Goal: Communication & Community: Participate in discussion

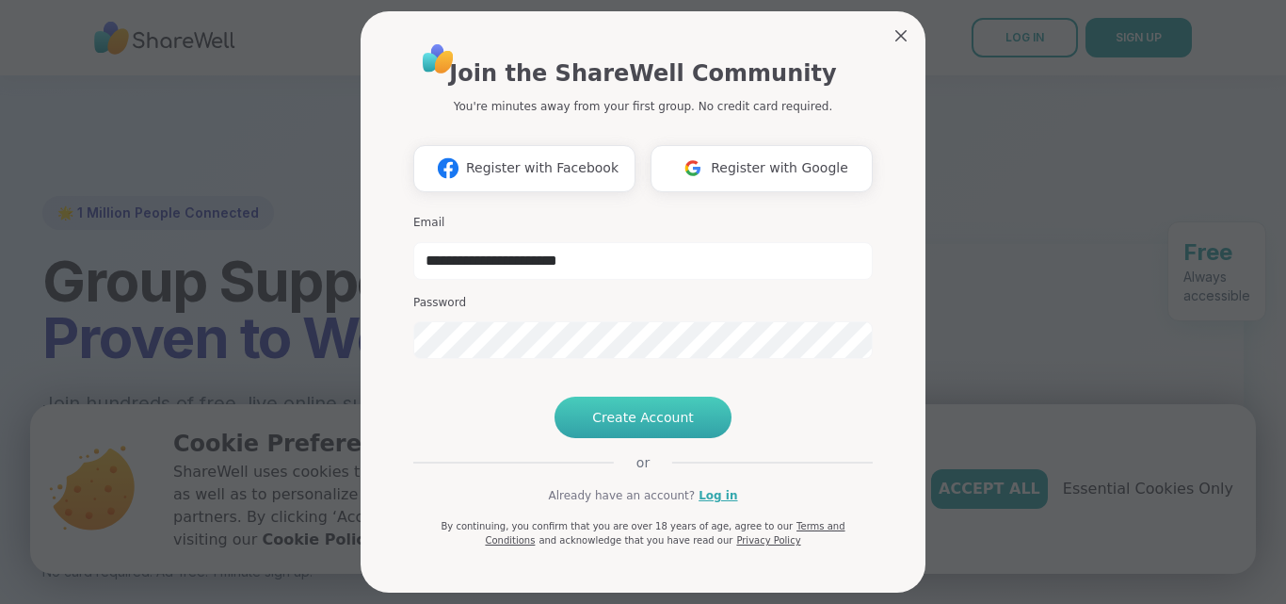
click at [661, 427] on span "Create Account" at bounding box center [643, 417] width 102 height 19
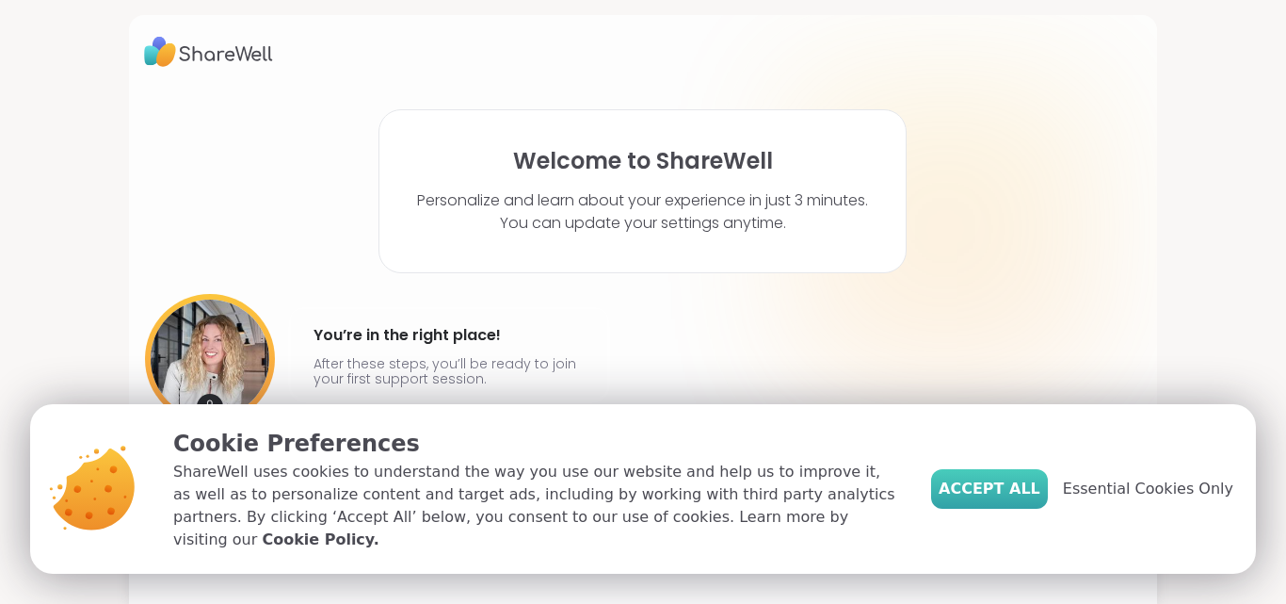
click at [1018, 497] on span "Accept All" at bounding box center [990, 488] width 102 height 23
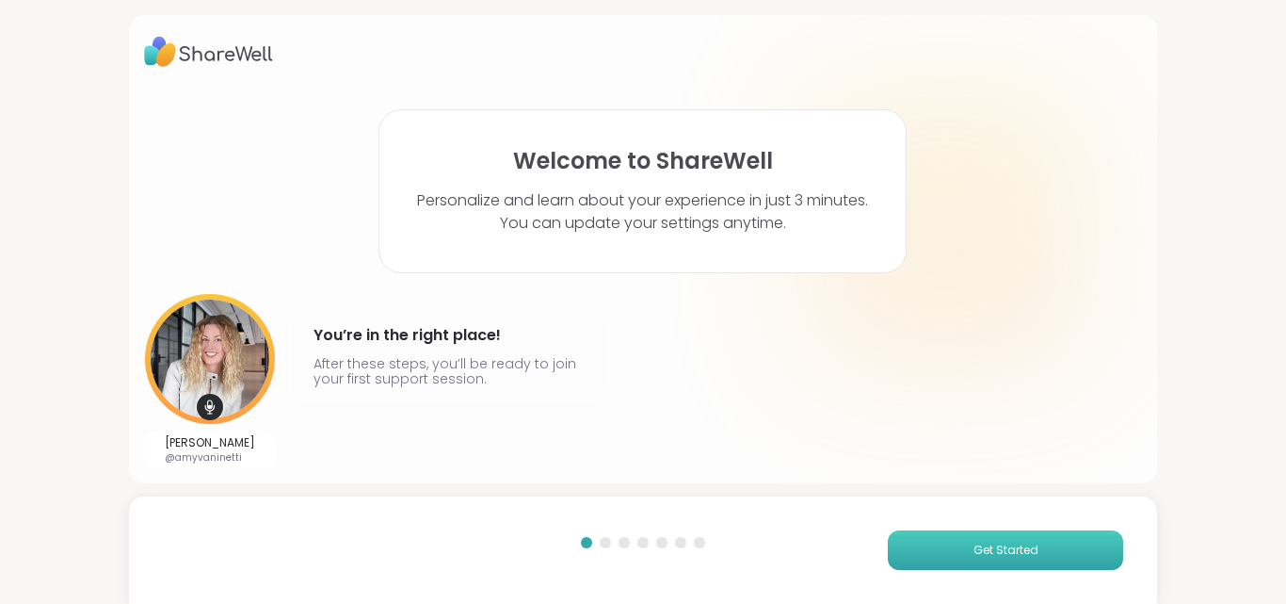
click at [957, 550] on button "Get Started" at bounding box center [1005, 550] width 235 height 40
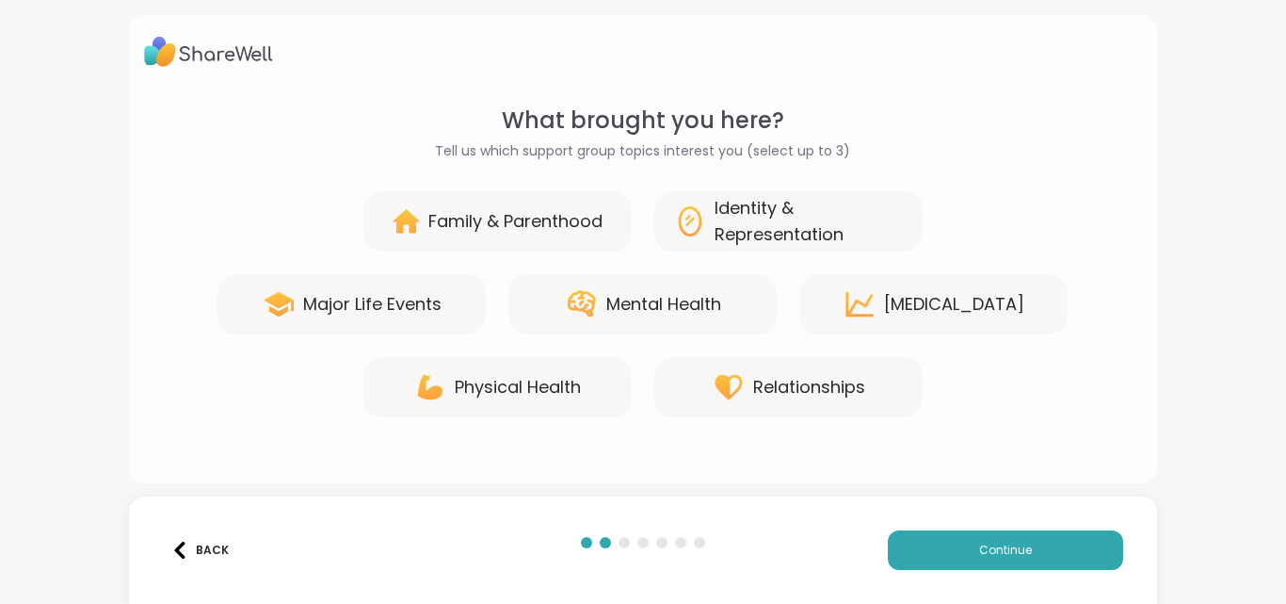
click at [805, 382] on div "Relationships" at bounding box center [809, 387] width 112 height 26
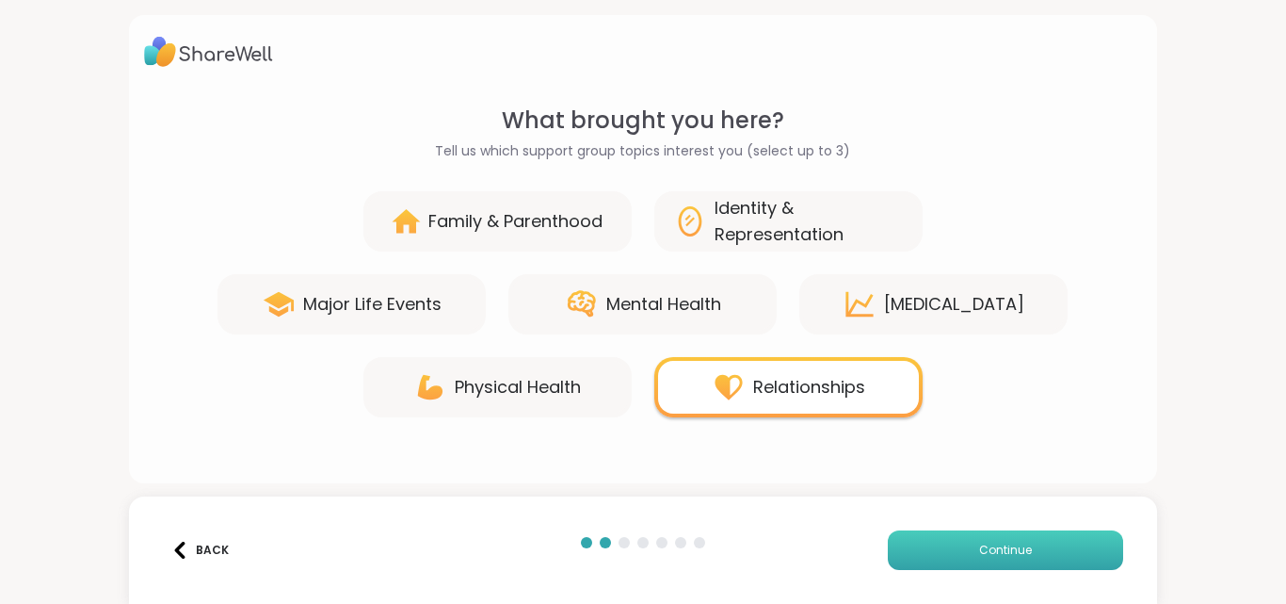
click at [988, 548] on span "Continue" at bounding box center [1005, 549] width 53 height 17
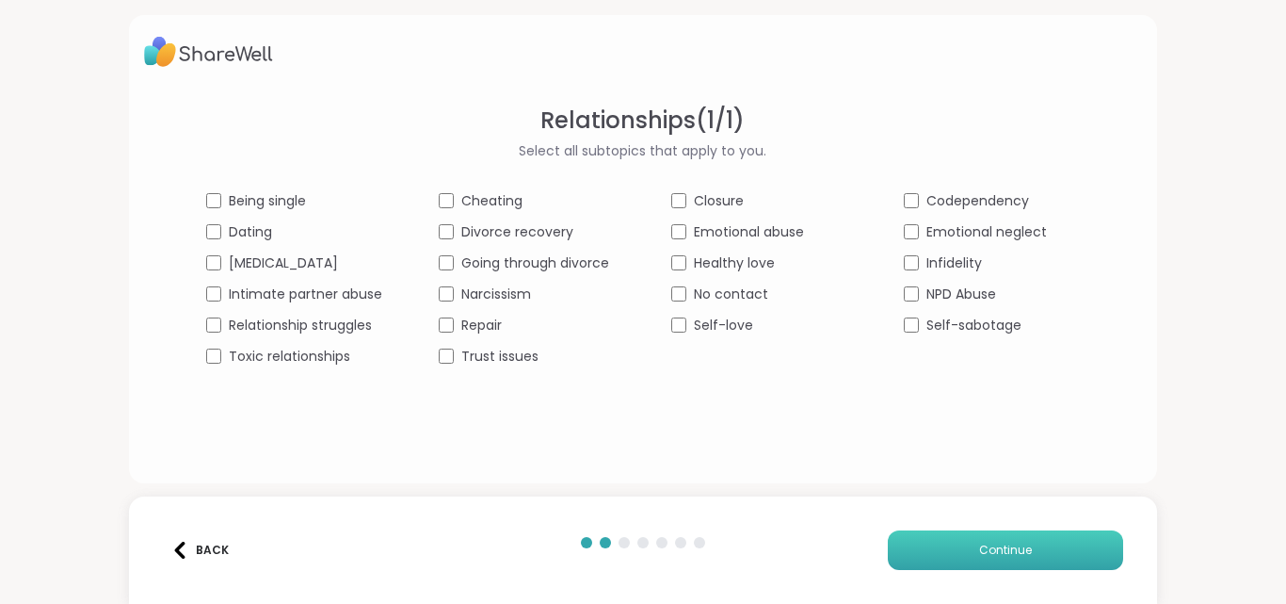
click at [979, 557] on span "Continue" at bounding box center [1005, 549] width 53 height 17
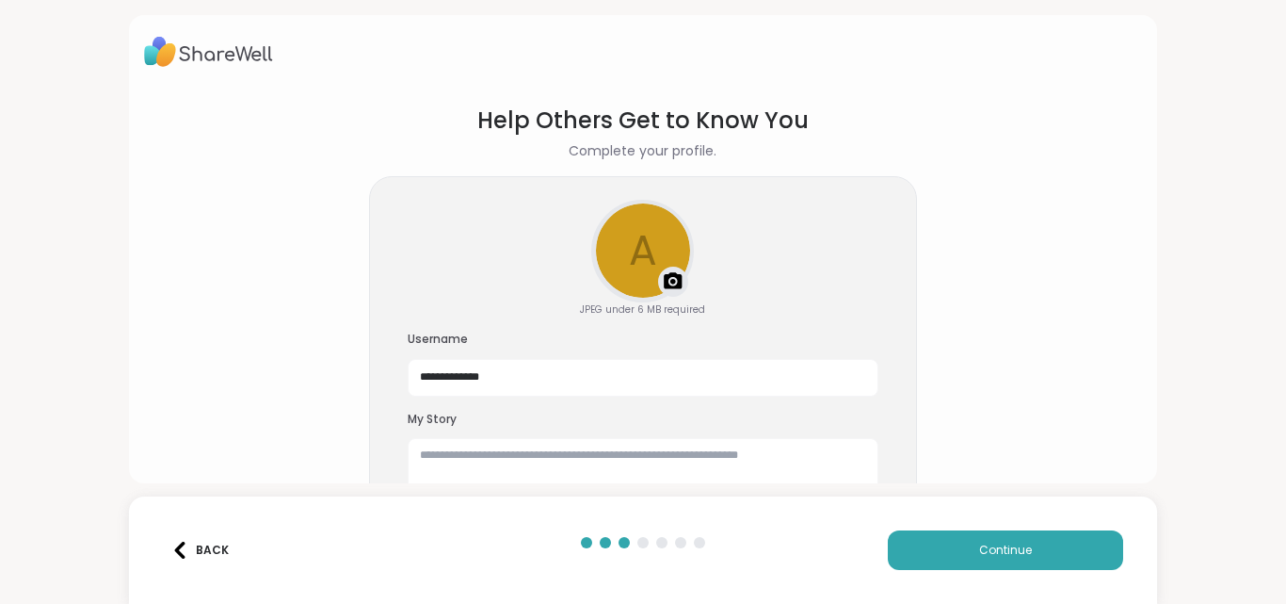
click at [669, 281] on img at bounding box center [673, 281] width 23 height 23
click at [537, 451] on textarea at bounding box center [643, 468] width 471 height 60
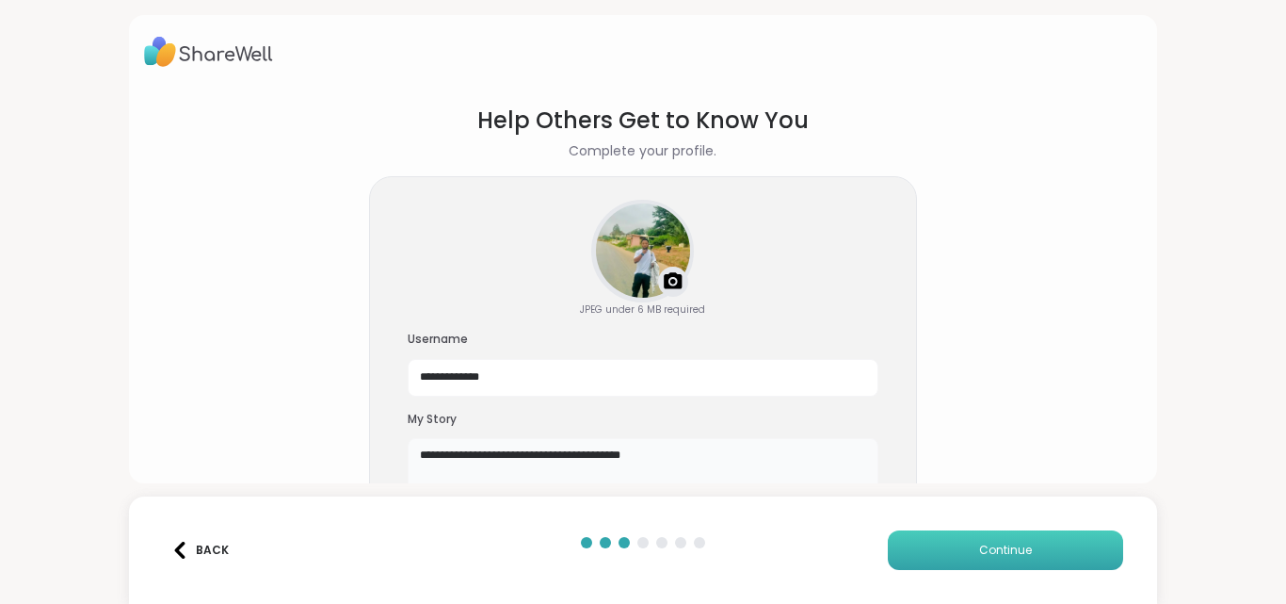
type textarea "**********"
click at [979, 545] on span "Continue" at bounding box center [1005, 549] width 53 height 17
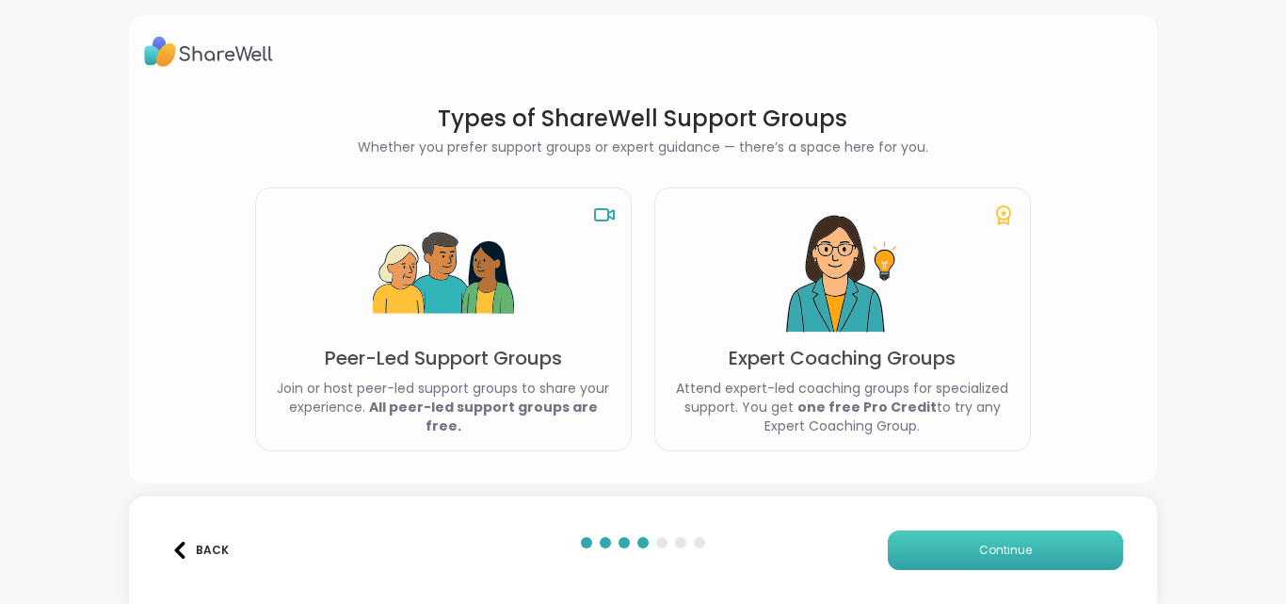
click at [985, 550] on span "Continue" at bounding box center [1005, 549] width 53 height 17
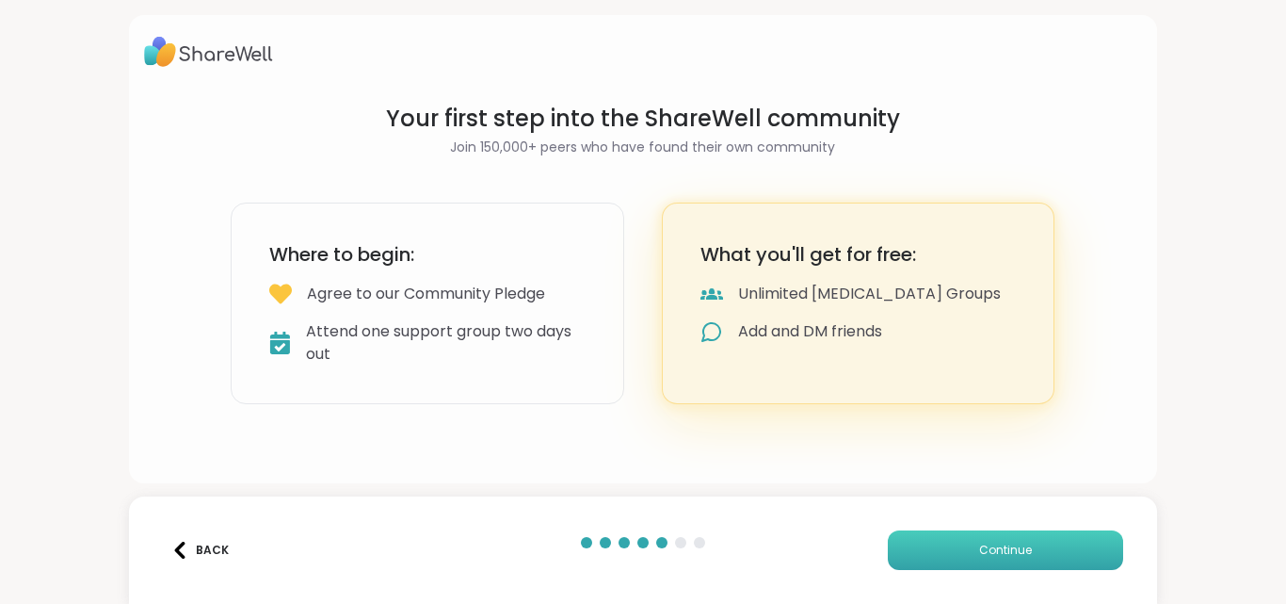
click at [979, 546] on span "Continue" at bounding box center [1005, 549] width 53 height 17
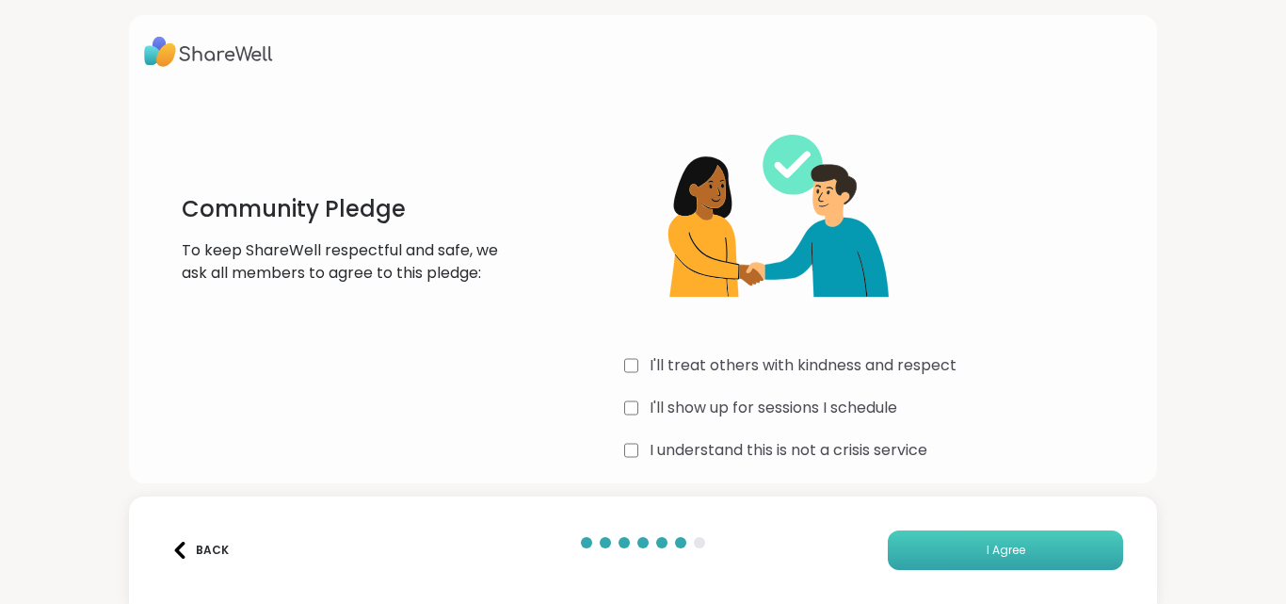
click at [990, 551] on span "I Agree" at bounding box center [1006, 549] width 39 height 17
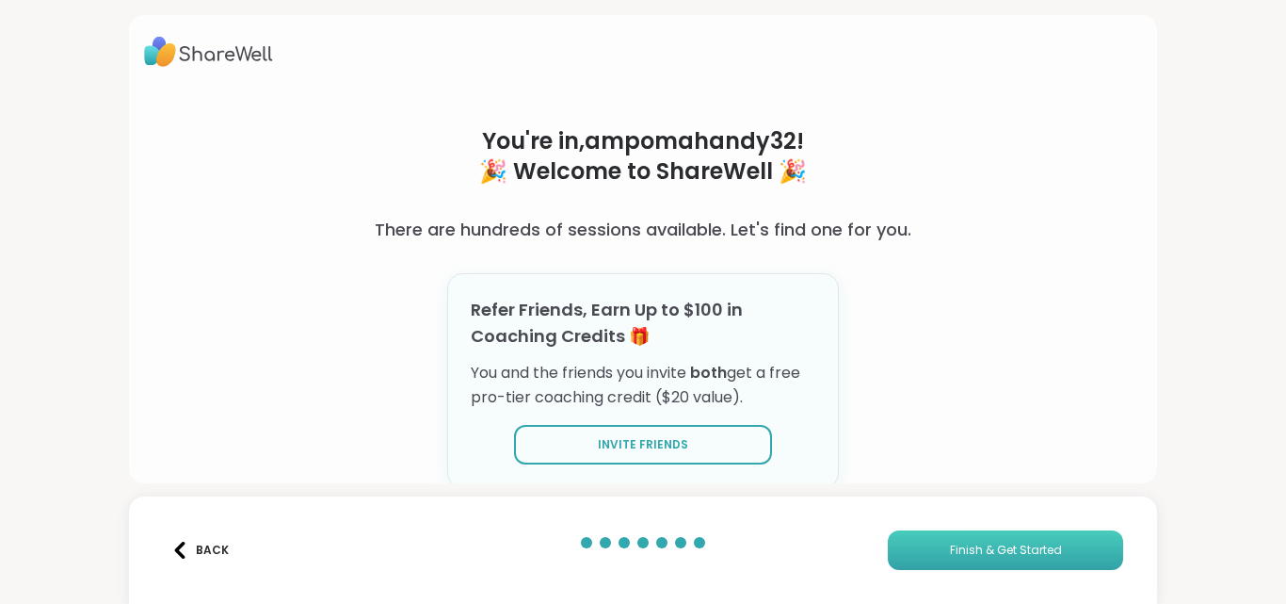
click at [950, 545] on span "Finish & Get Started" at bounding box center [1006, 549] width 112 height 17
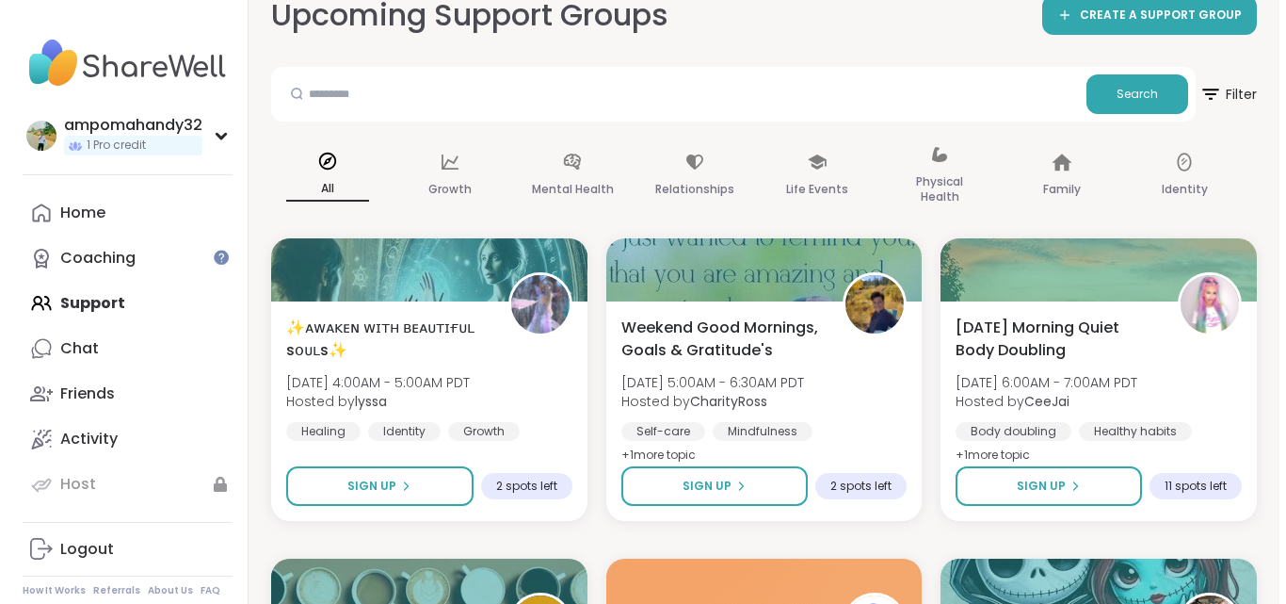
scroll to position [120, 0]
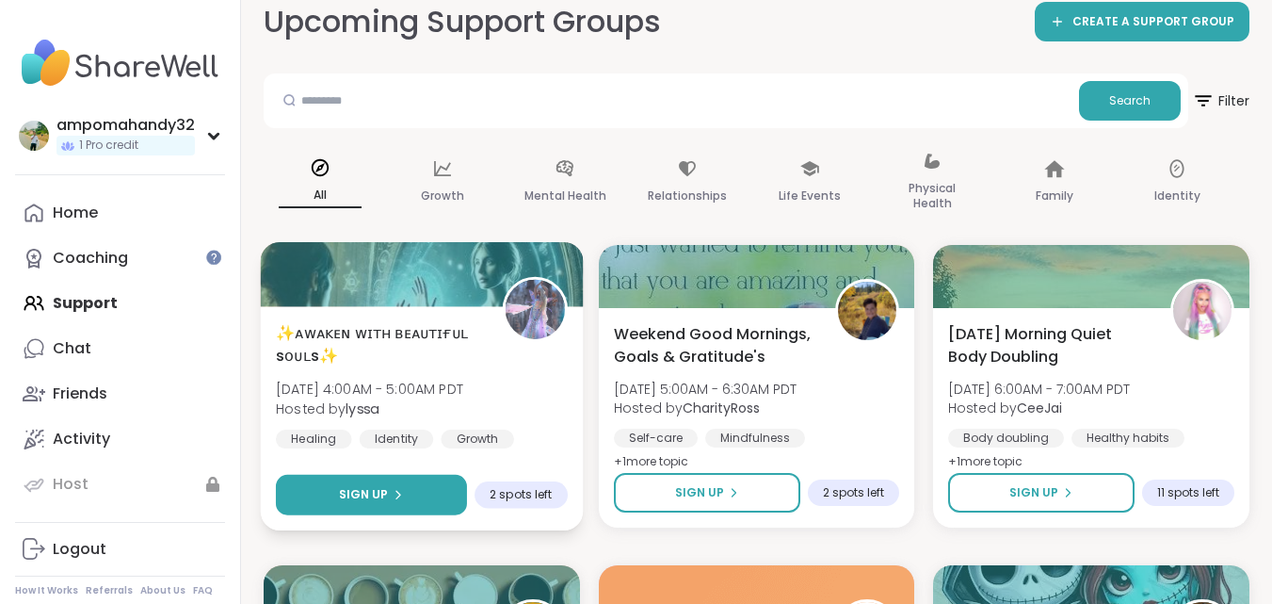
click at [403, 497] on button "Sign Up" at bounding box center [371, 495] width 191 height 40
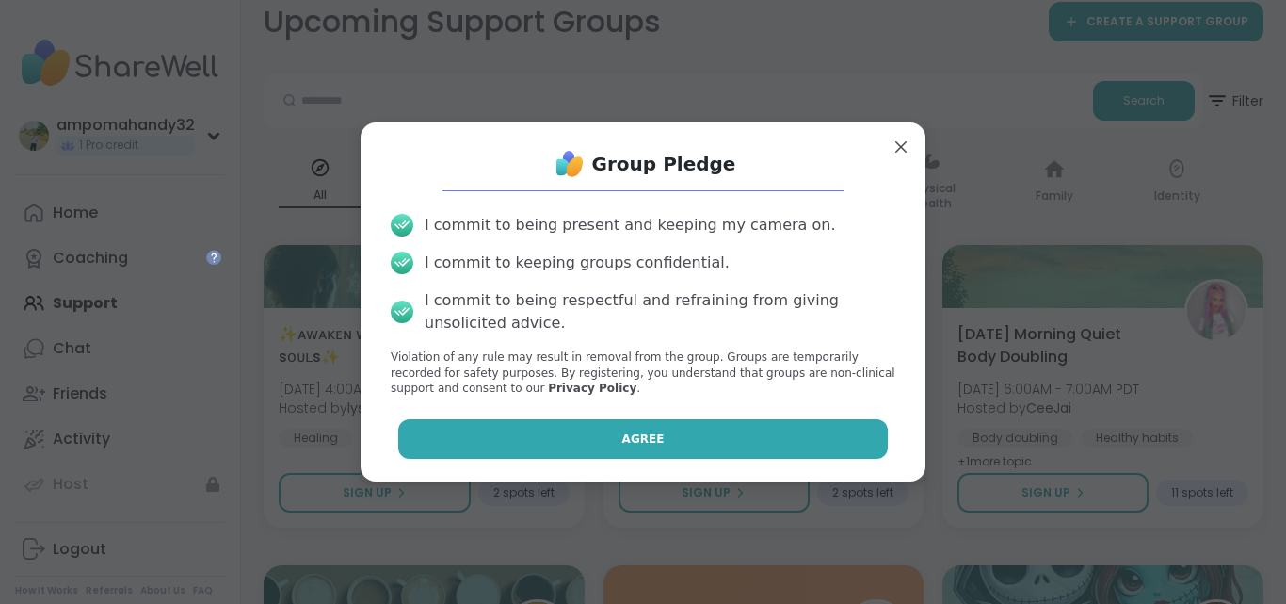
click at [635, 444] on span "Agree" at bounding box center [643, 438] width 42 height 17
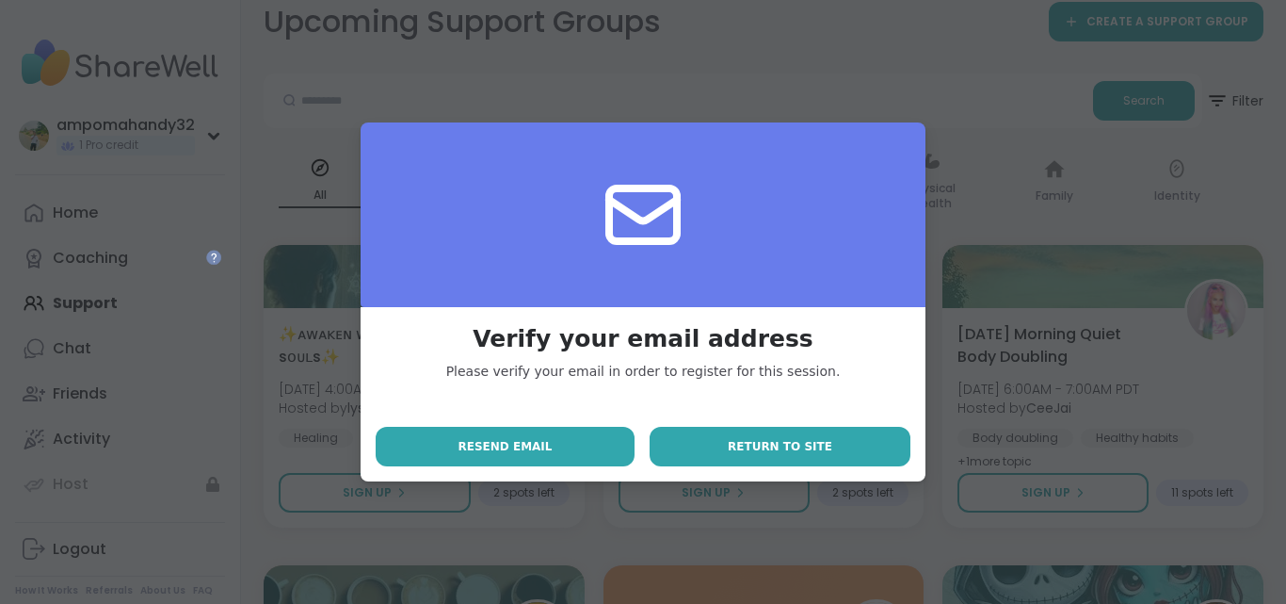
click at [778, 453] on span "Return to site" at bounding box center [780, 446] width 105 height 17
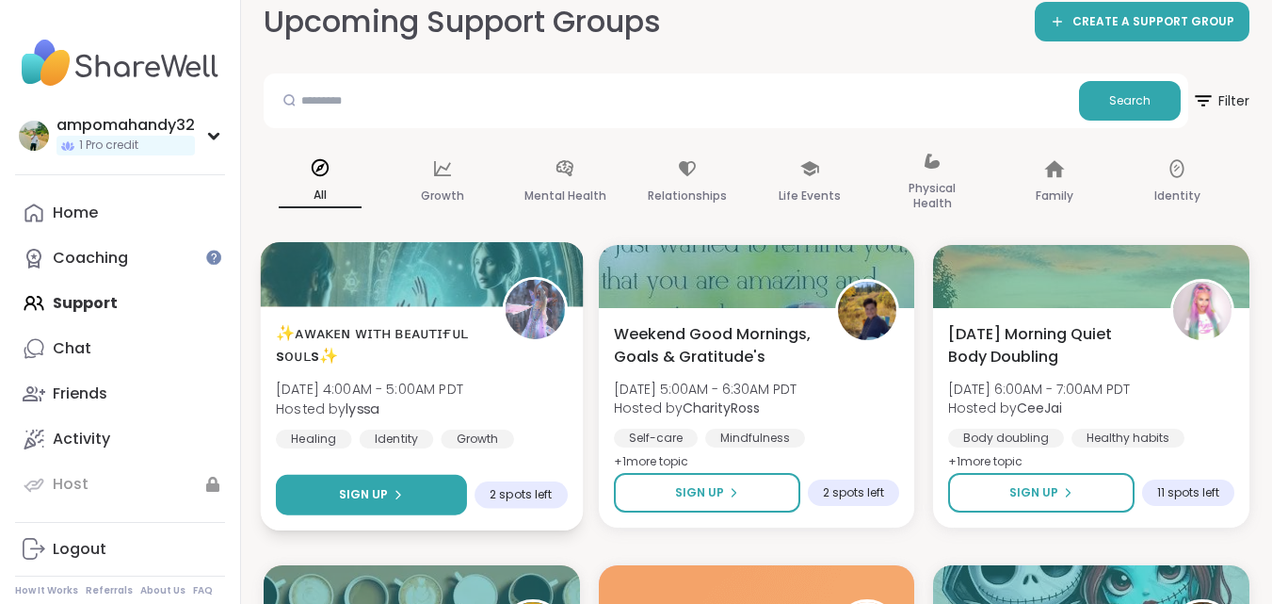
click at [391, 487] on div "Sign Up" at bounding box center [371, 494] width 65 height 17
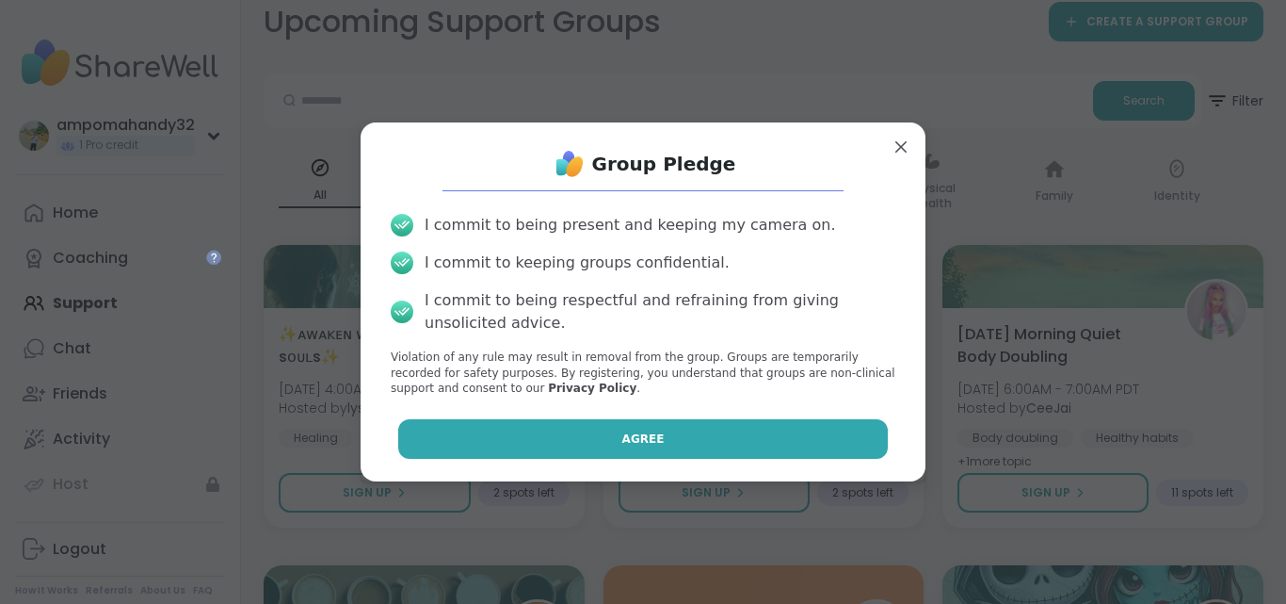
click at [552, 437] on button "Agree" at bounding box center [643, 439] width 491 height 40
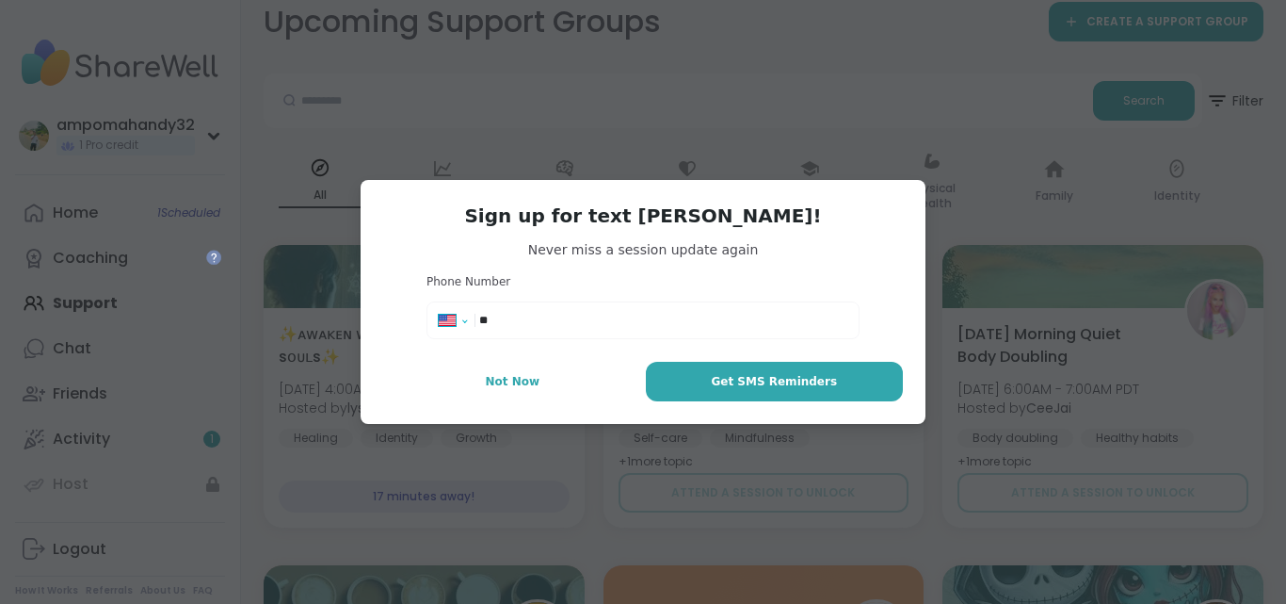
click at [459, 316] on select "**********" at bounding box center [459, 324] width 41 height 21
select select "**"
click at [439, 314] on select "**********" at bounding box center [459, 324] width 41 height 21
click at [530, 324] on input "****" at bounding box center [663, 320] width 368 height 19
type input "**********"
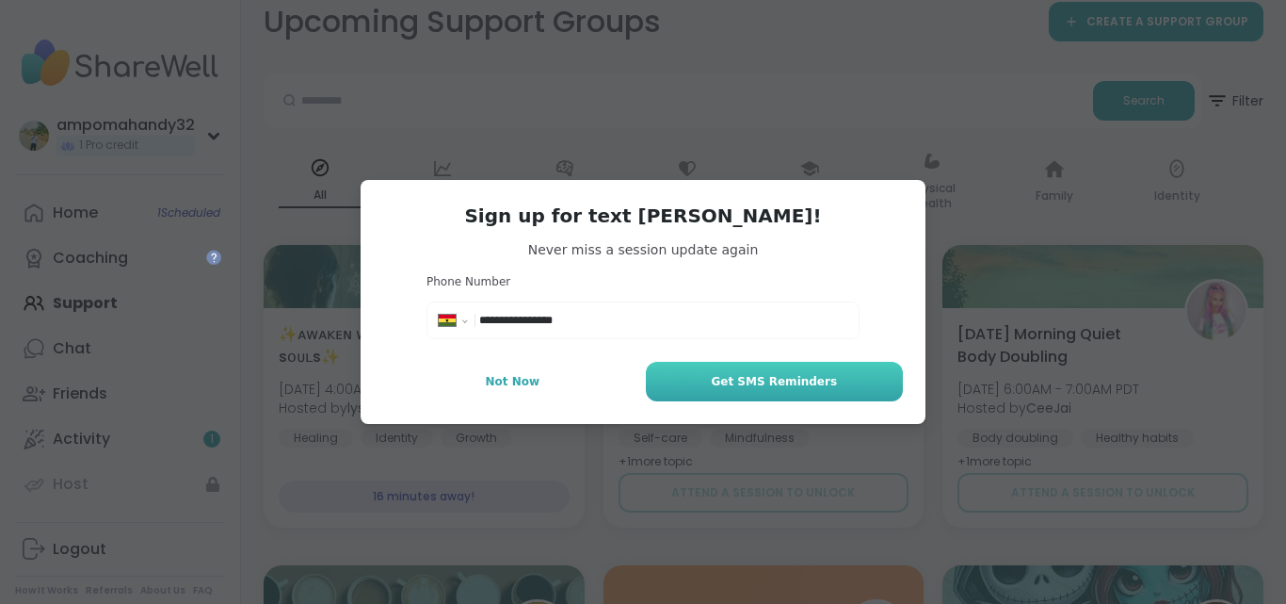
click at [739, 378] on span "Get SMS Reminders" at bounding box center [774, 381] width 126 height 17
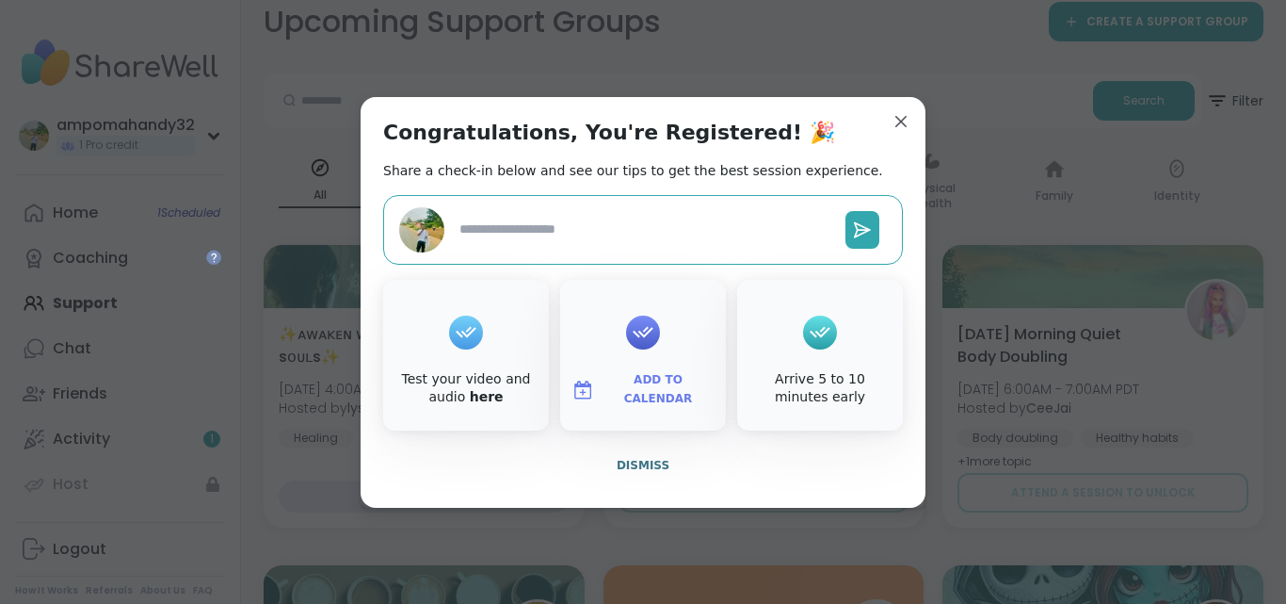
click at [459, 337] on icon at bounding box center [466, 331] width 30 height 29
click at [472, 415] on div "Test your video and audio here" at bounding box center [466, 355] width 166 height 151
drag, startPoint x: 460, startPoint y: 348, endPoint x: 463, endPoint y: 226, distance: 122.5
click at [463, 226] on div "Congratulations, You're Registered! 🎉 Share a check-in below and see our tips t…" at bounding box center [643, 302] width 565 height 411
click at [506, 360] on div "Test your video and audio here" at bounding box center [466, 355] width 166 height 151
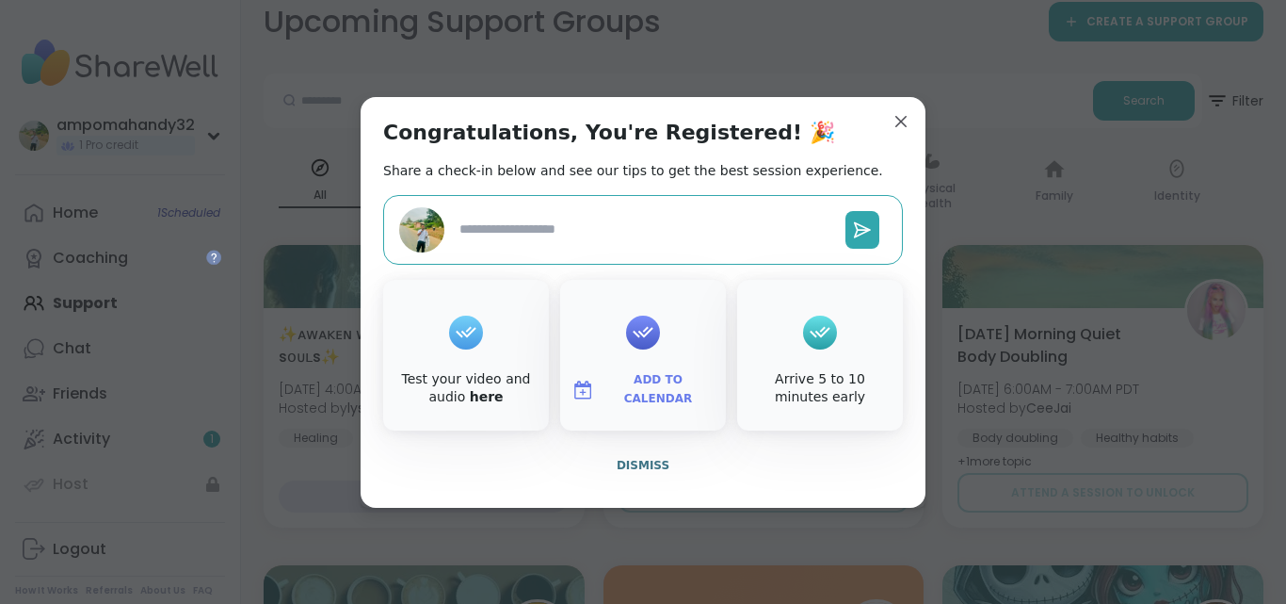
click at [633, 326] on icon at bounding box center [643, 331] width 30 height 29
click at [648, 385] on span "Add to Calendar" at bounding box center [658, 389] width 113 height 37
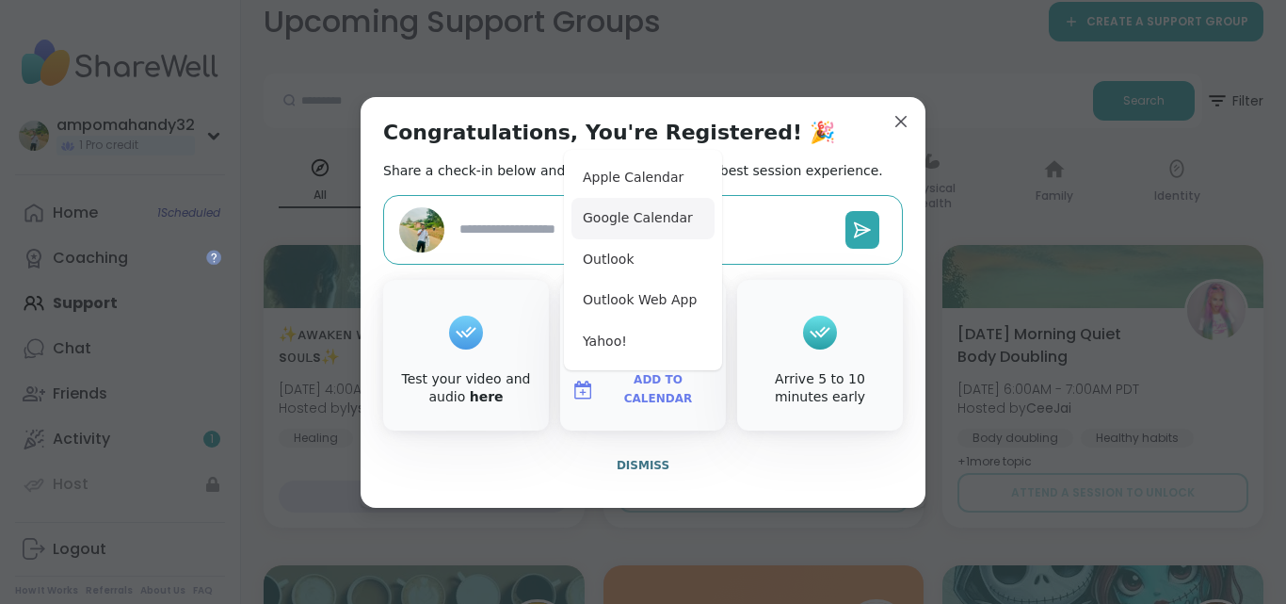
click at [639, 220] on button "Google Calendar" at bounding box center [643, 218] width 143 height 41
click at [449, 356] on div at bounding box center [466, 332] width 34 height 75
click at [638, 474] on button "Dismiss" at bounding box center [643, 465] width 520 height 40
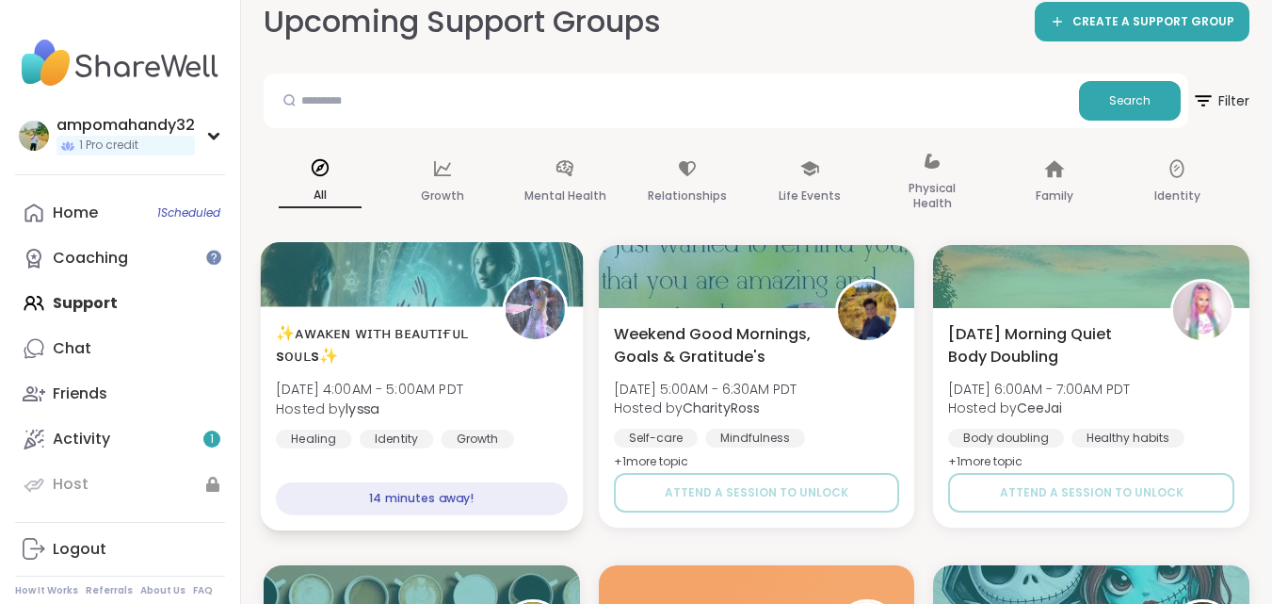
click at [480, 438] on div "Growth" at bounding box center [477, 438] width 73 height 19
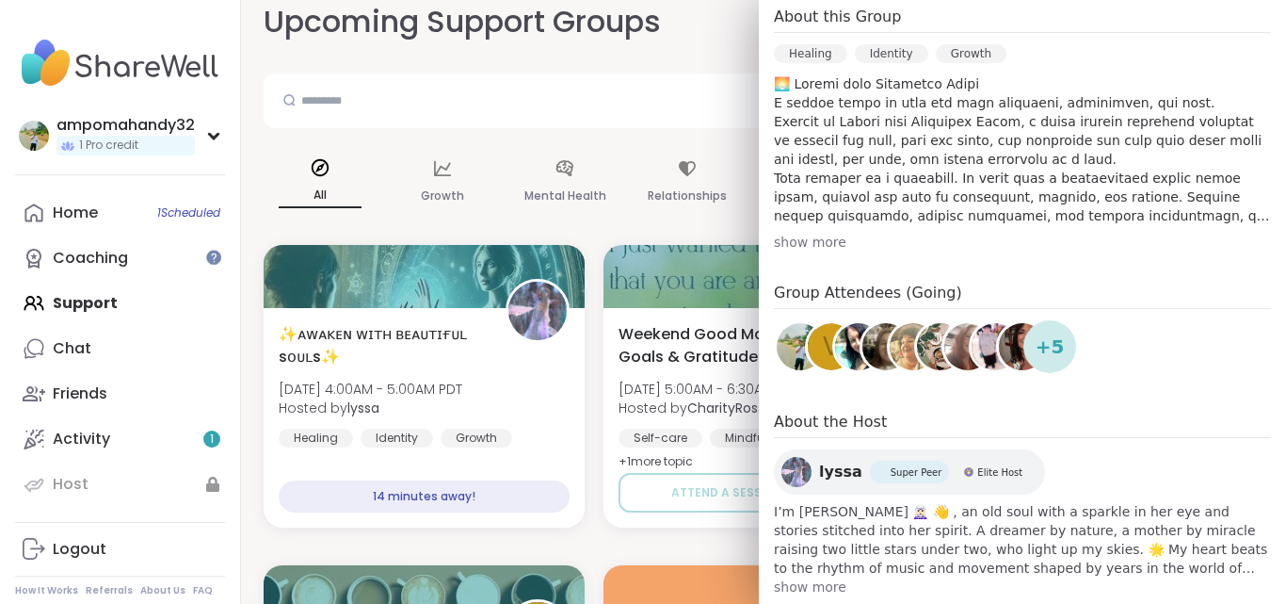
scroll to position [575, 0]
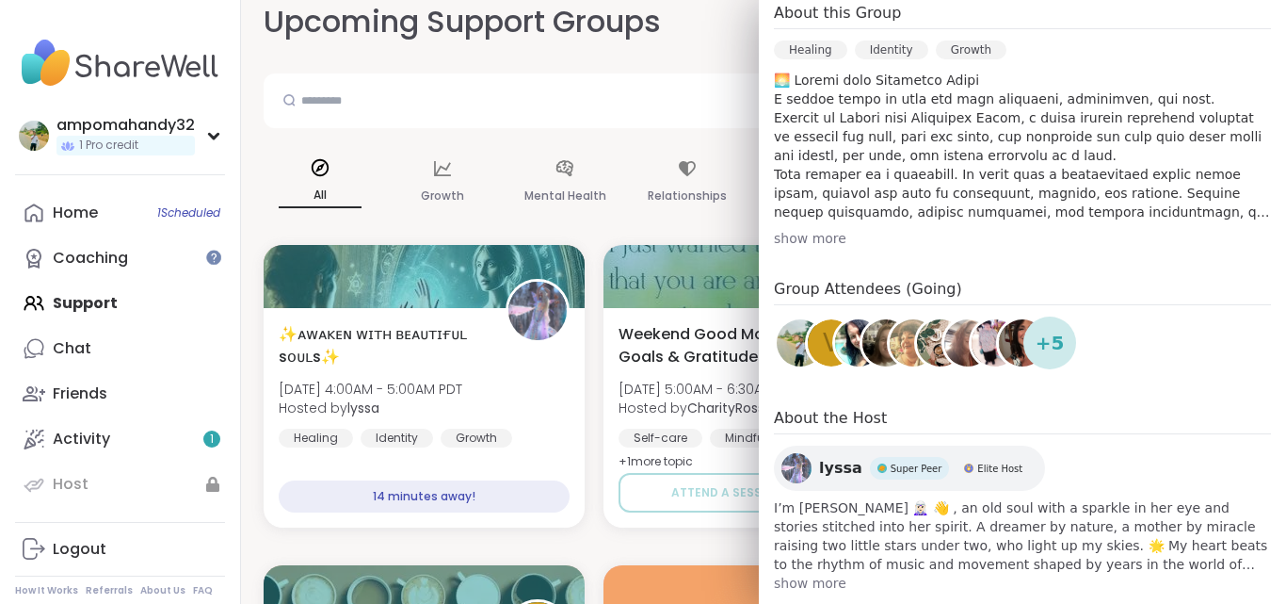
click at [914, 320] on link at bounding box center [940, 342] width 53 height 53
click at [790, 229] on div "show more" at bounding box center [1022, 238] width 497 height 19
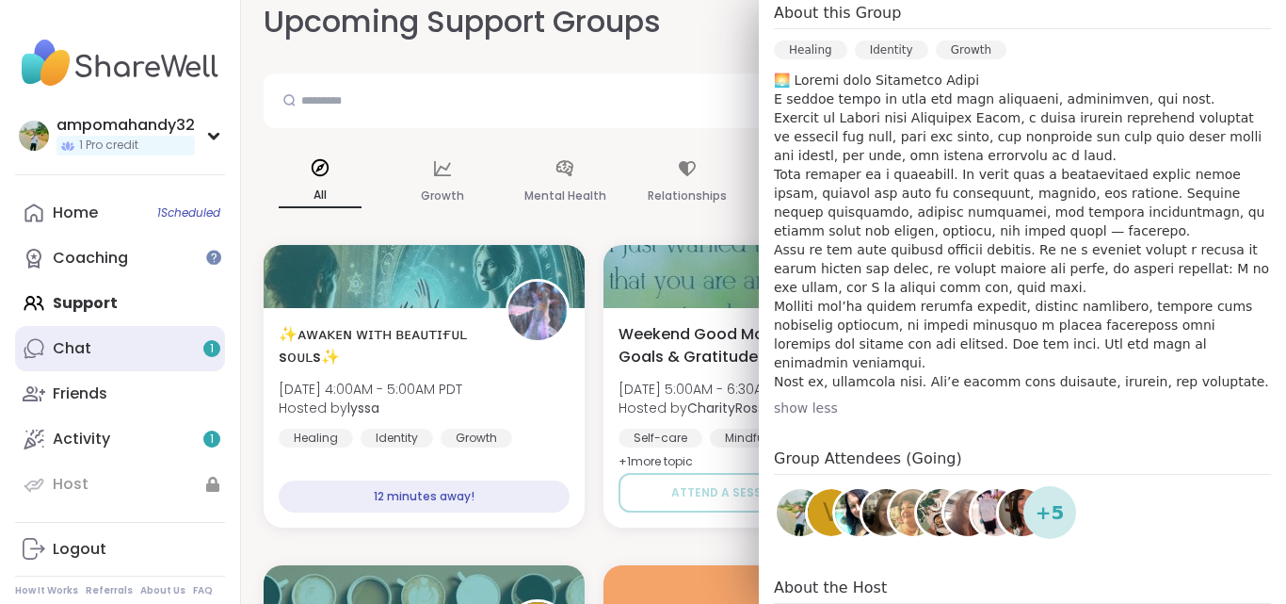
click at [132, 348] on link "Chat 1" at bounding box center [120, 348] width 210 height 45
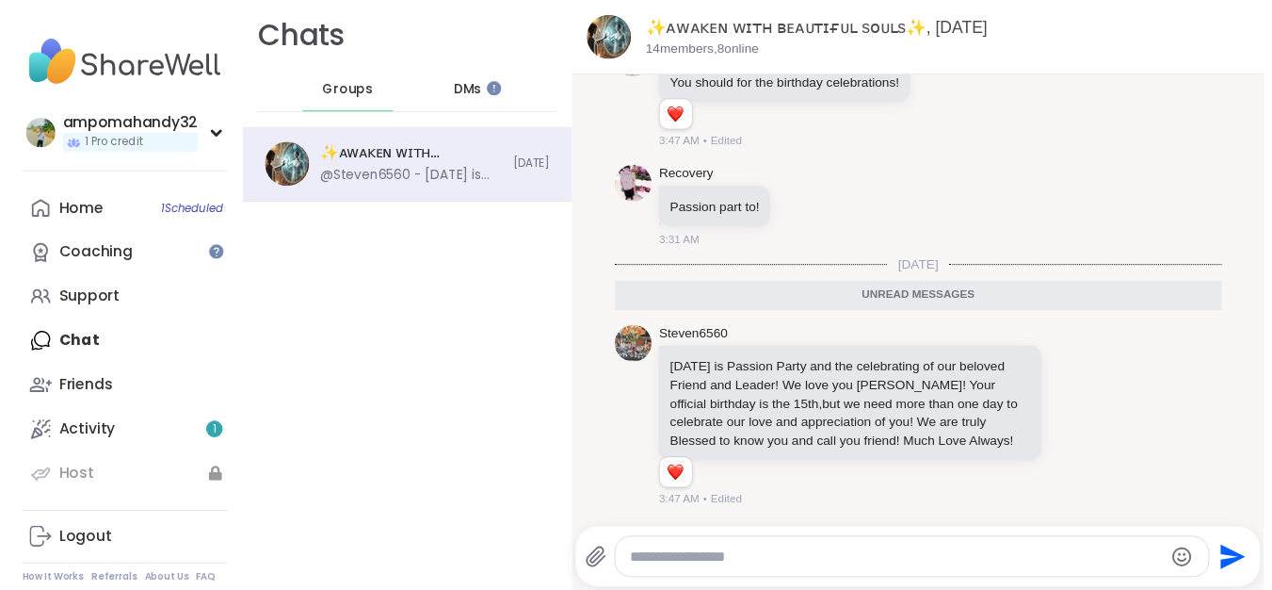
scroll to position [1428, 0]
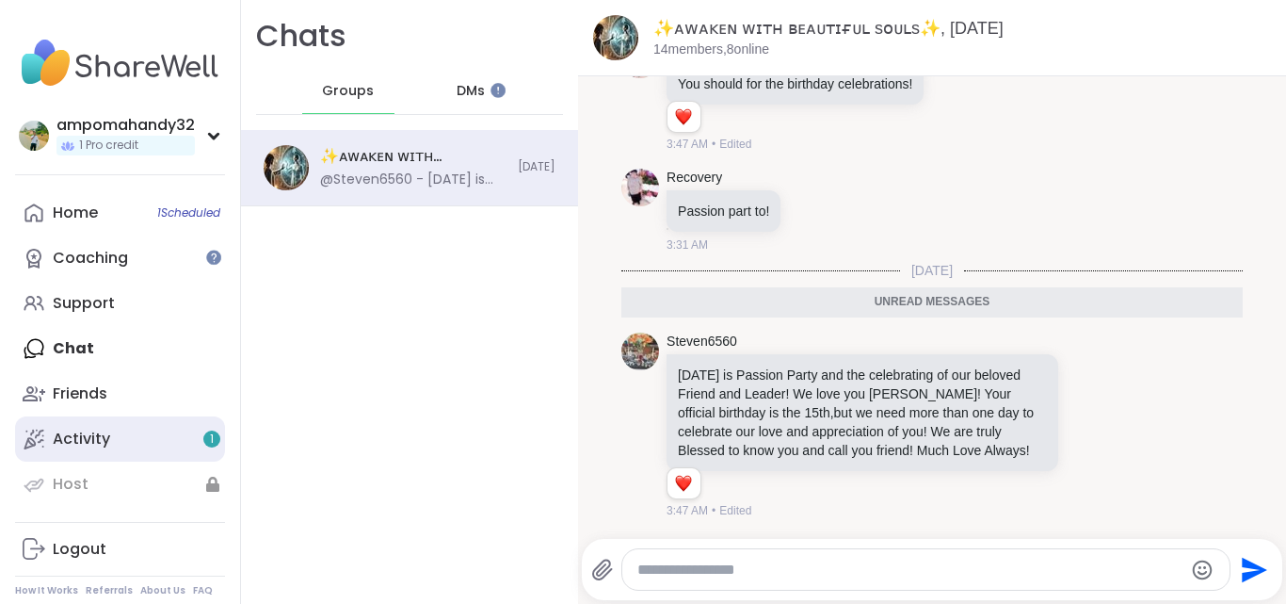
click at [84, 439] on div "Activity 1" at bounding box center [81, 438] width 57 height 21
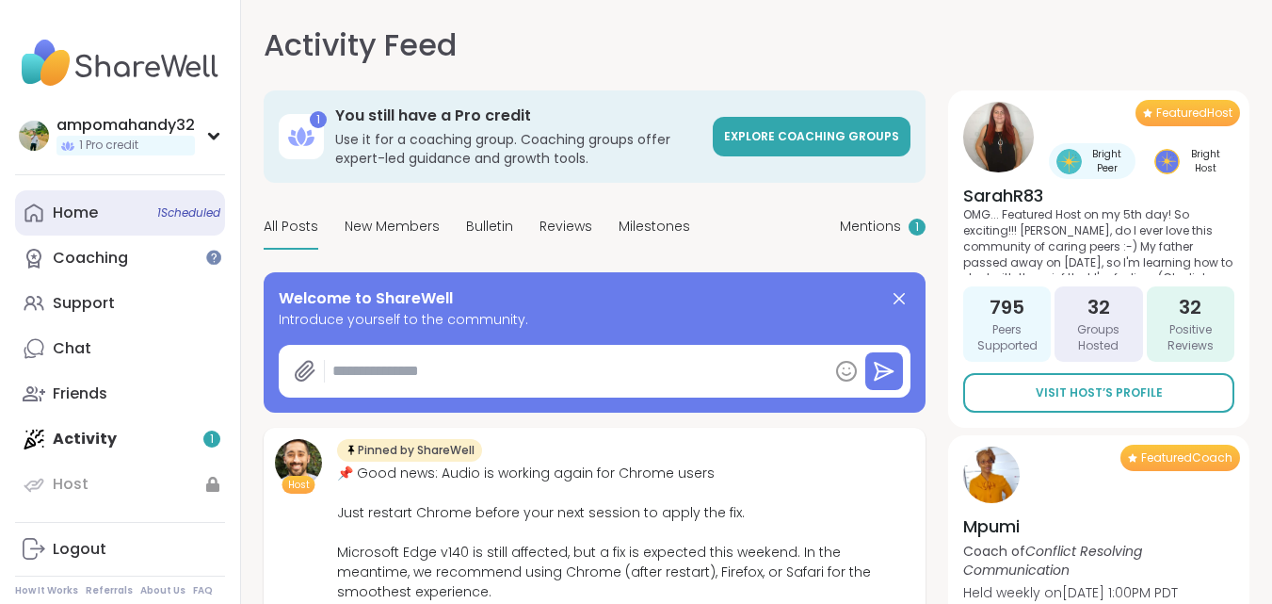
click at [99, 217] on link "Home 1 Scheduled" at bounding box center [120, 212] width 210 height 45
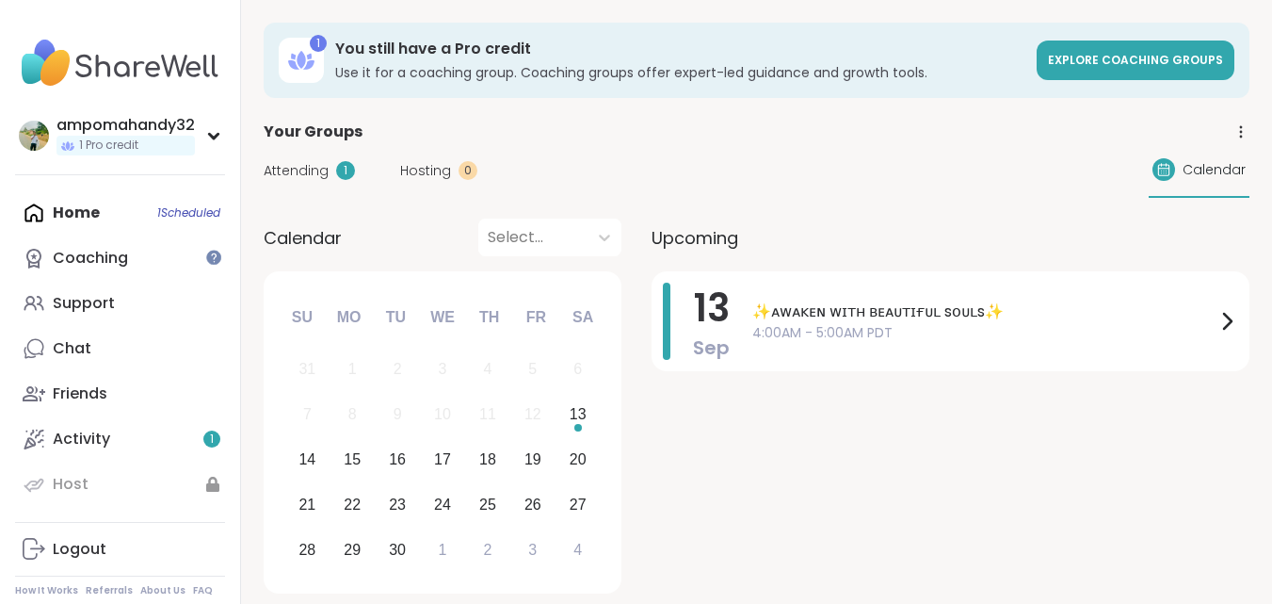
click at [308, 170] on span "Attending" at bounding box center [296, 171] width 65 height 20
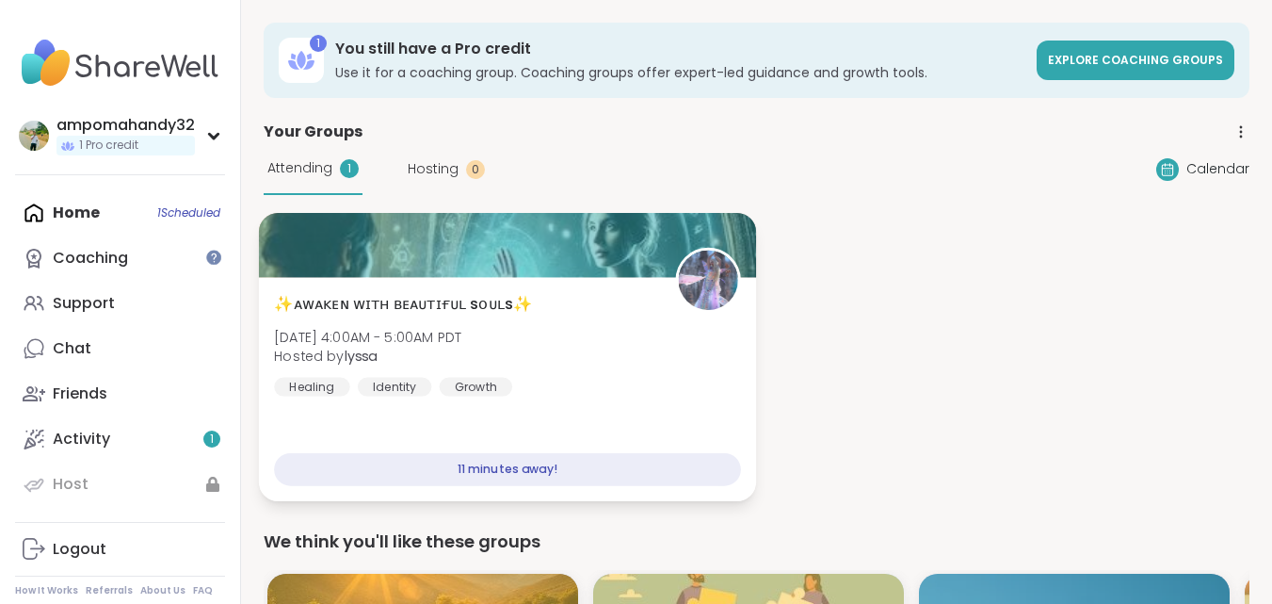
click at [478, 468] on div "11 minutes away!" at bounding box center [507, 469] width 466 height 33
click at [429, 465] on div "11 minutes away!" at bounding box center [507, 469] width 466 height 33
click at [317, 386] on div "Healing" at bounding box center [312, 386] width 76 height 19
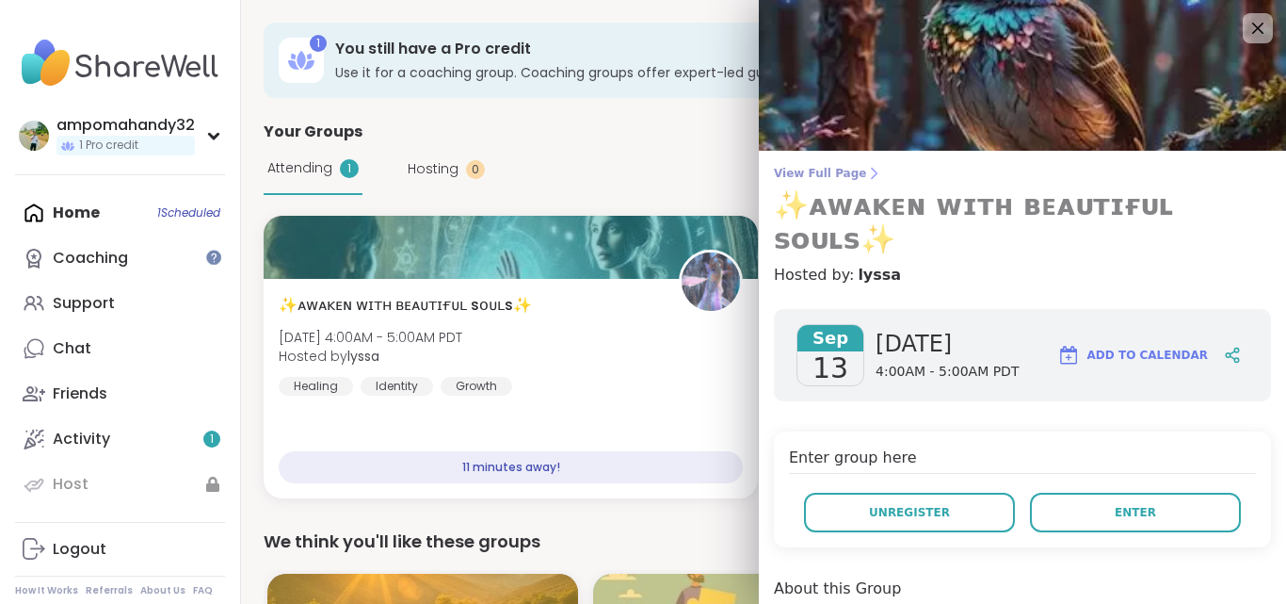
click at [835, 167] on span "View Full Page" at bounding box center [1022, 173] width 497 height 15
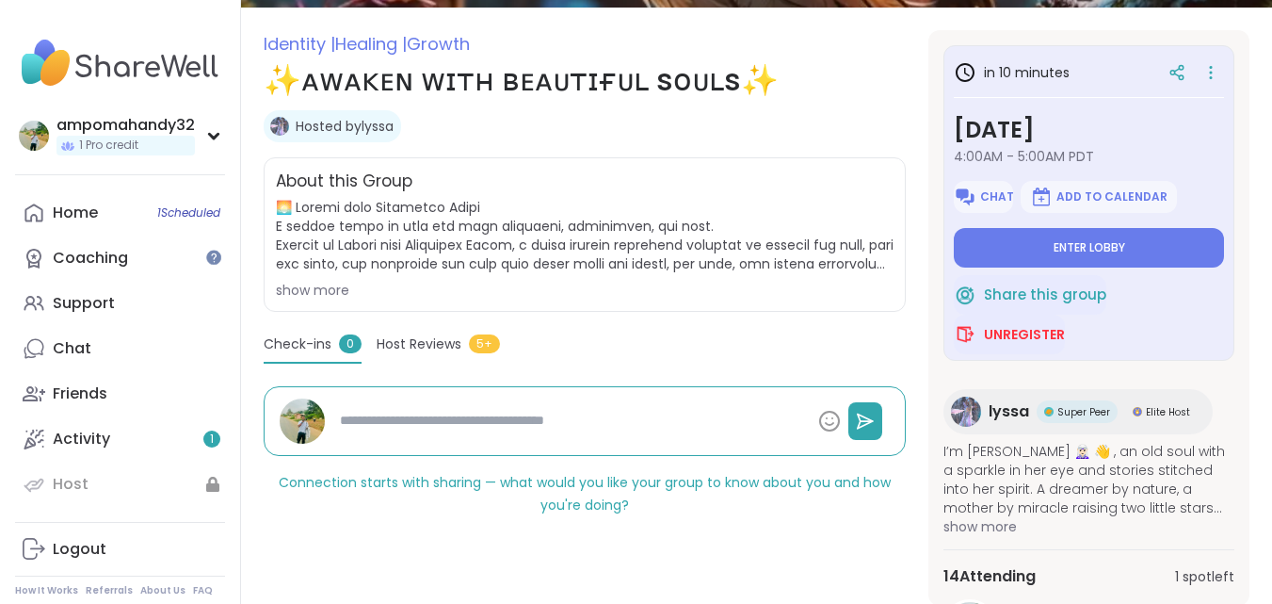
scroll to position [242, 0]
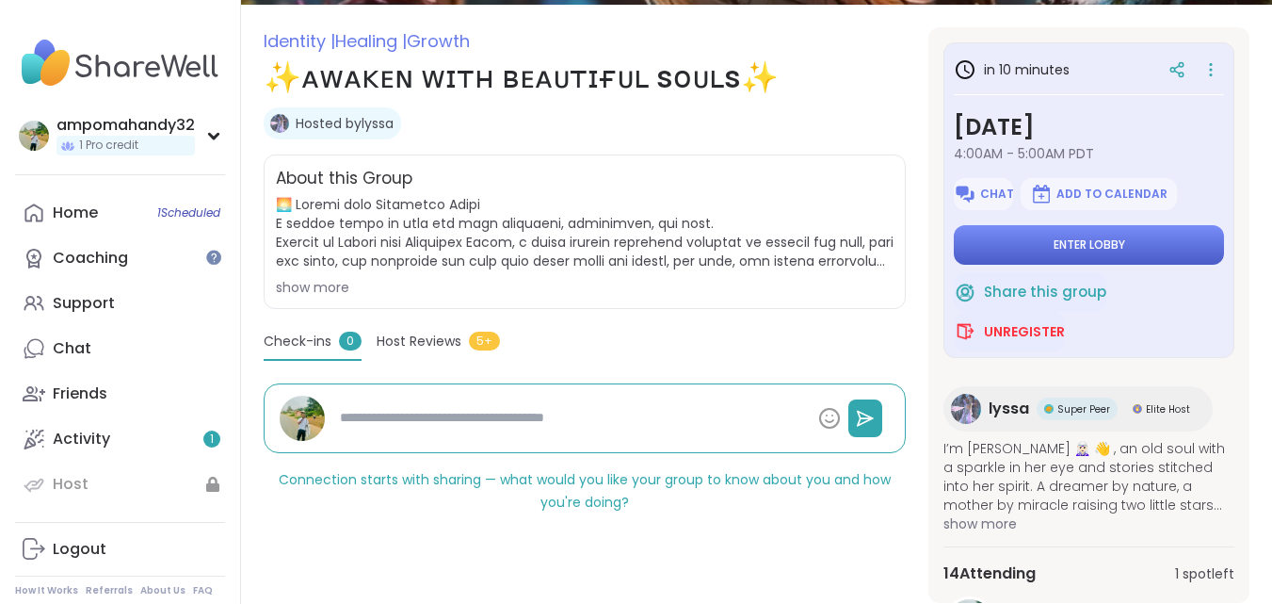
click at [1038, 243] on button "Enter lobby" at bounding box center [1089, 245] width 270 height 40
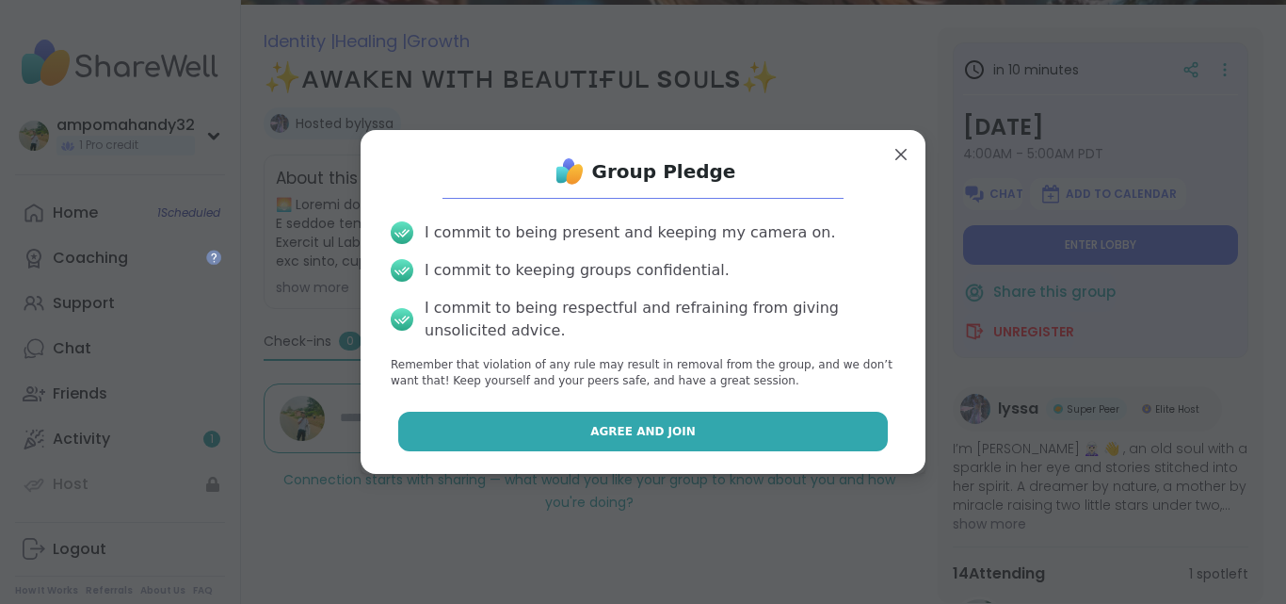
click at [619, 423] on span "Agree and Join" at bounding box center [642, 431] width 105 height 17
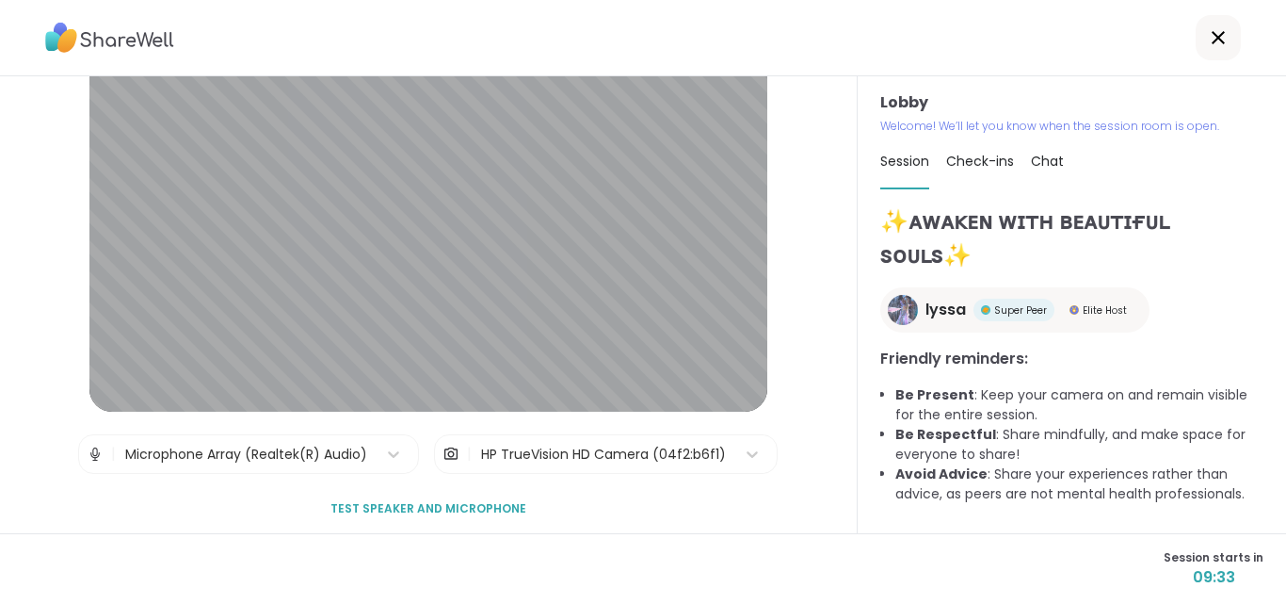
scroll to position [72, 0]
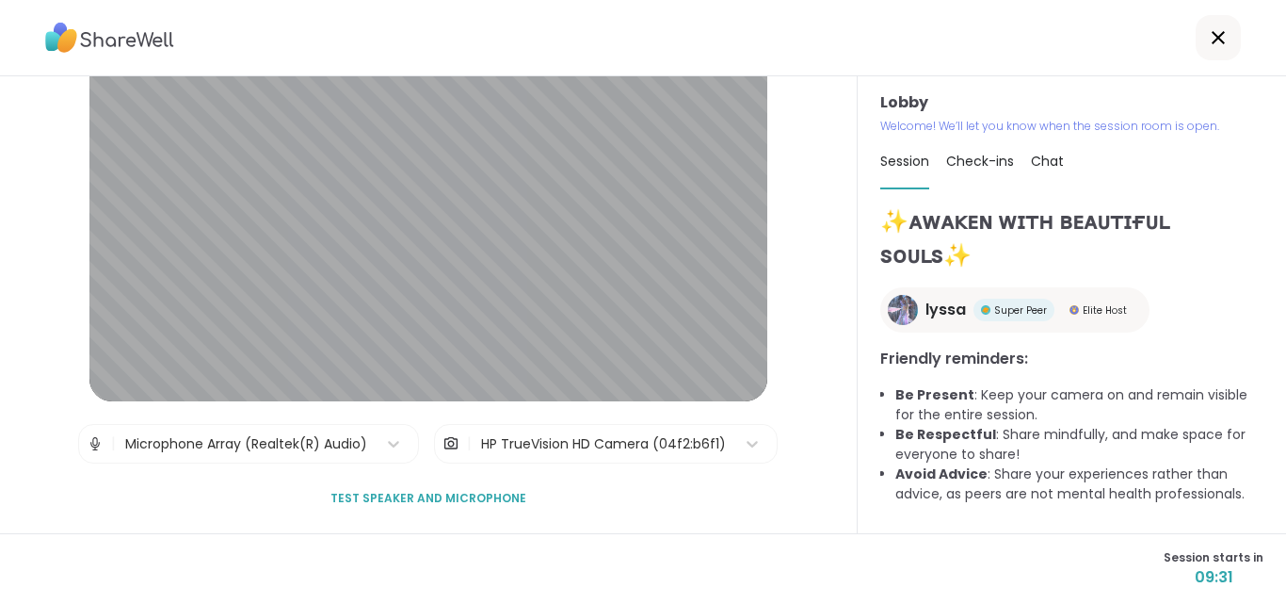
click at [896, 476] on li "Avoid Advice : Share your experiences rather than advice, as peers are not ment…" at bounding box center [1080, 484] width 368 height 40
click at [1206, 275] on div "✨ᴀᴡᴀᴋᴇɴ ᴡɪᴛʜ ʙᴇᴀᴜᴛɪғᴜʟ sᴏᴜʟs✨ lyssa Super Peer Elite Host Friendly reminders: B…" at bounding box center [1072, 360] width 383 height 312
click at [398, 498] on span "Test speaker and microphone" at bounding box center [429, 498] width 196 height 17
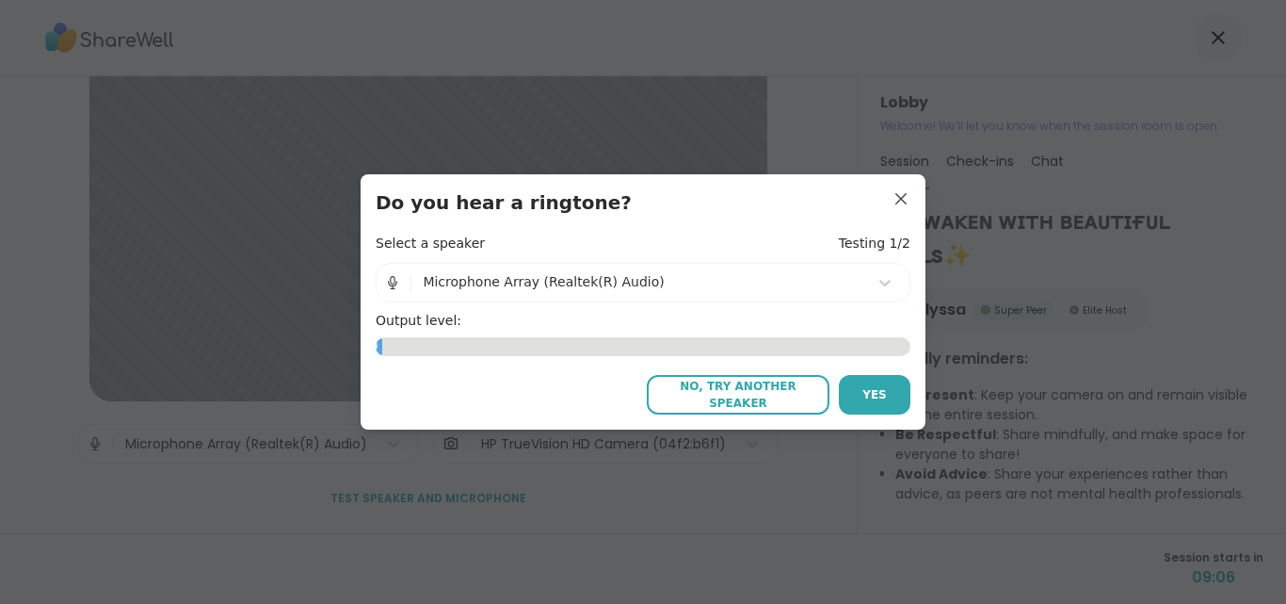
click at [770, 399] on span "No, try another speaker" at bounding box center [738, 395] width 164 height 34
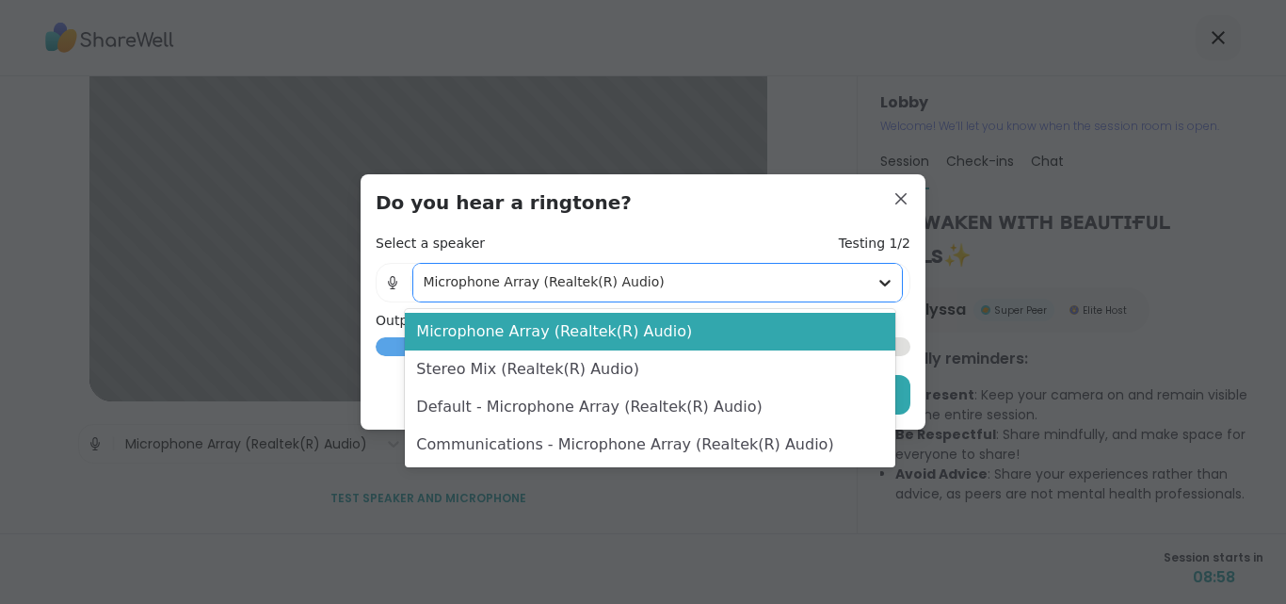
click at [876, 280] on icon at bounding box center [885, 282] width 19 height 19
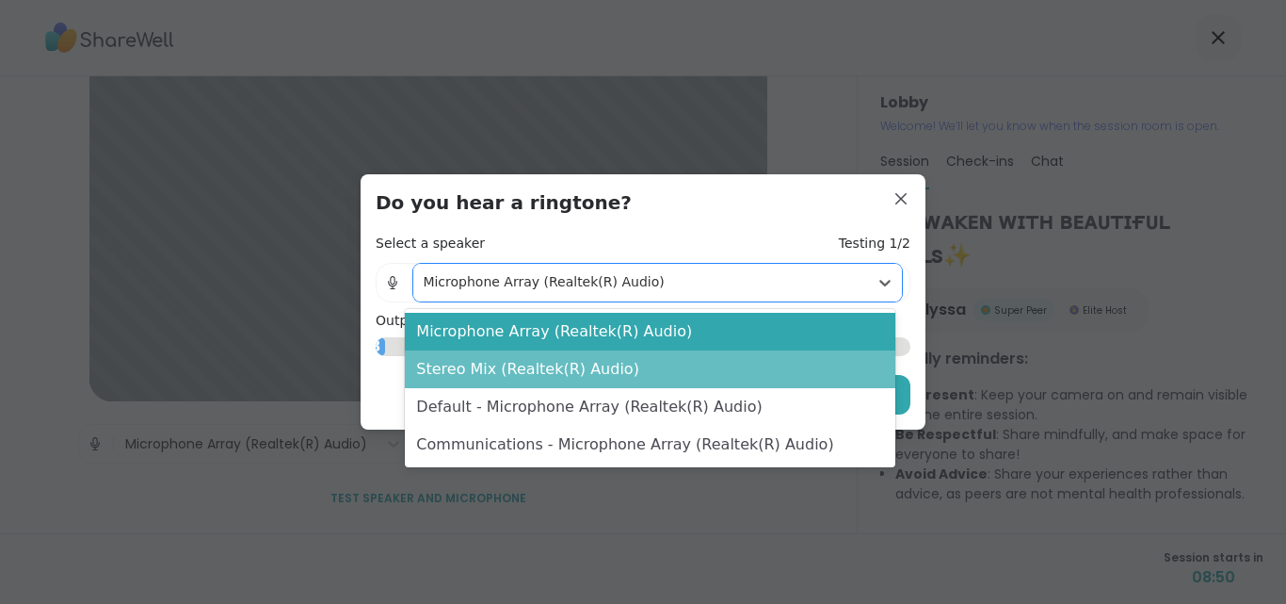
click at [601, 371] on div "Stereo Mix (Realtek(R) Audio)" at bounding box center [650, 369] width 490 height 38
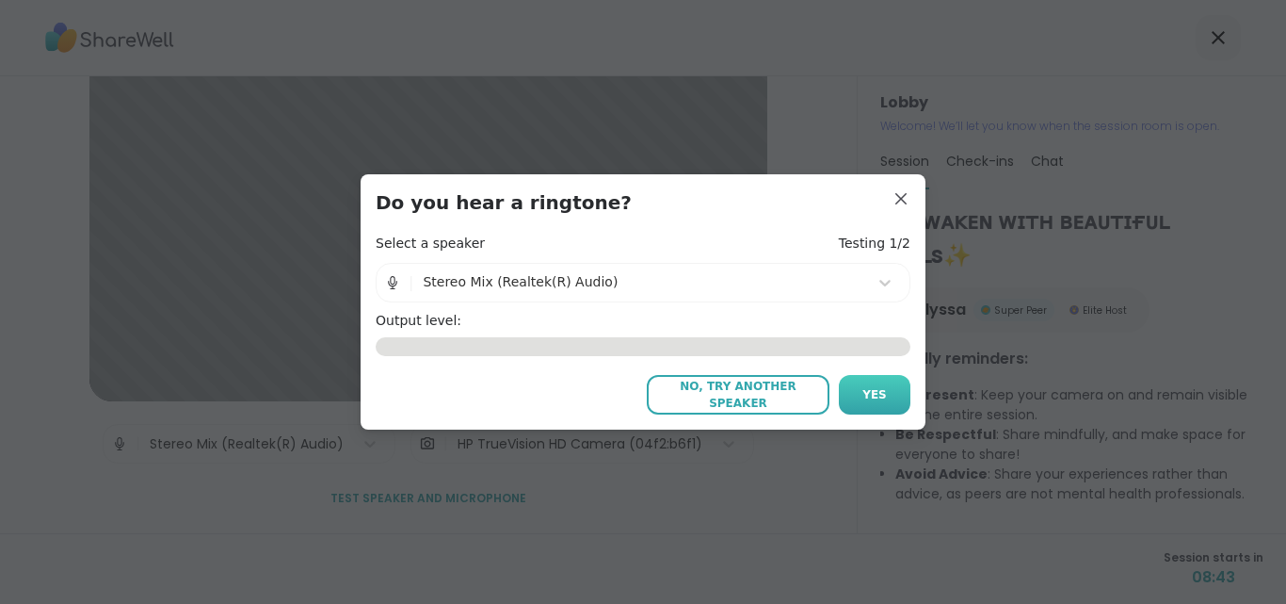
click at [871, 390] on span "Yes" at bounding box center [875, 394] width 24 height 17
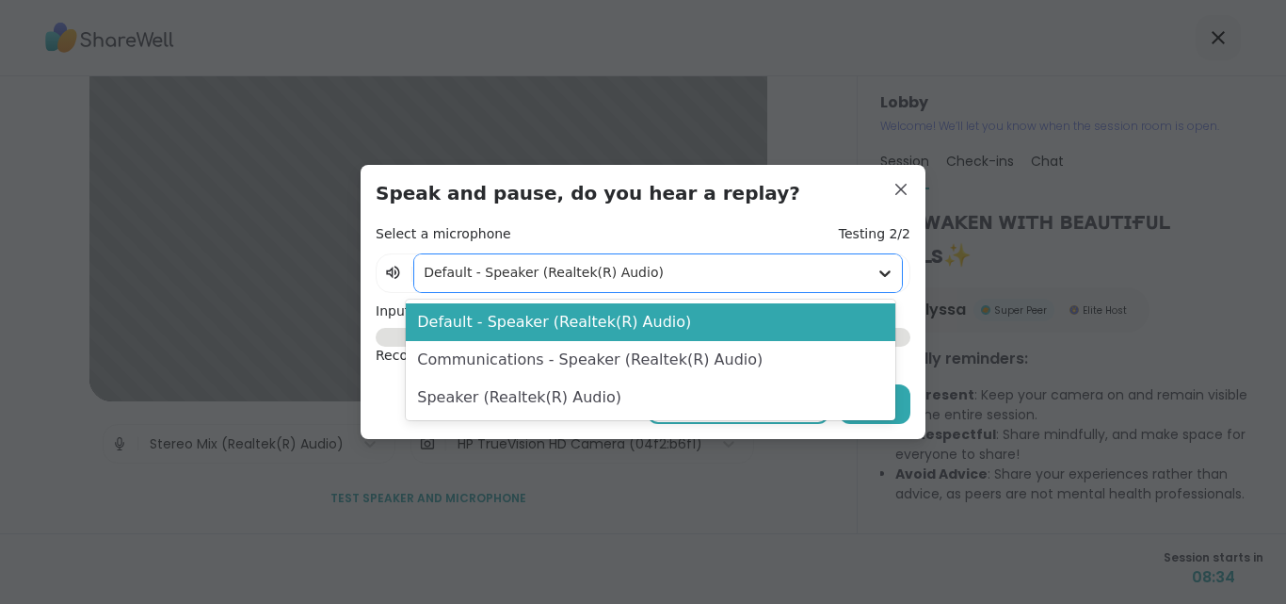
click at [876, 264] on icon at bounding box center [885, 273] width 19 height 19
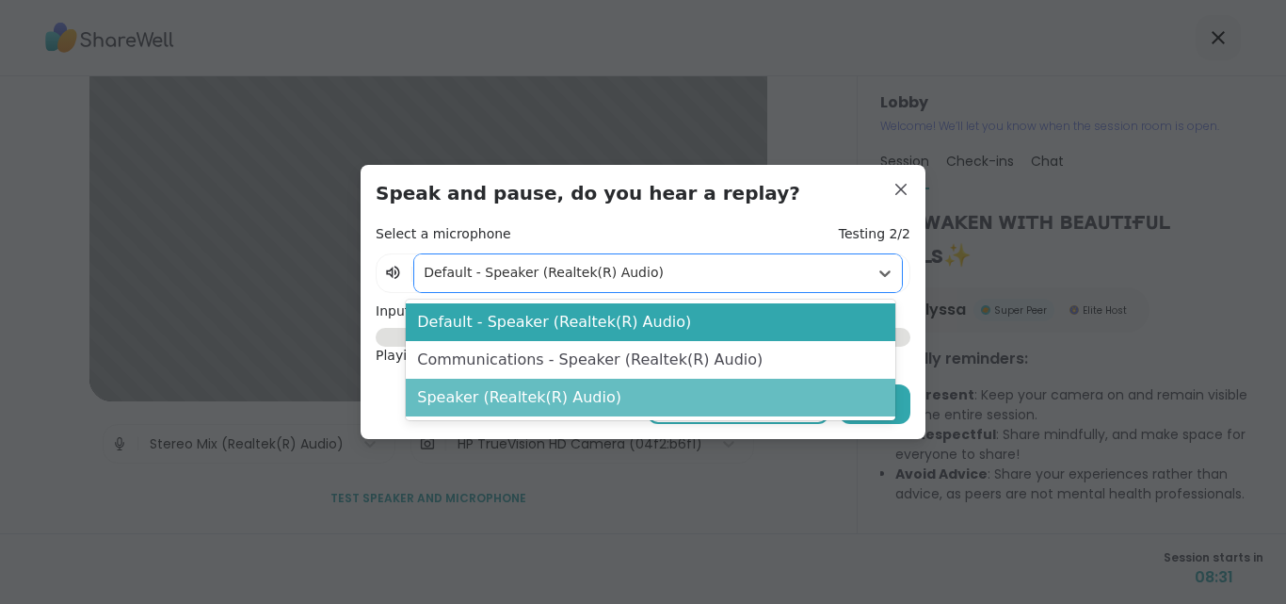
click at [677, 396] on div "Speaker (Realtek(R) Audio)" at bounding box center [650, 398] width 489 height 38
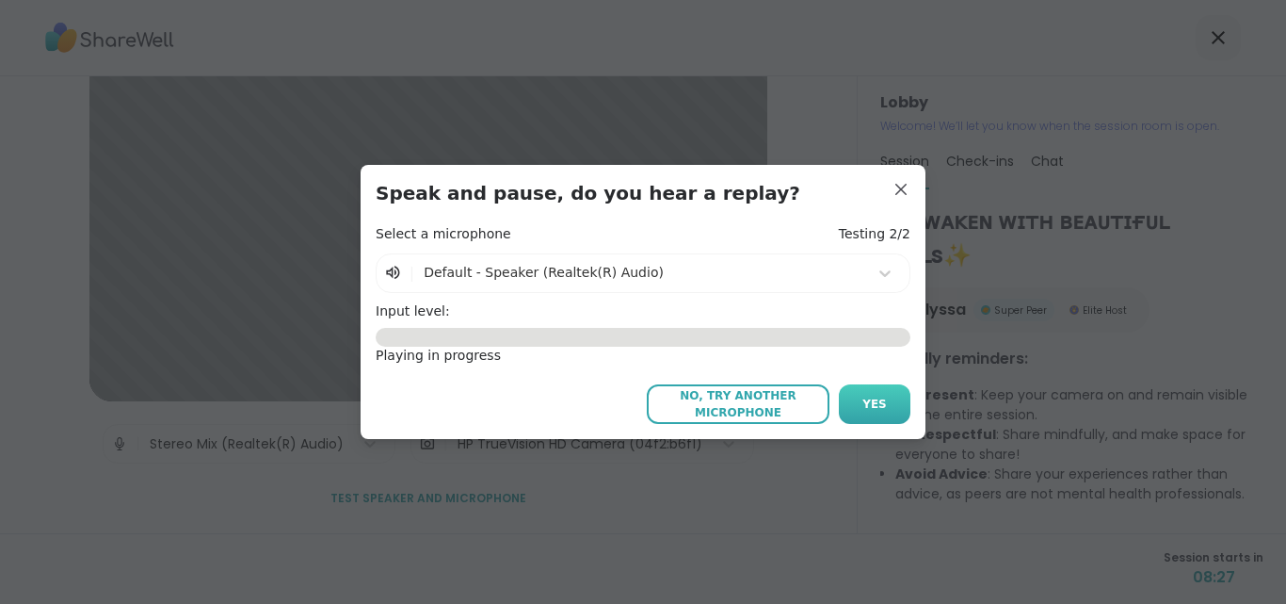
click at [863, 403] on span "Yes" at bounding box center [875, 404] width 24 height 17
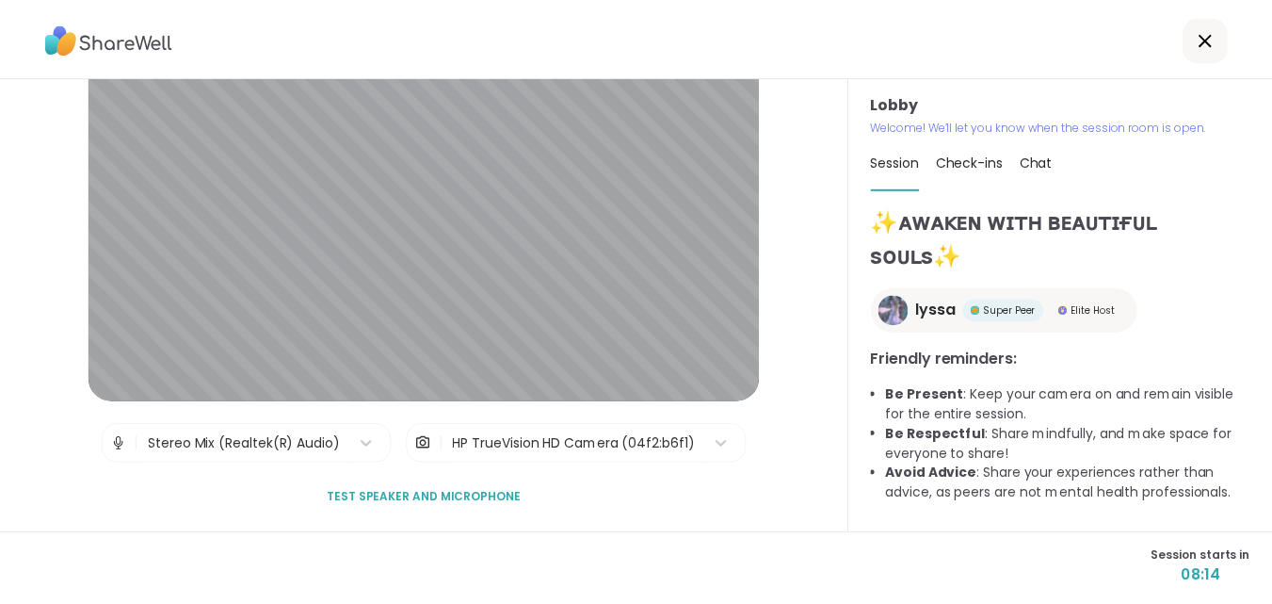
scroll to position [0, 0]
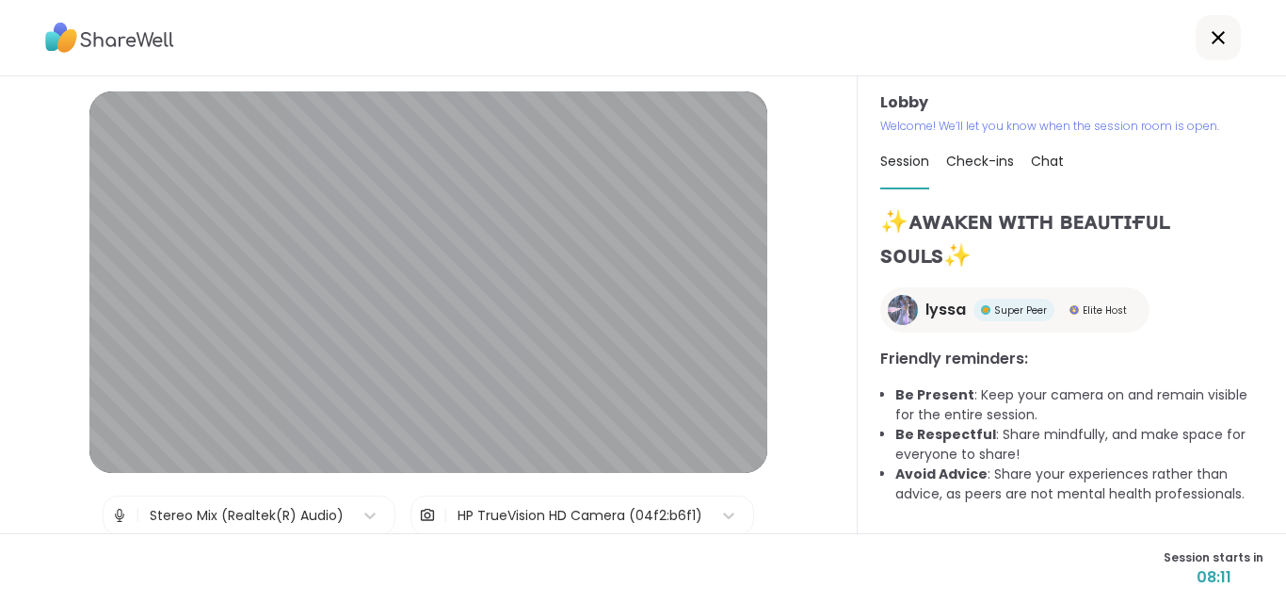
click at [1212, 39] on icon at bounding box center [1218, 37] width 13 height 13
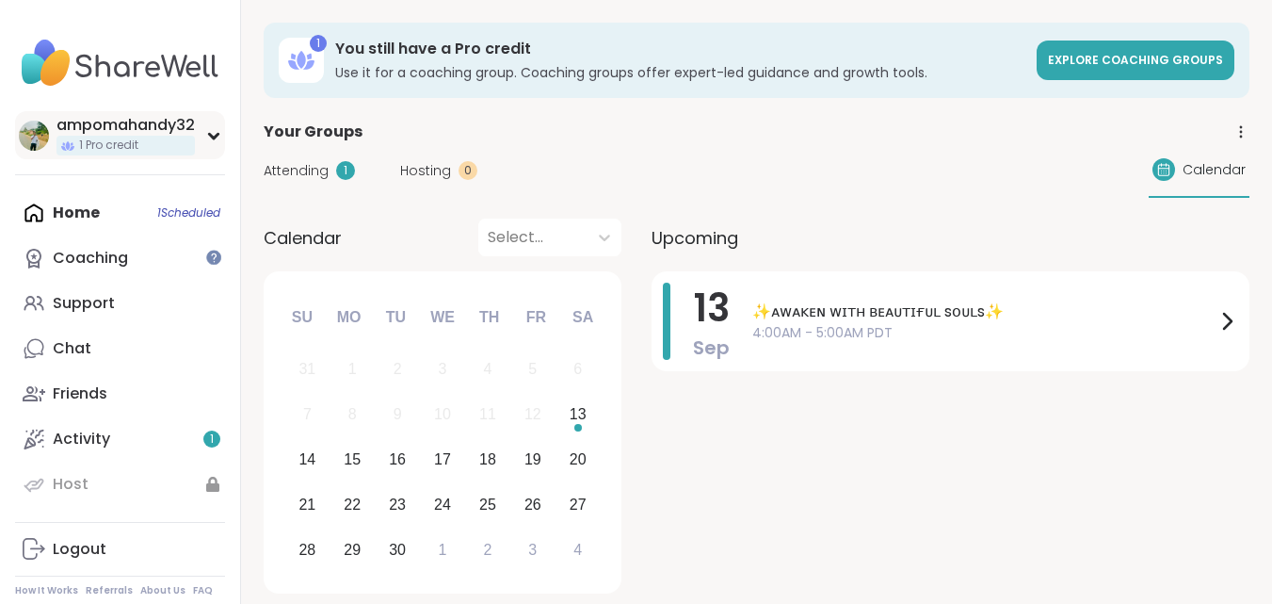
click at [143, 147] on div "1 Pro credit" at bounding box center [126, 146] width 138 height 20
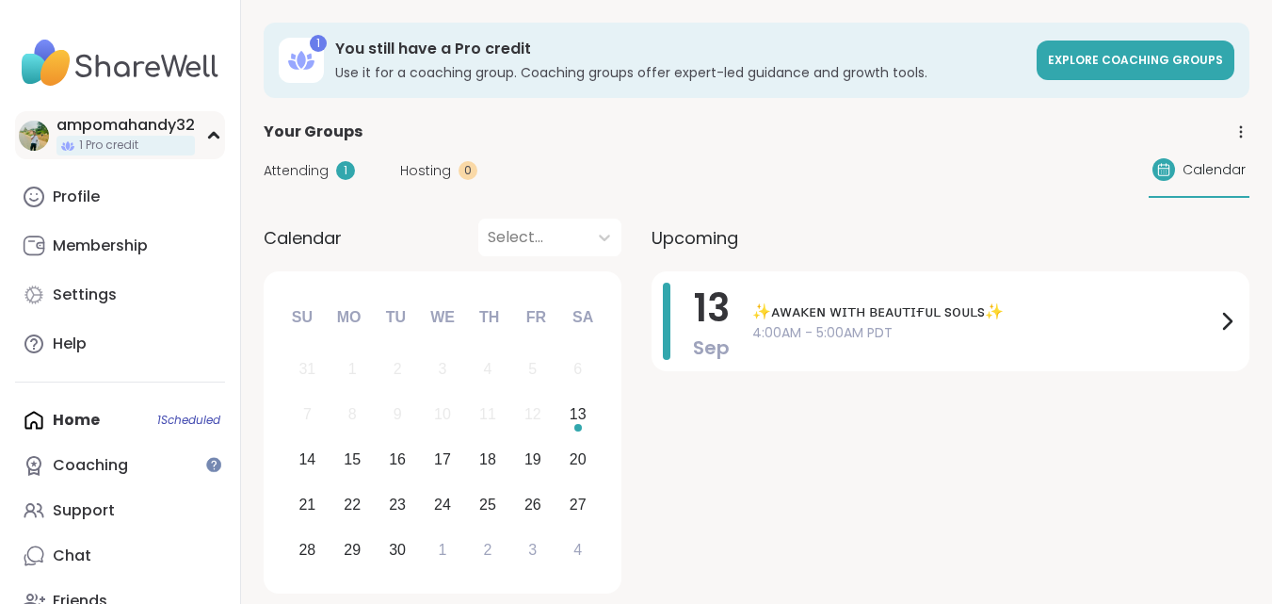
click at [121, 122] on div "ampomahandy32" at bounding box center [126, 125] width 138 height 21
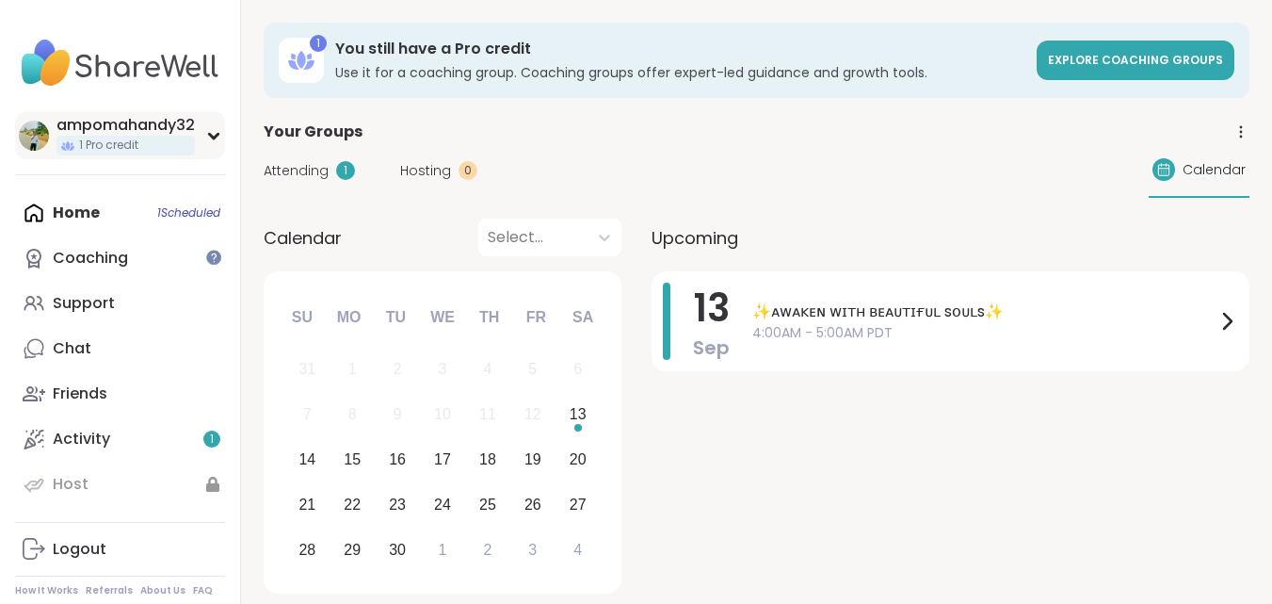
click at [121, 122] on div "ampomahandy32" at bounding box center [126, 125] width 138 height 21
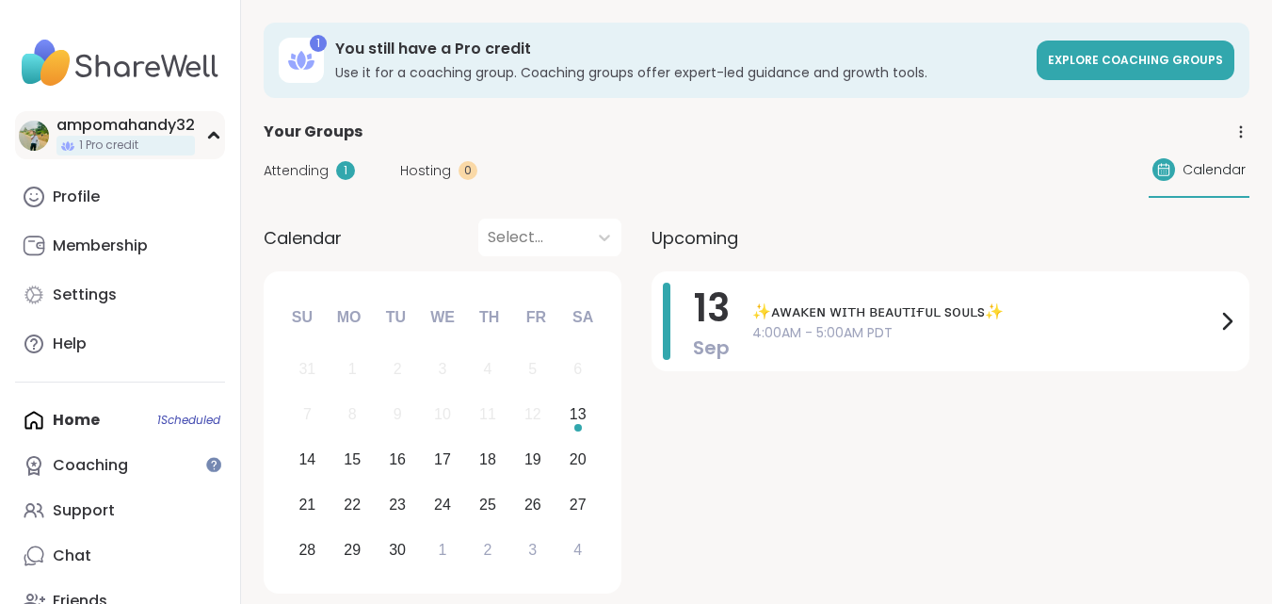
click at [121, 122] on div "ampomahandy32" at bounding box center [126, 125] width 138 height 21
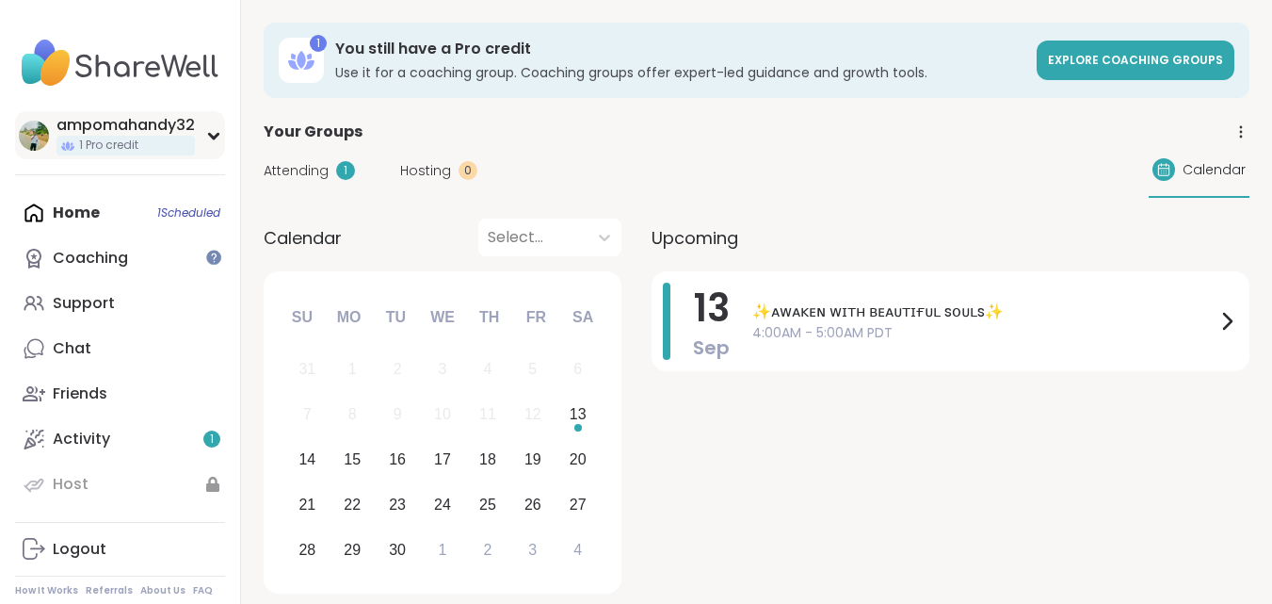
click at [208, 133] on icon at bounding box center [213, 135] width 15 height 9
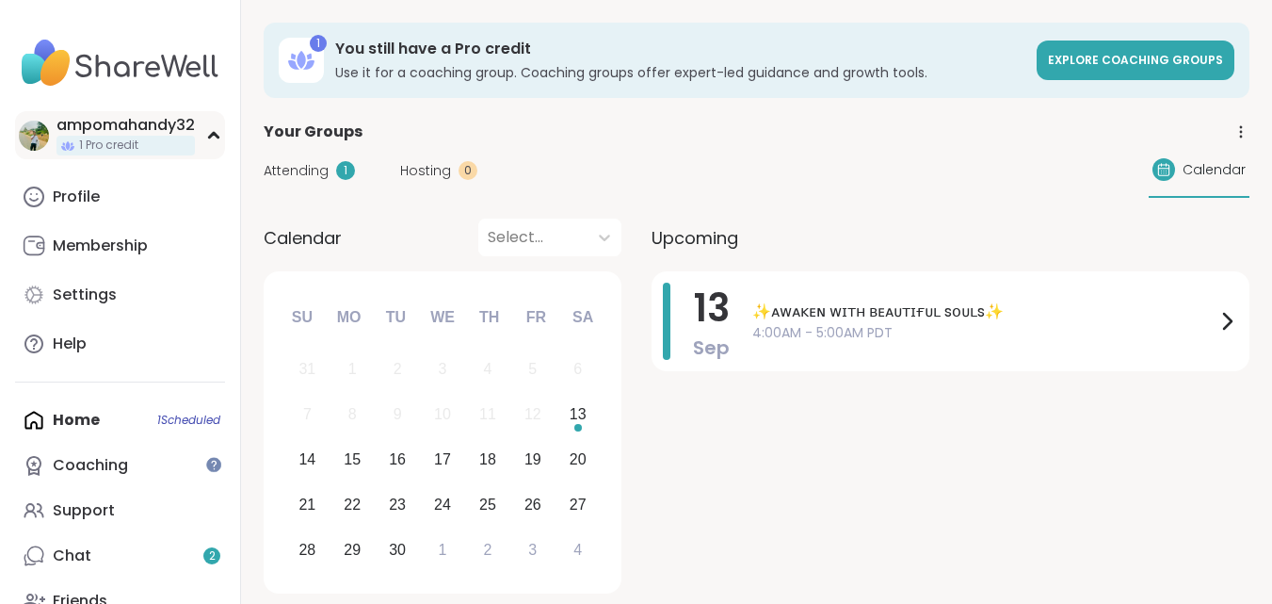
click at [208, 133] on icon at bounding box center [213, 135] width 15 height 9
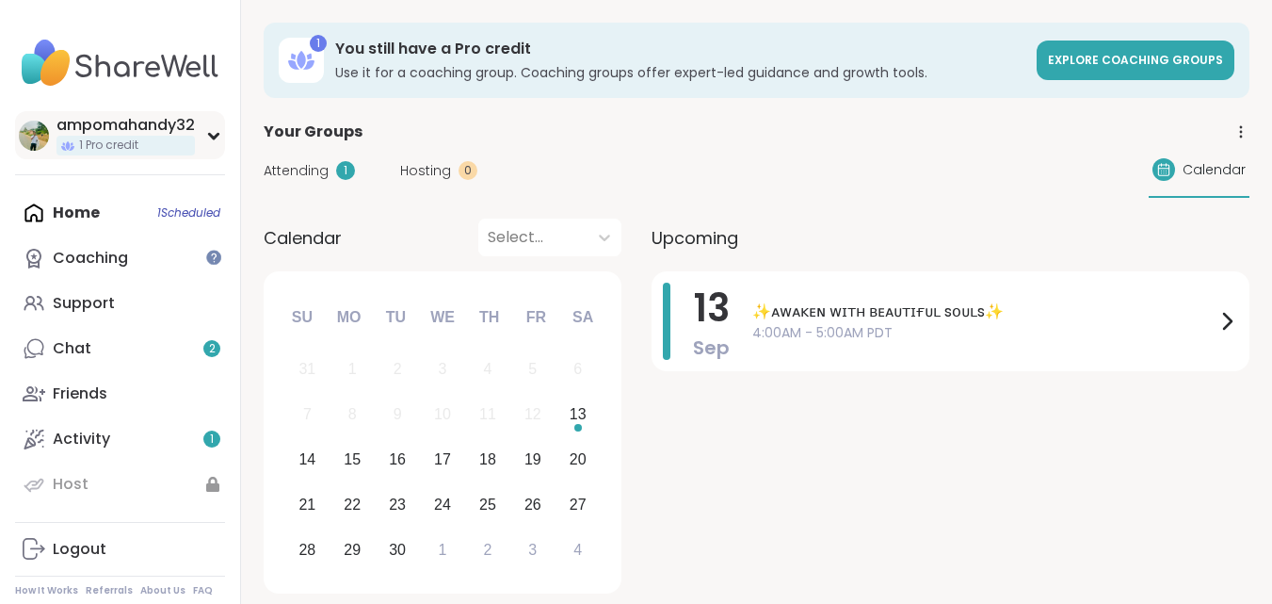
click at [208, 133] on icon at bounding box center [213, 135] width 15 height 9
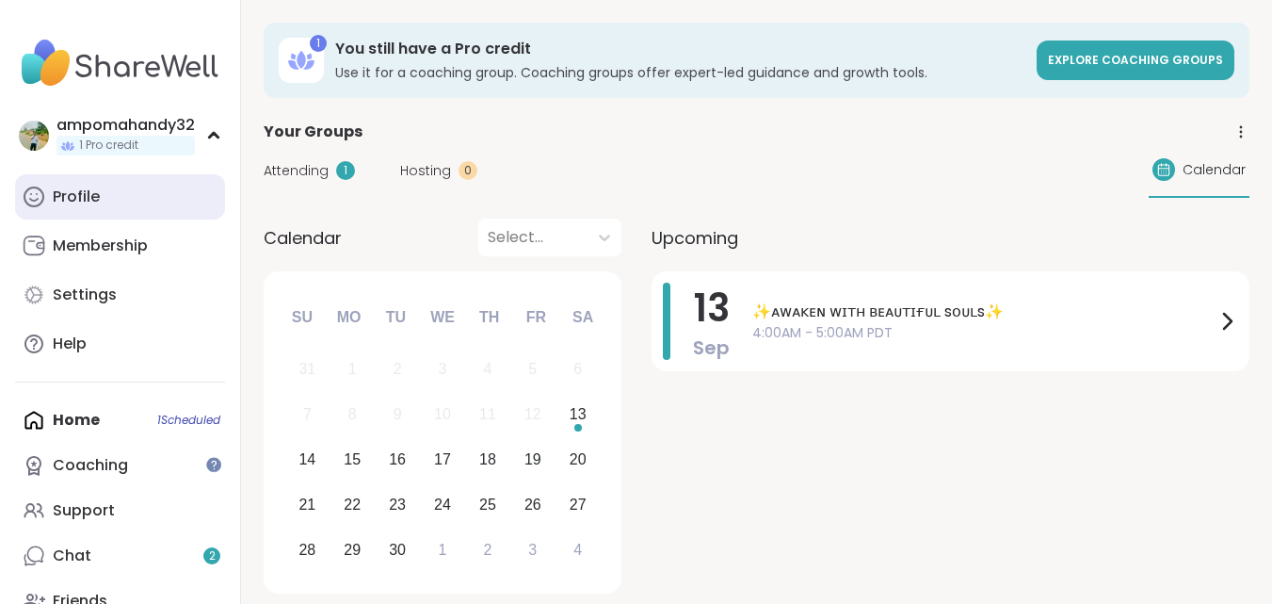
click at [91, 203] on div "Profile" at bounding box center [76, 196] width 47 height 21
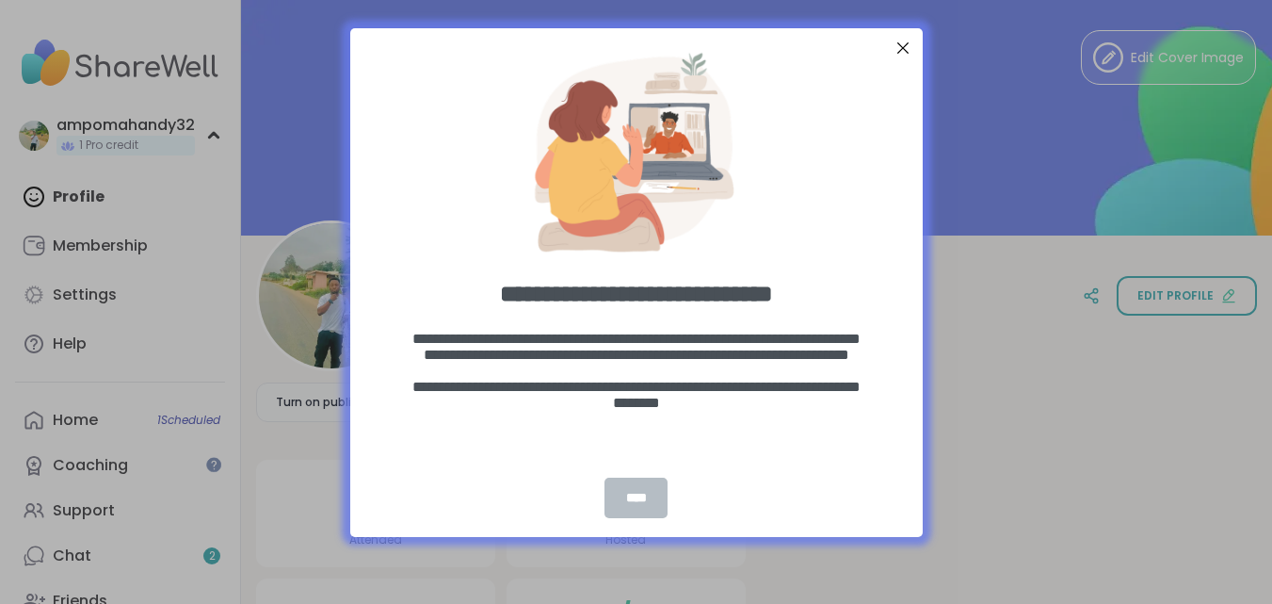
click at [639, 500] on div "****" at bounding box center [636, 497] width 62 height 40
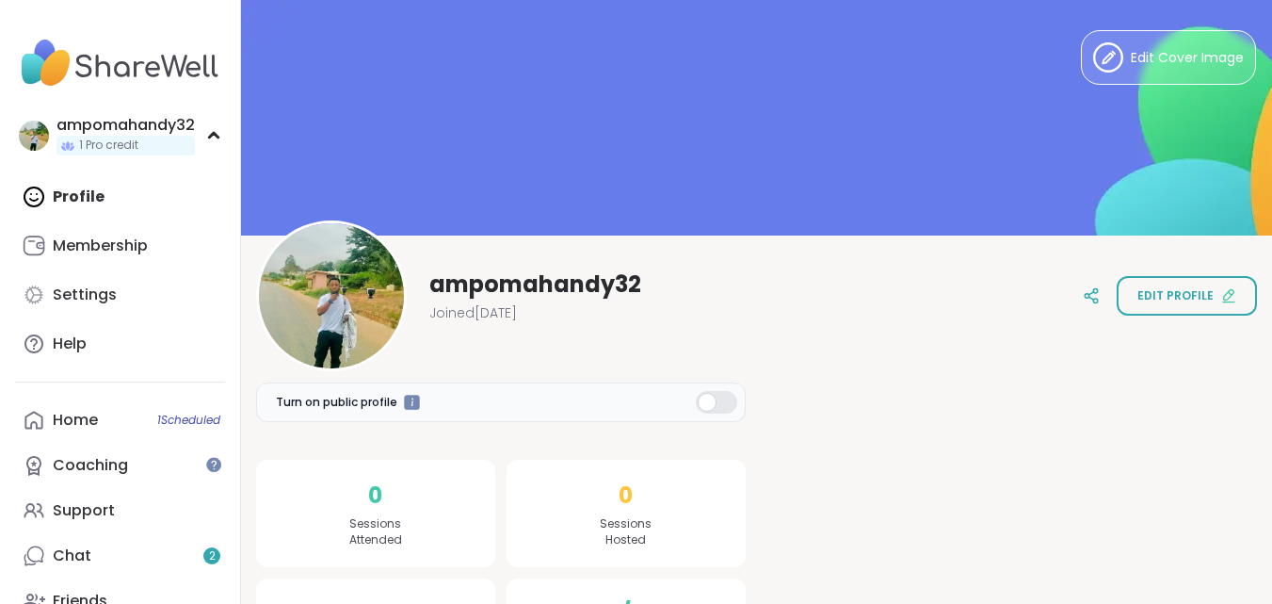
click at [707, 408] on div at bounding box center [716, 402] width 41 height 23
click at [325, 276] on div at bounding box center [331, 295] width 151 height 151
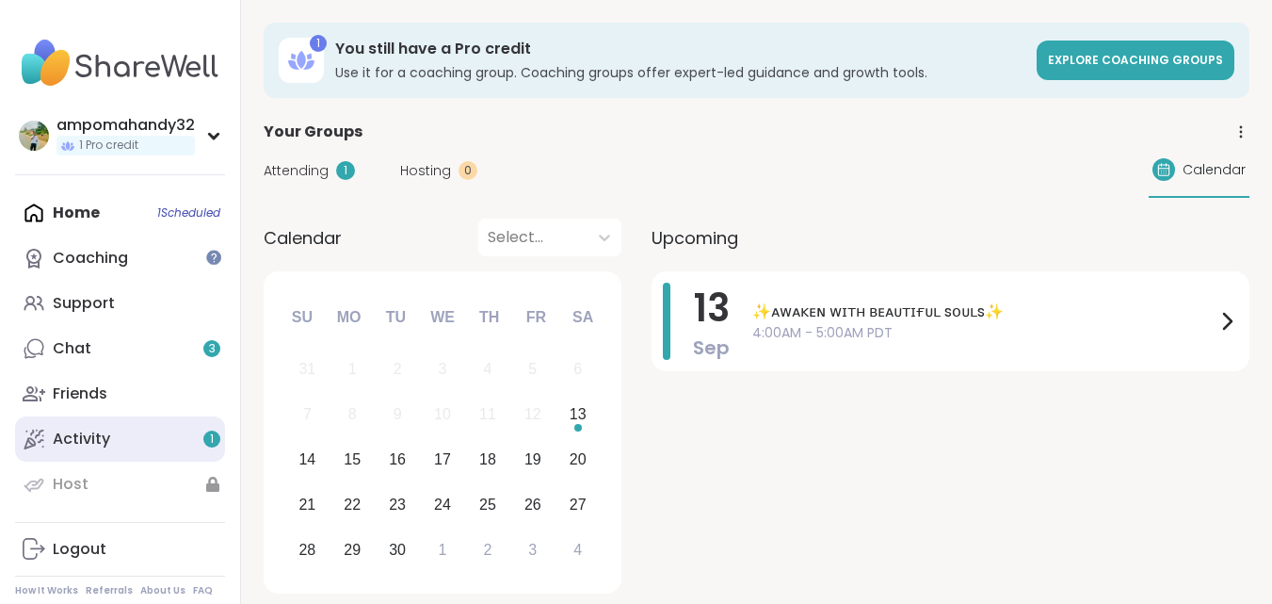
click at [172, 439] on link "Activity 1" at bounding box center [120, 438] width 210 height 45
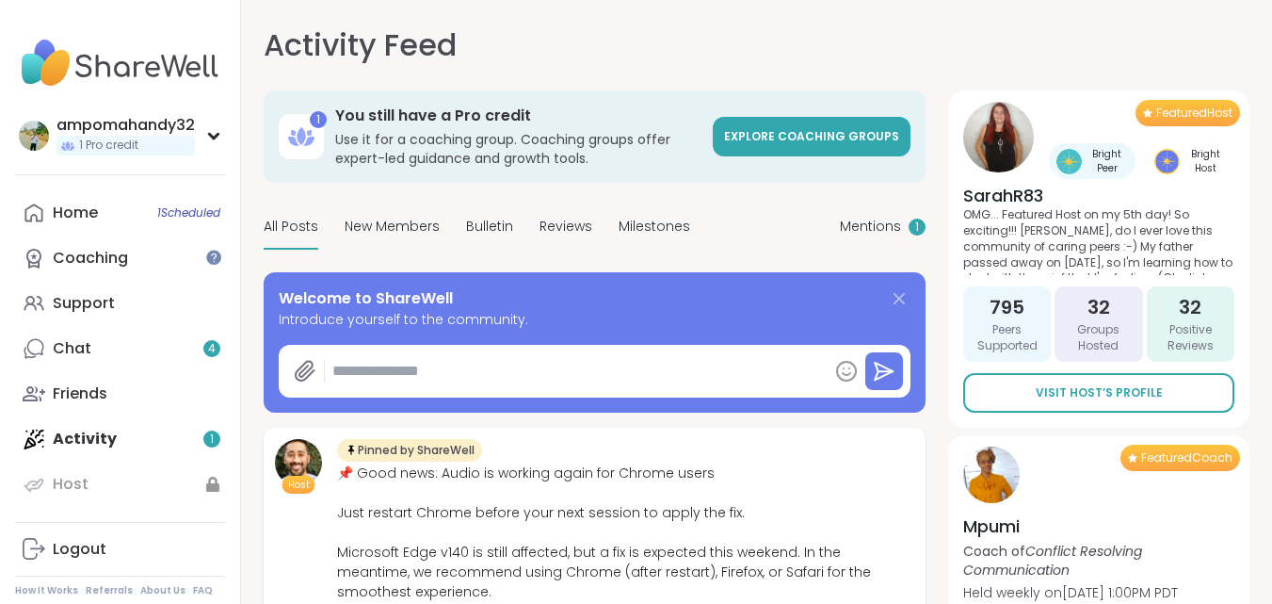
click at [892, 289] on icon at bounding box center [899, 298] width 23 height 23
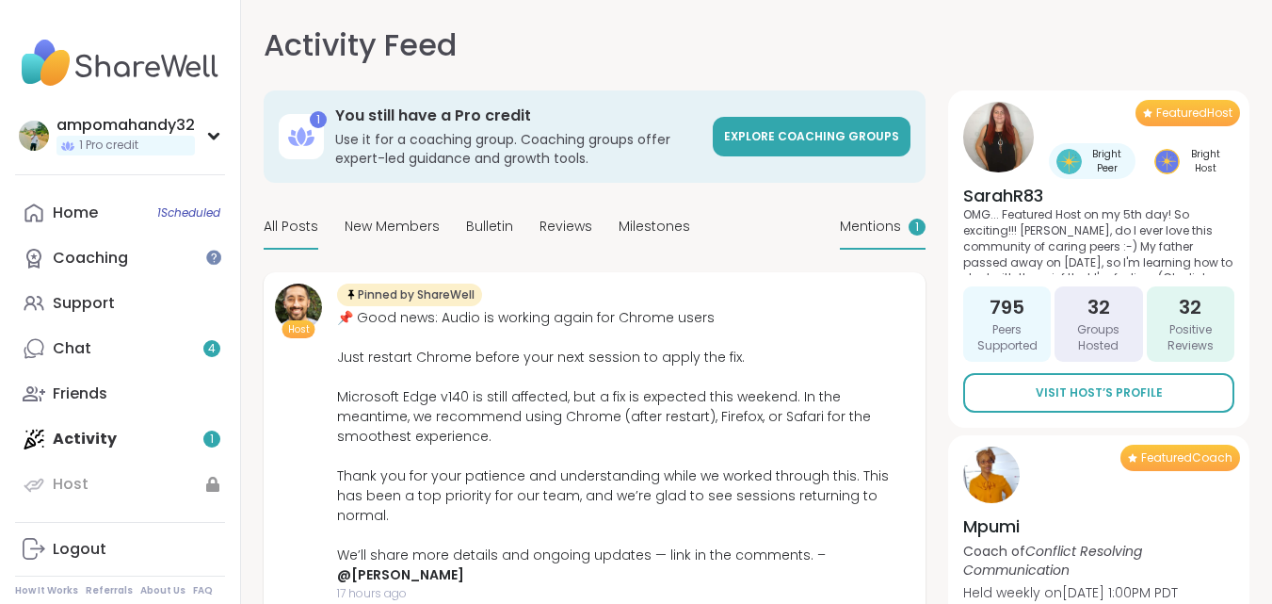
click at [874, 224] on span "Mentions" at bounding box center [870, 227] width 61 height 20
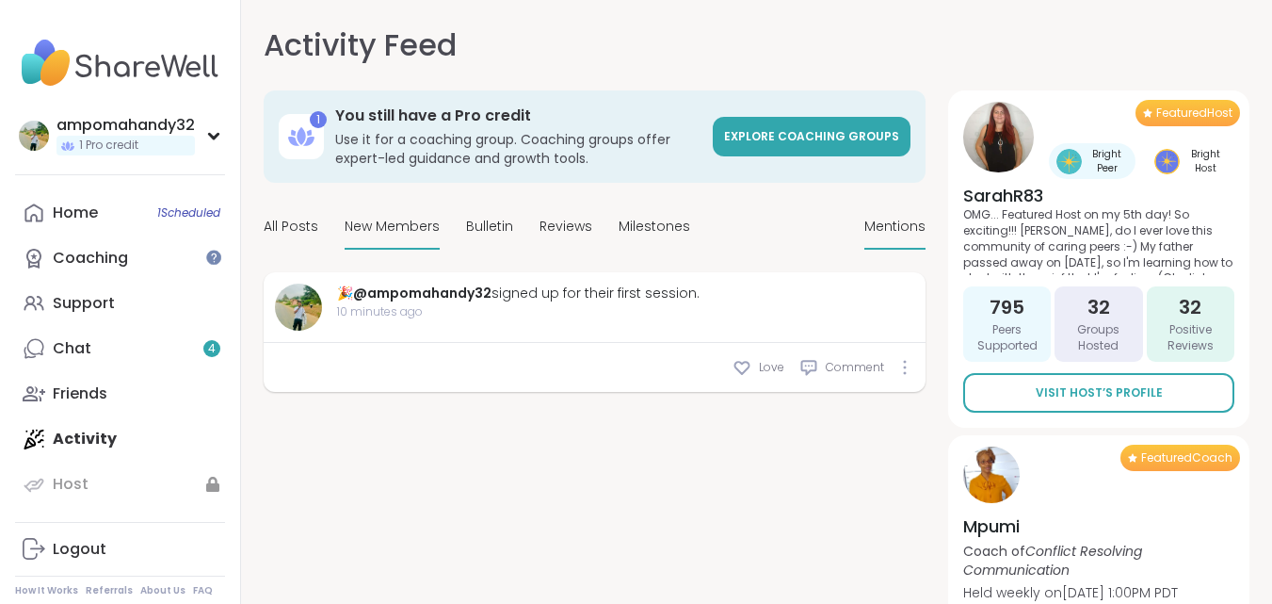
click at [391, 218] on span "New Members" at bounding box center [392, 227] width 95 height 20
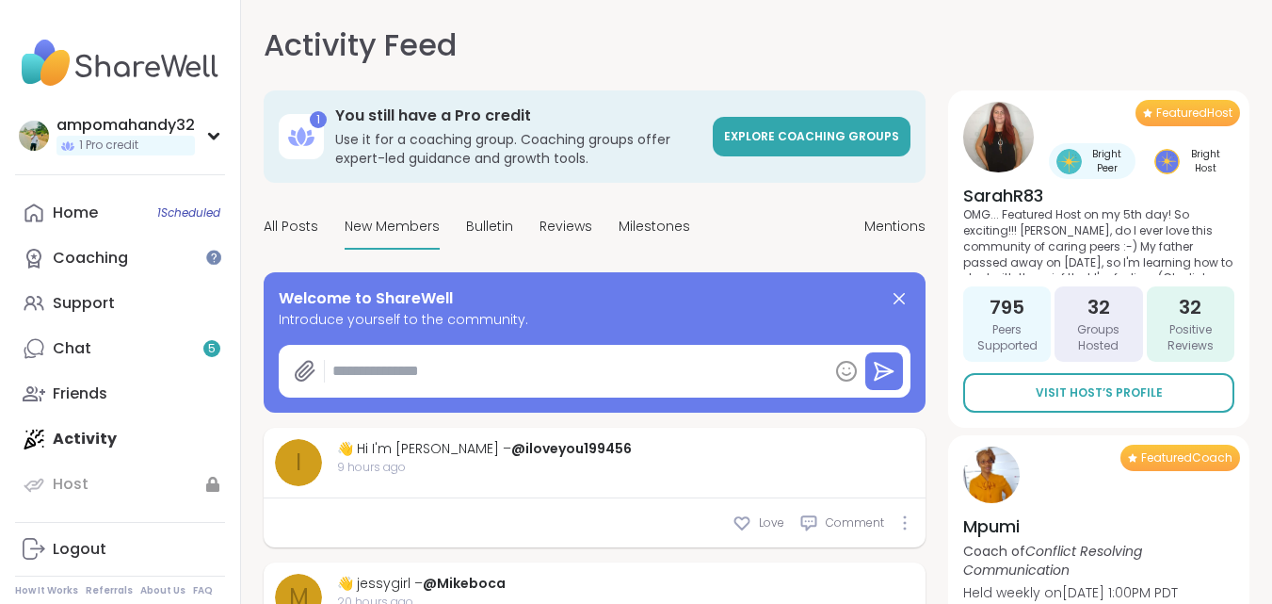
click at [390, 373] on textarea at bounding box center [576, 371] width 503 height 38
type textarea "*"
type textarea "**"
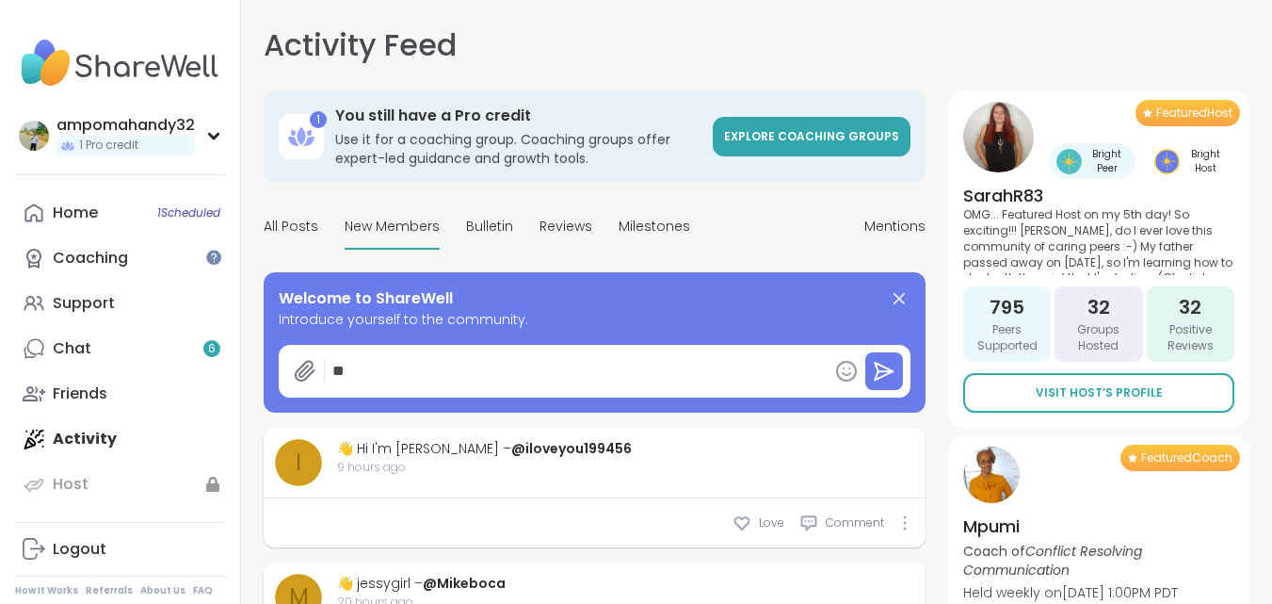
type textarea "*"
type textarea "***"
type textarea "*"
type textarea "****"
type textarea "*"
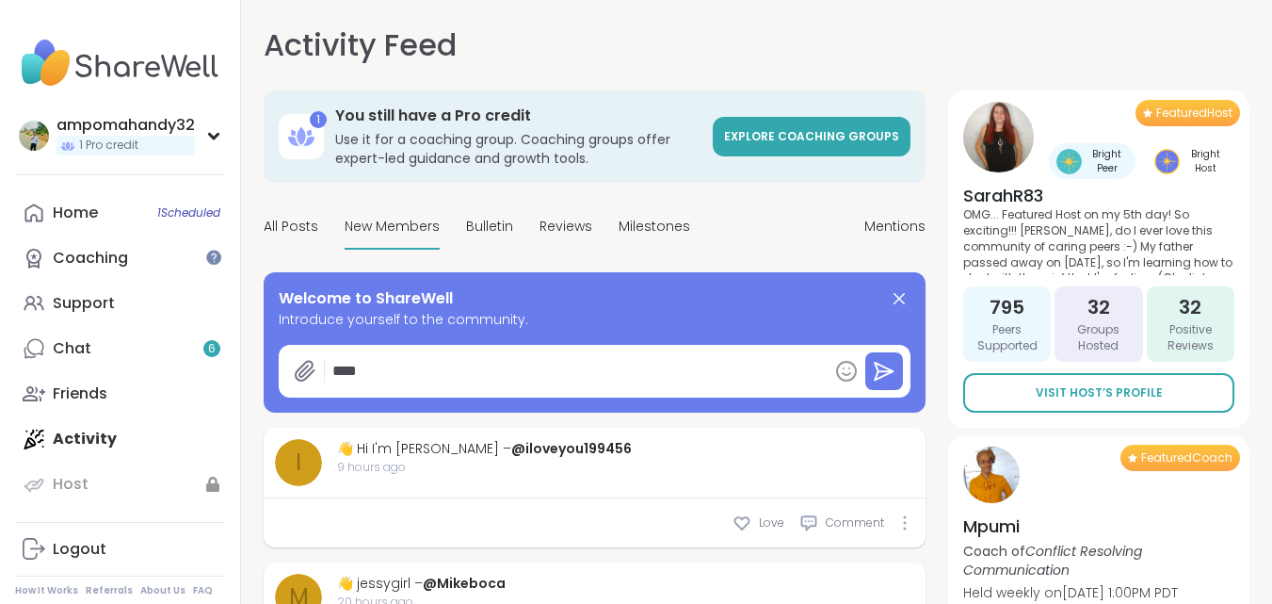
type textarea "*****"
type textarea "*"
type textarea "*****"
type textarea "*"
type textarea "*******"
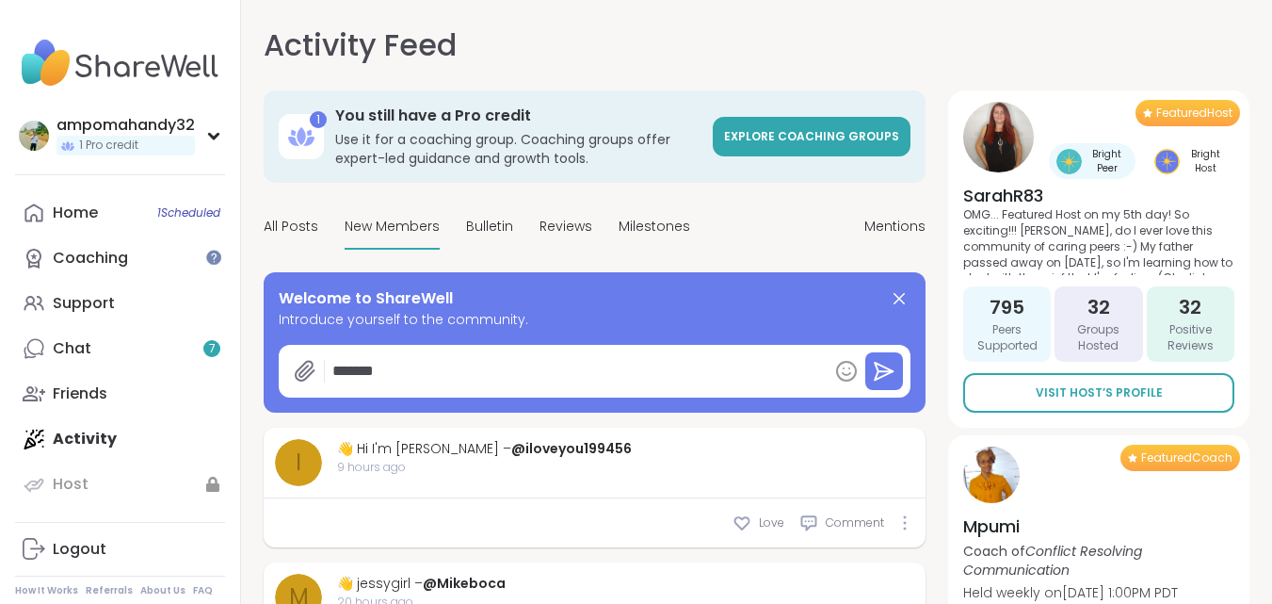
type textarea "*"
type textarea "********"
type textarea "*"
type textarea "*********"
type textarea "*"
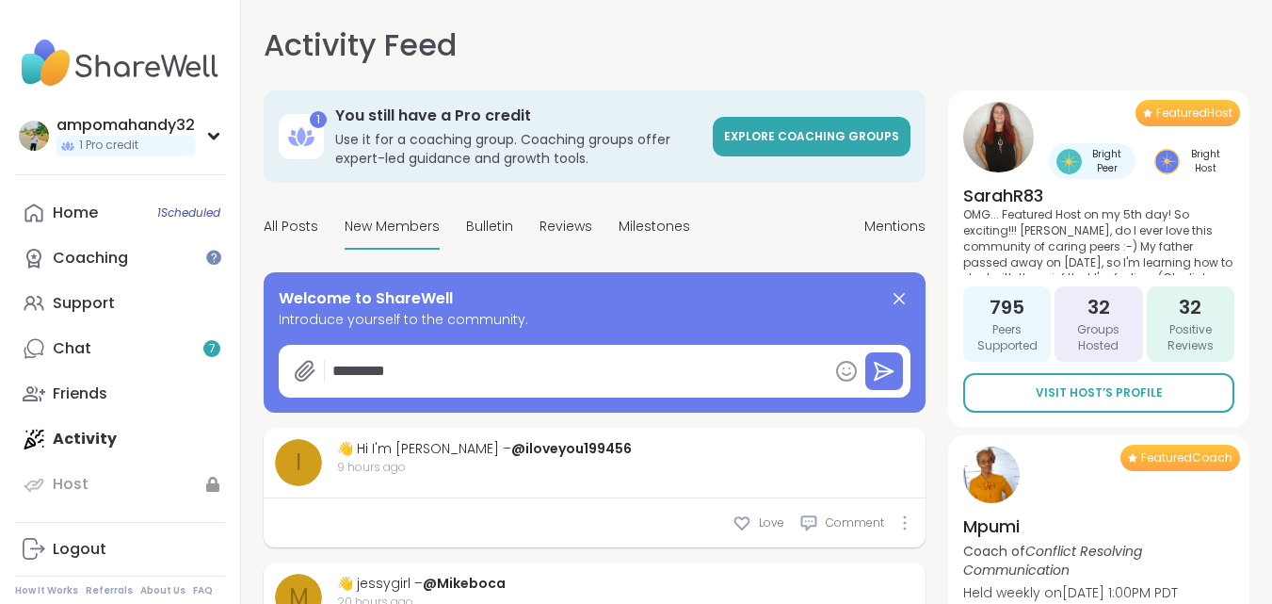
type textarea "*********"
type textarea "*"
type textarea "**********"
type textarea "*"
type textarea "**********"
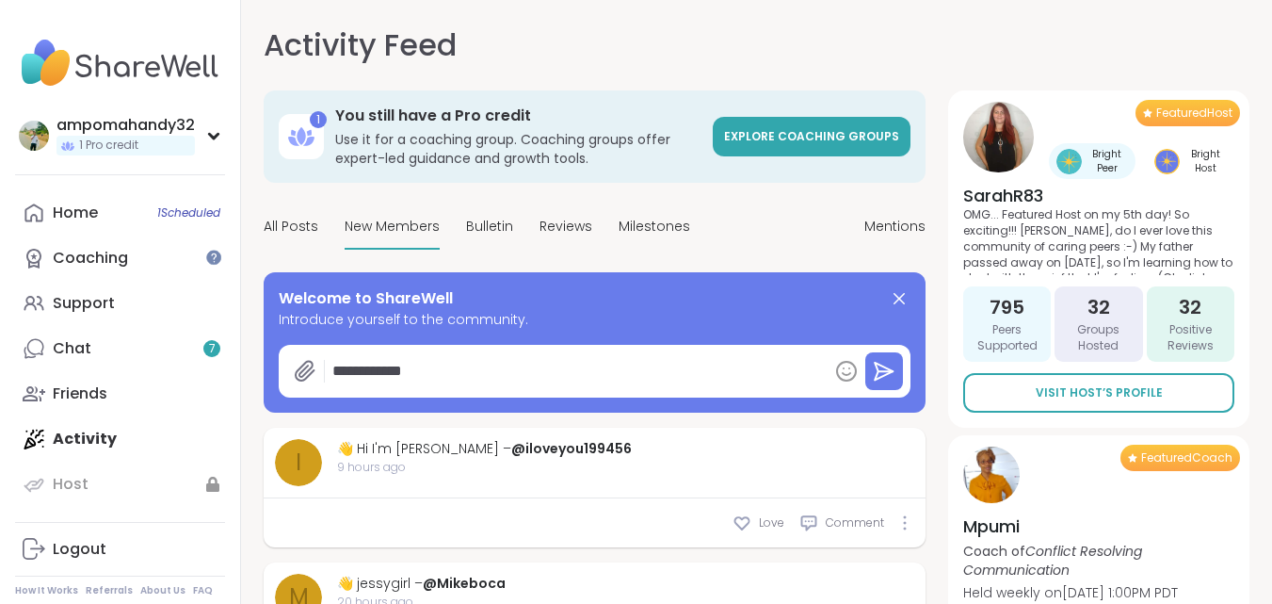
type textarea "*"
type textarea "**********"
type textarea "*"
type textarea "**********"
click at [882, 380] on icon at bounding box center [884, 371] width 23 height 23
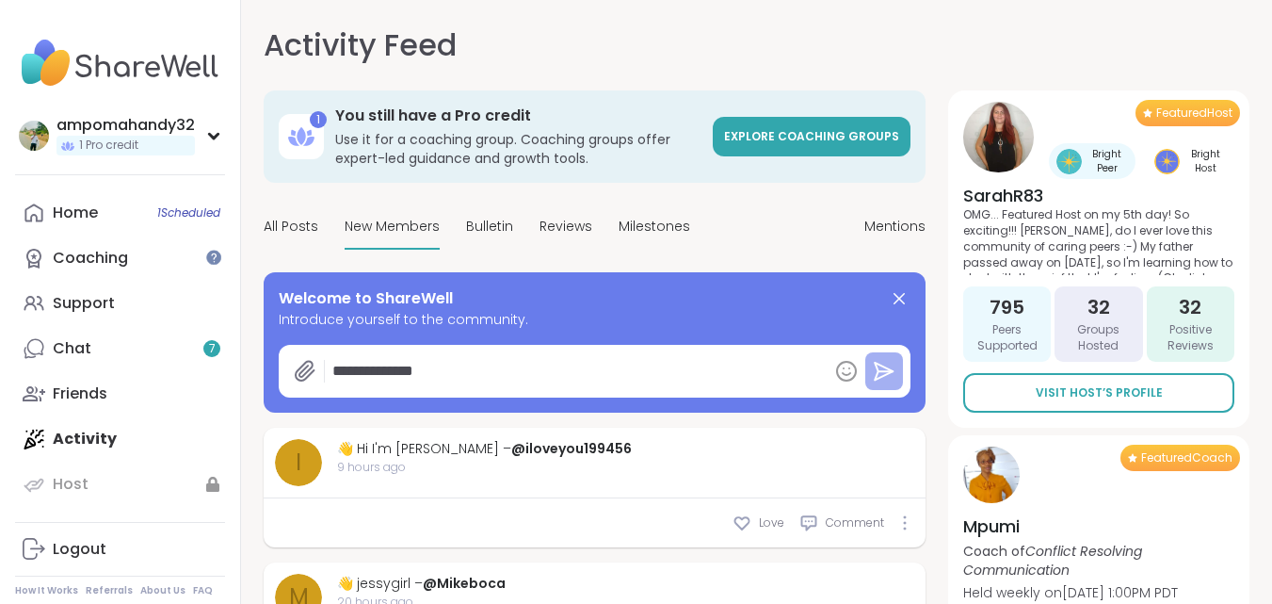
type textarea "*"
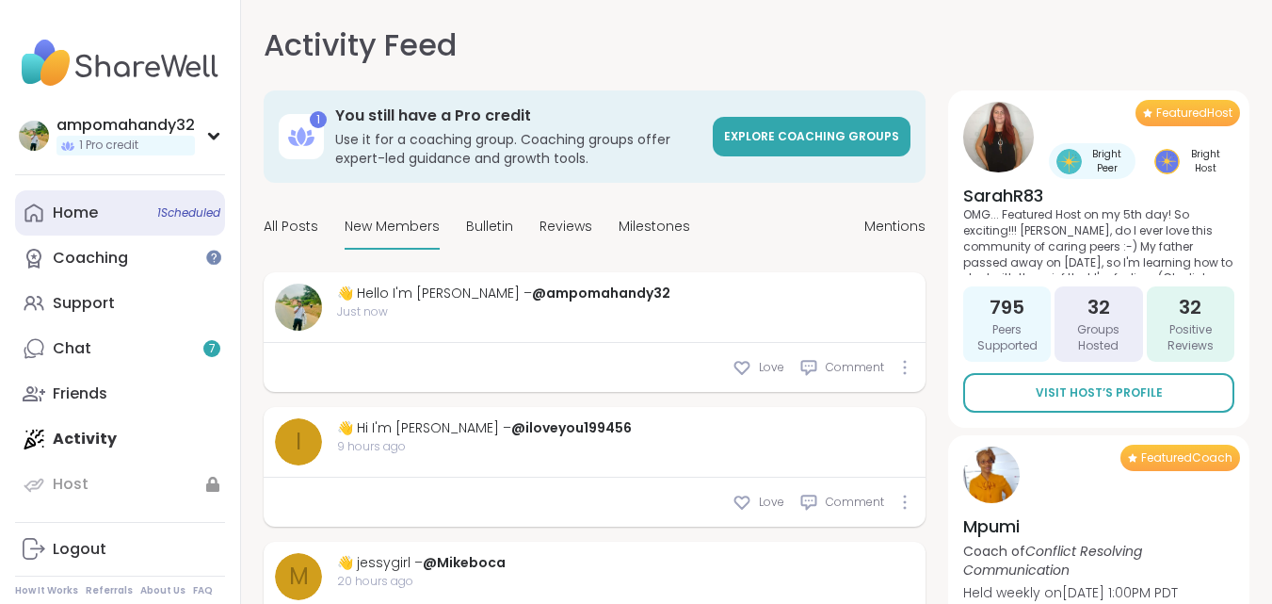
click at [183, 205] on span "1 Scheduled" at bounding box center [188, 212] width 63 height 15
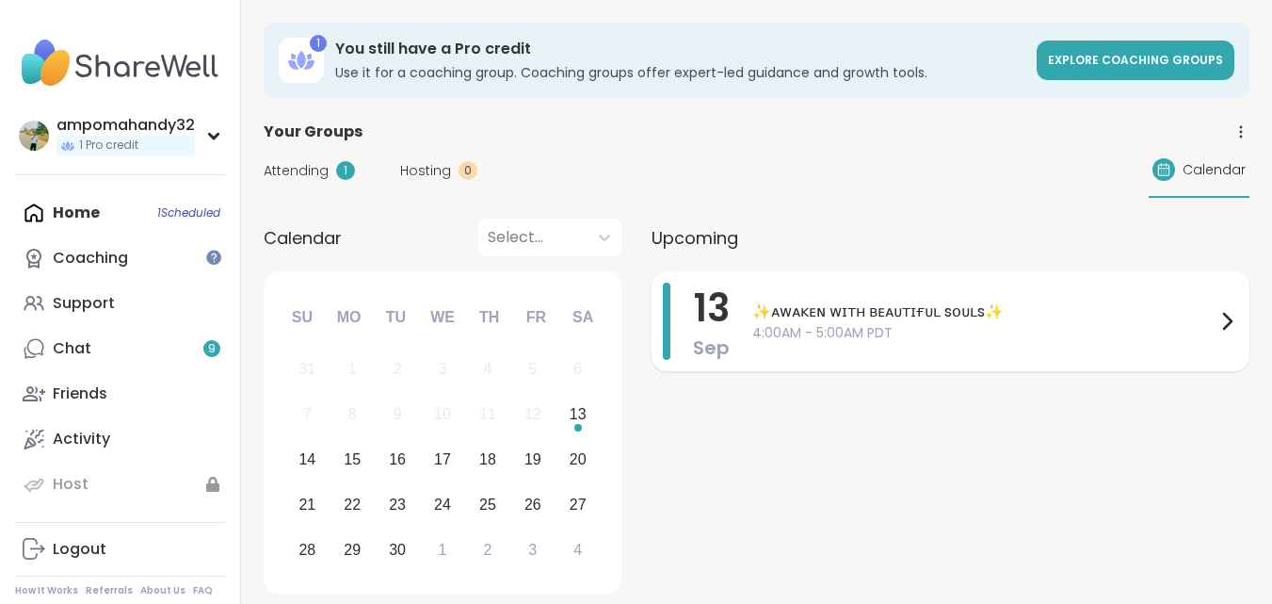
click at [1222, 321] on icon at bounding box center [1227, 321] width 23 height 23
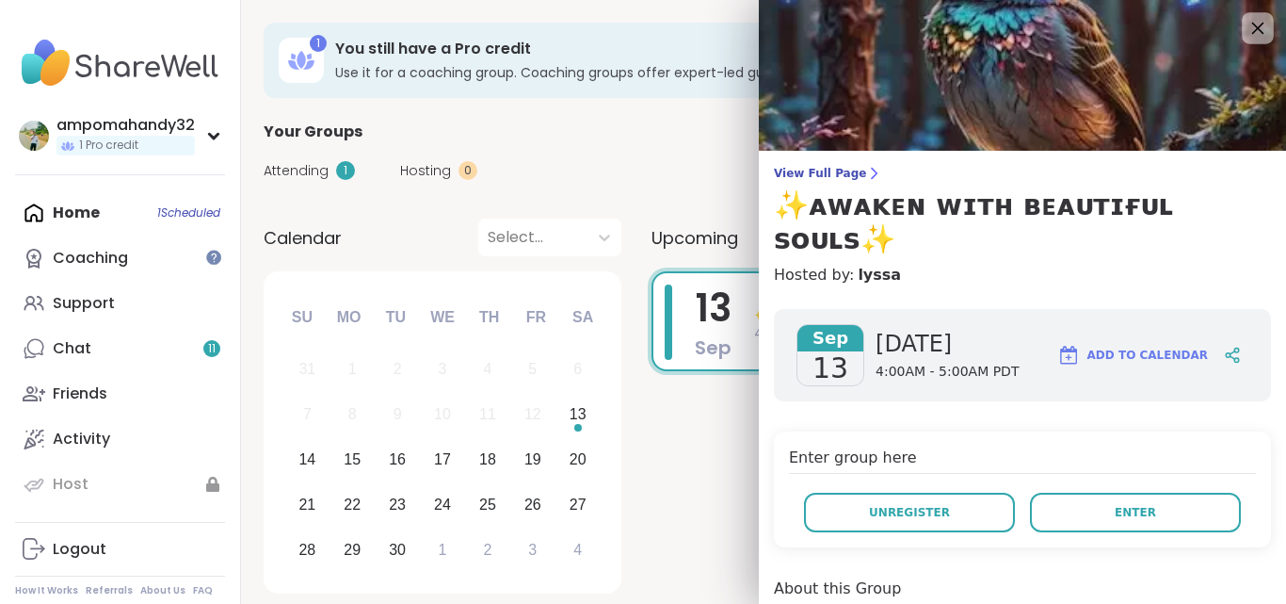
click at [1252, 29] on icon at bounding box center [1258, 29] width 12 height 12
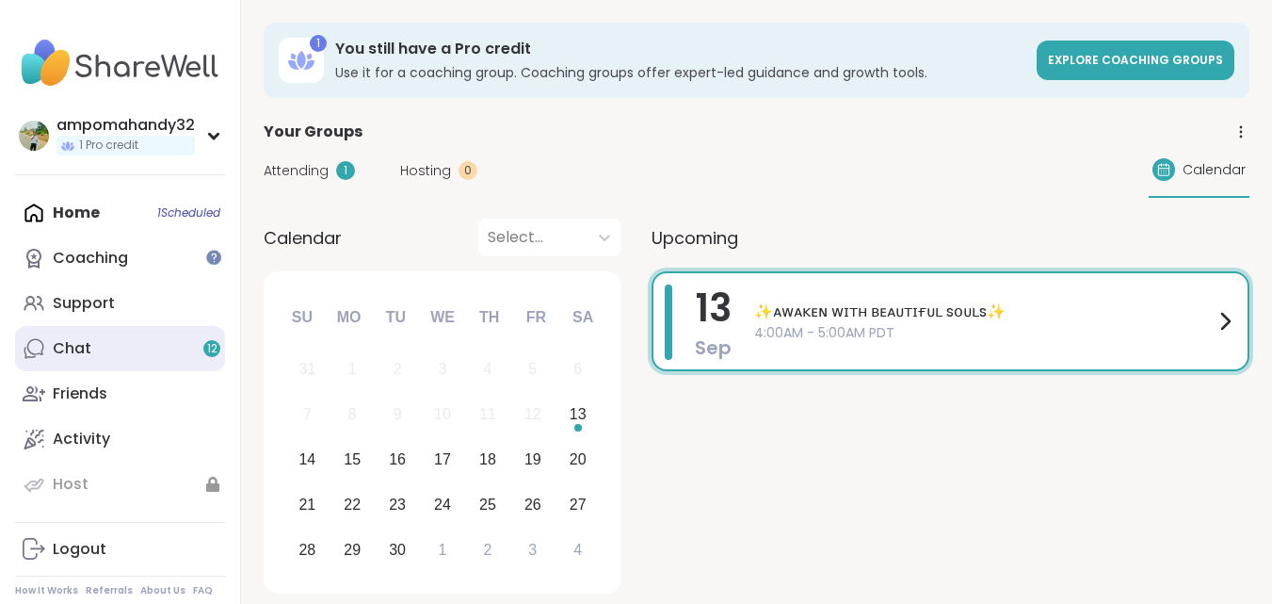
click at [123, 344] on link "Chat 12" at bounding box center [120, 348] width 210 height 45
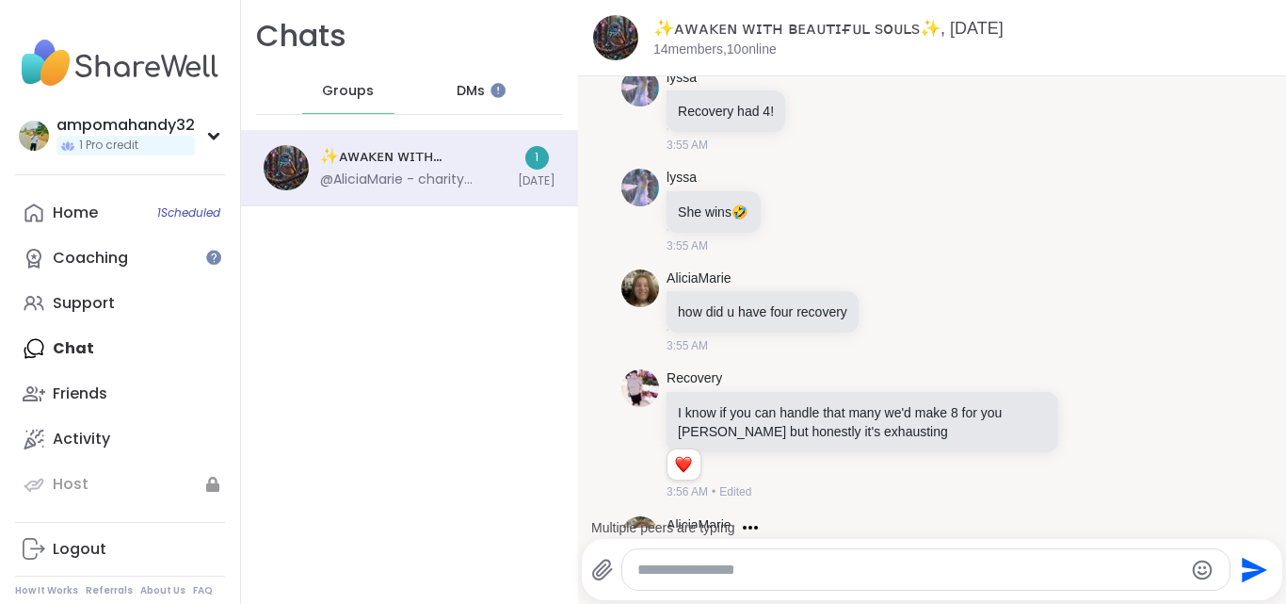
scroll to position [2890, 0]
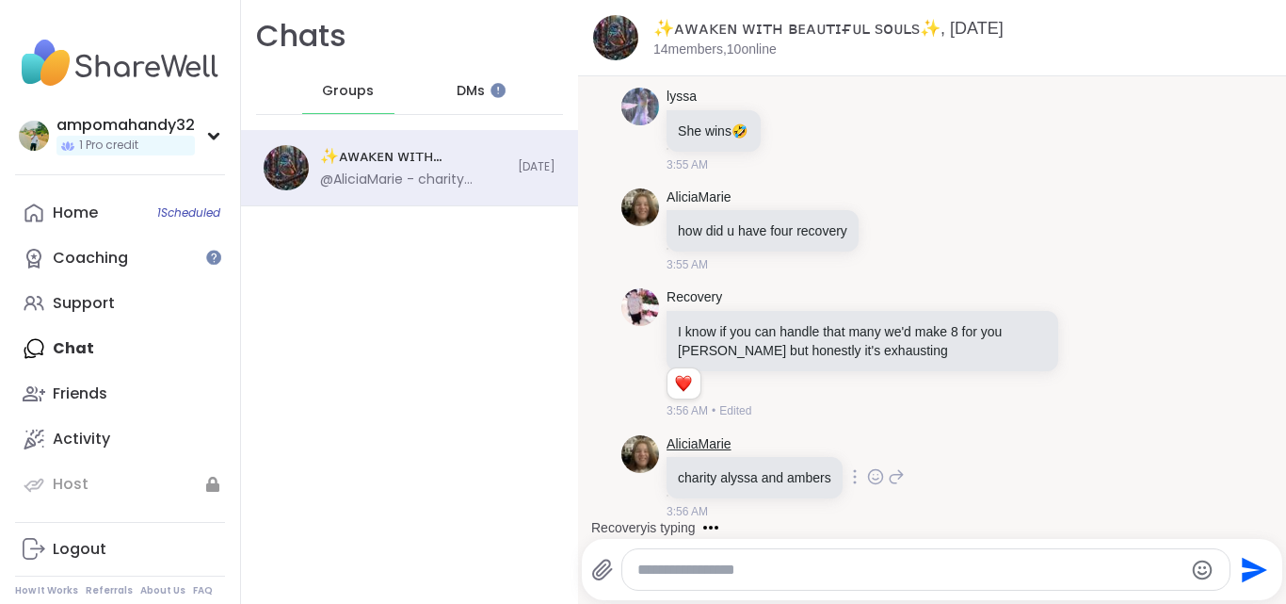
click at [695, 444] on link "AliciaMarie" at bounding box center [699, 444] width 64 height 19
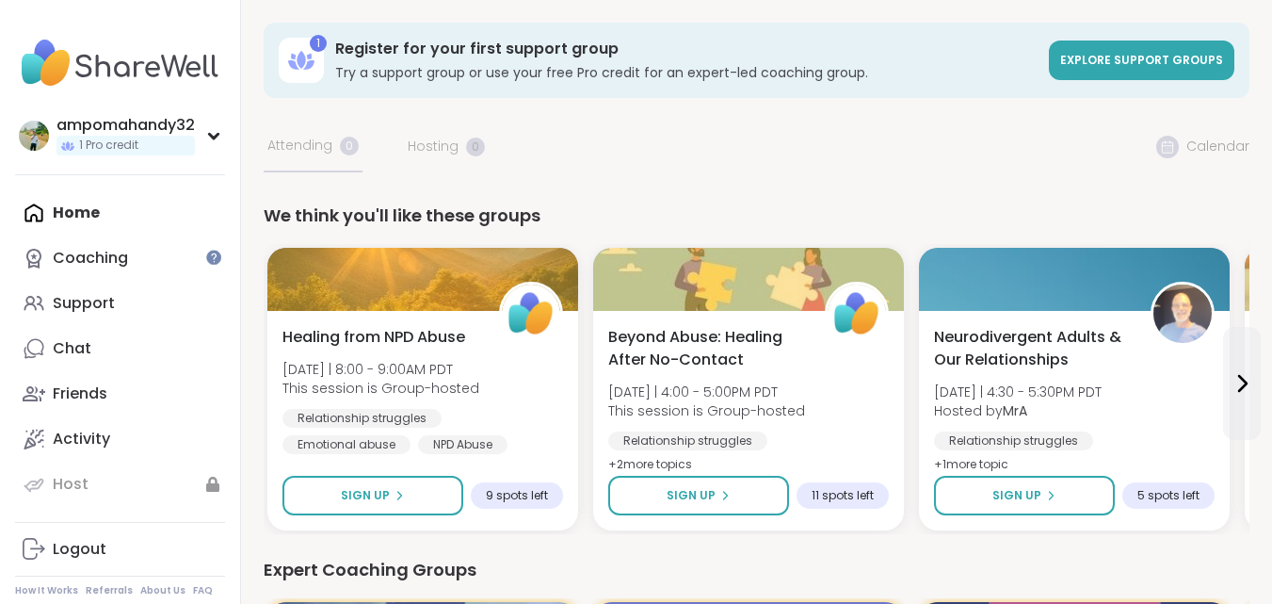
click at [92, 208] on div "Home Coaching Support Chat Friends Activity Host" at bounding box center [120, 348] width 210 height 316
click at [66, 211] on div "Home Coaching Support Chat Friends Activity Host" at bounding box center [120, 348] width 210 height 316
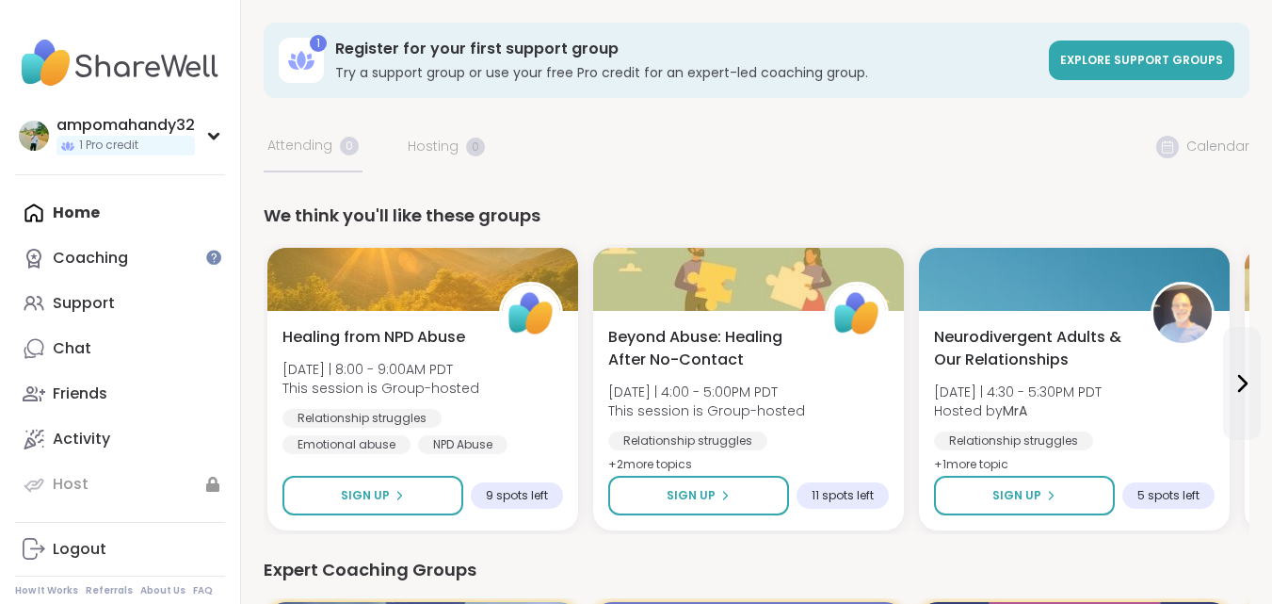
click at [198, 176] on div "ampomahandy32 1 Pro credit Profile Membership Settings Help Home Coaching Suppo…" at bounding box center [120, 302] width 241 height 604
click at [63, 218] on div "Home Coaching Support Chat Friends Activity Host" at bounding box center [120, 348] width 210 height 316
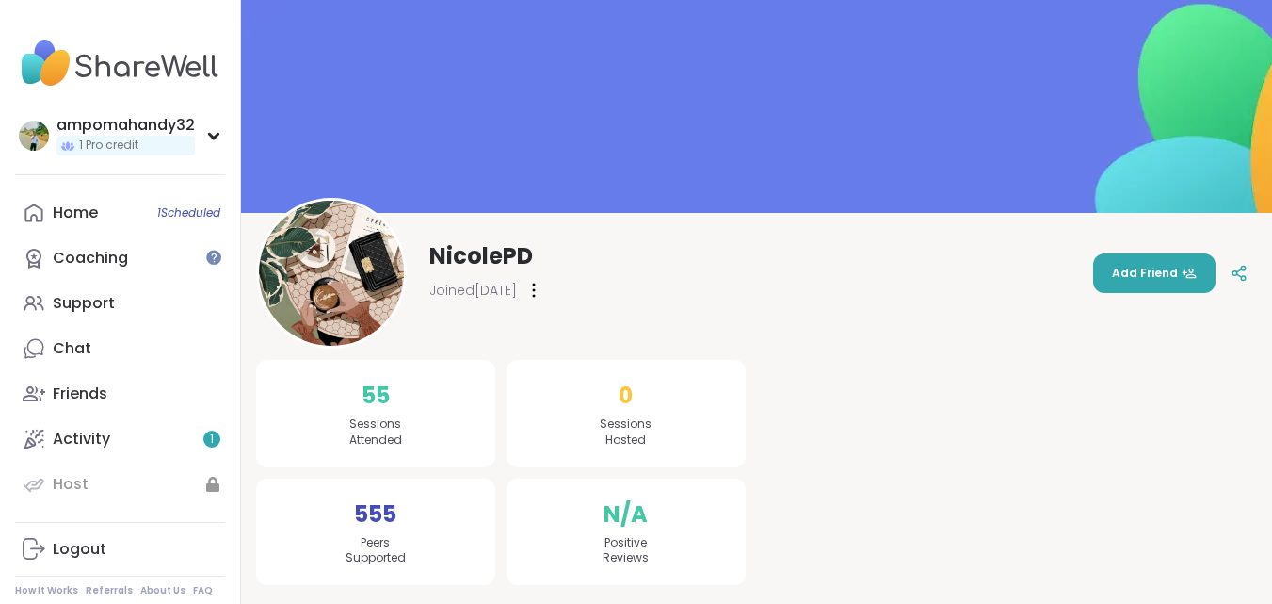
click at [370, 407] on span "55" at bounding box center [376, 396] width 28 height 34
drag, startPoint x: 373, startPoint y: 424, endPoint x: 384, endPoint y: 524, distance: 100.5
click at [384, 524] on div "55 Sessions Attended 555 Peers Supported" at bounding box center [375, 472] width 239 height 225
click at [468, 521] on div "555 Peers Supported" at bounding box center [375, 531] width 239 height 107
click at [593, 511] on div "N/A Positive Reviews" at bounding box center [626, 531] width 239 height 107
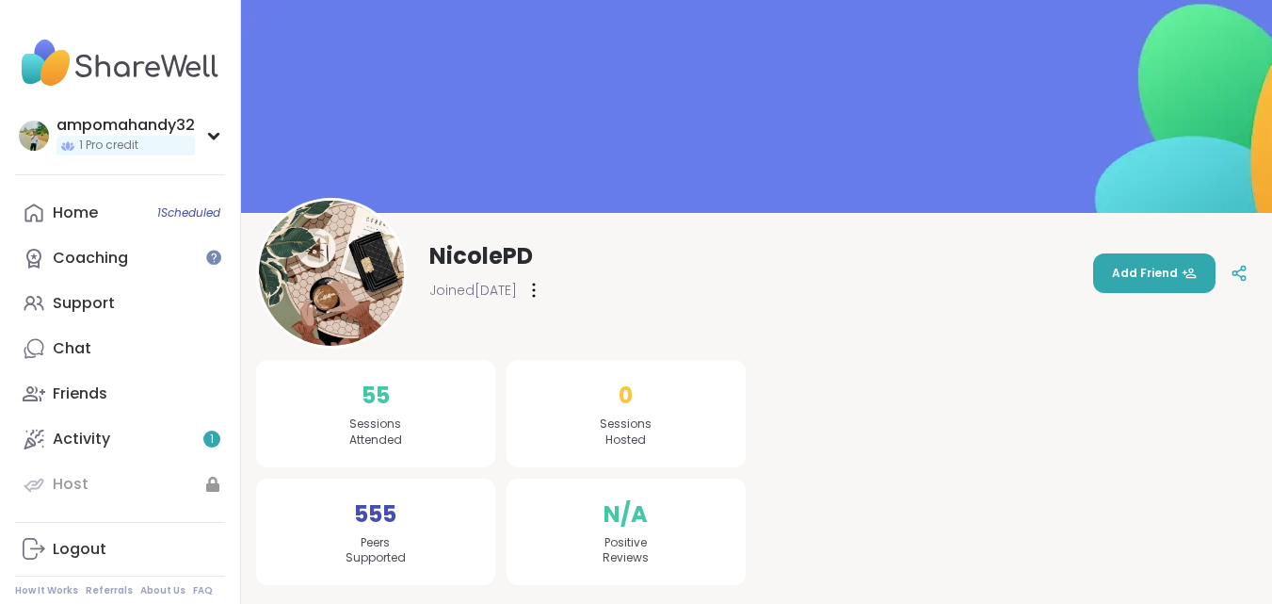
click at [360, 296] on img at bounding box center [331, 273] width 145 height 145
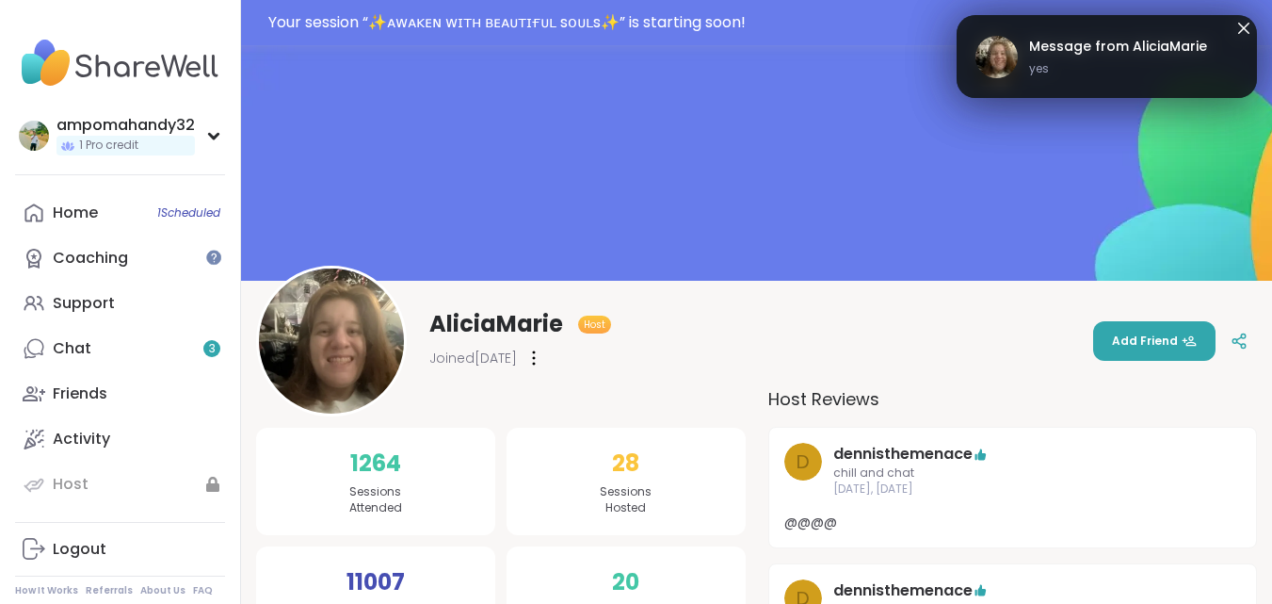
click at [342, 351] on img at bounding box center [331, 340] width 145 height 145
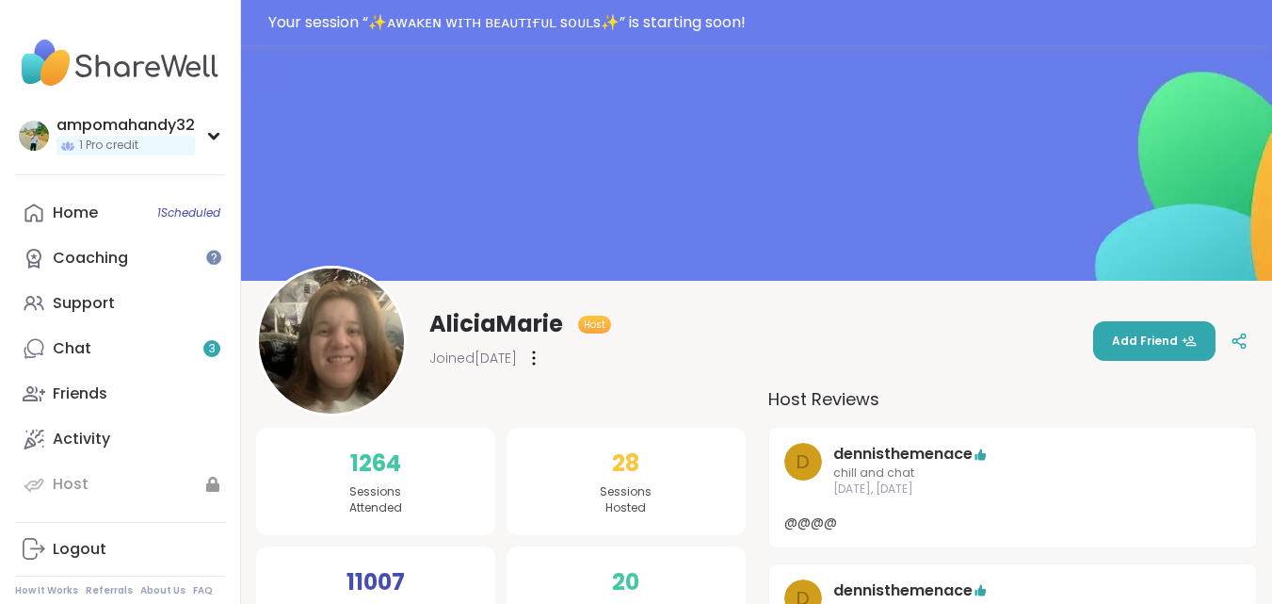
click at [342, 351] on img at bounding box center [331, 340] width 145 height 145
click at [136, 218] on link "Home 1 Scheduled" at bounding box center [120, 212] width 210 height 45
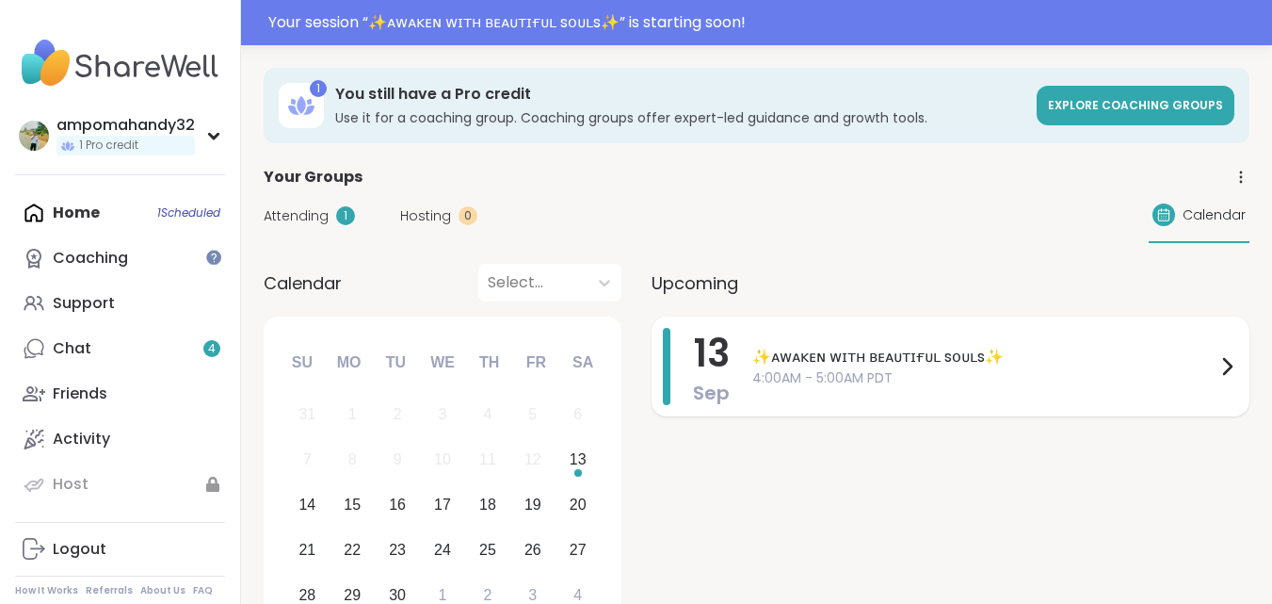
click at [888, 359] on span "✨ᴀᴡᴀᴋᴇɴ ᴡɪᴛʜ ʙᴇᴀᴜᴛɪғᴜʟ sᴏᴜʟs✨" at bounding box center [983, 357] width 463 height 23
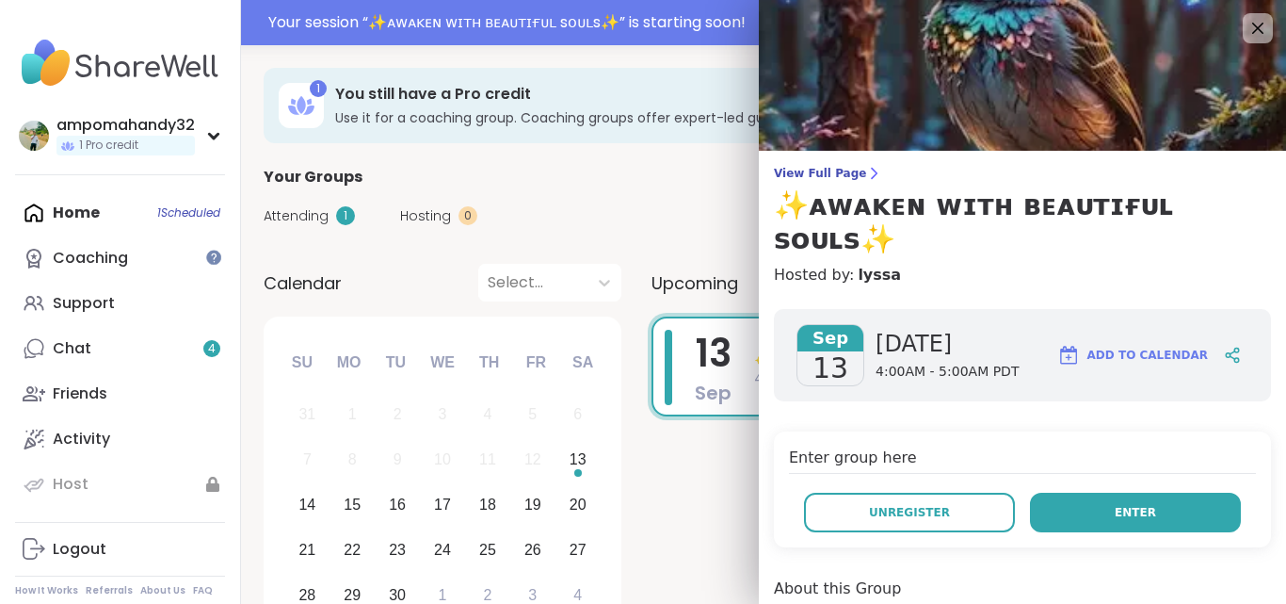
click at [1115, 504] on span "Enter" at bounding box center [1135, 512] width 41 height 17
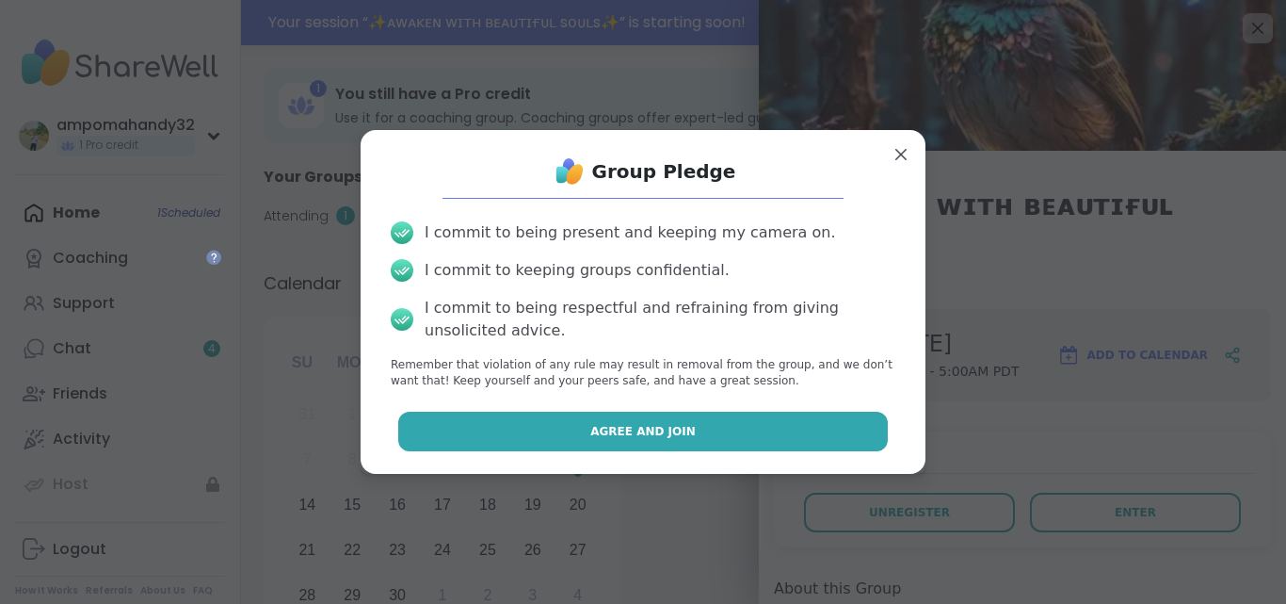
click at [689, 425] on button "Agree and Join" at bounding box center [643, 432] width 491 height 40
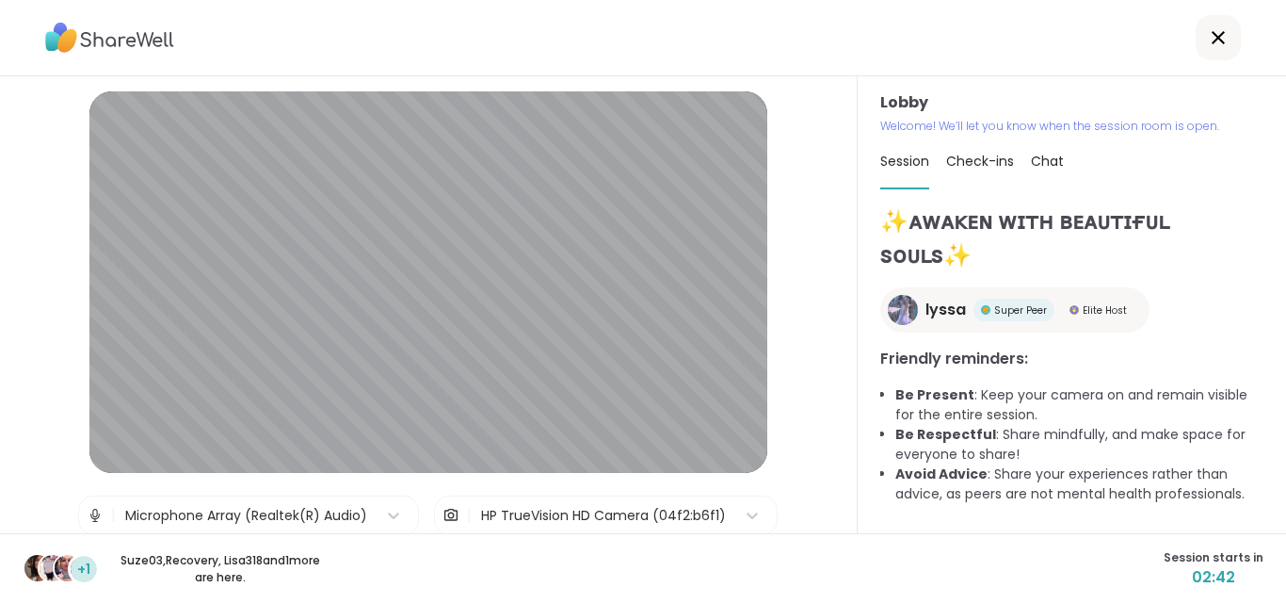
scroll to position [72, 0]
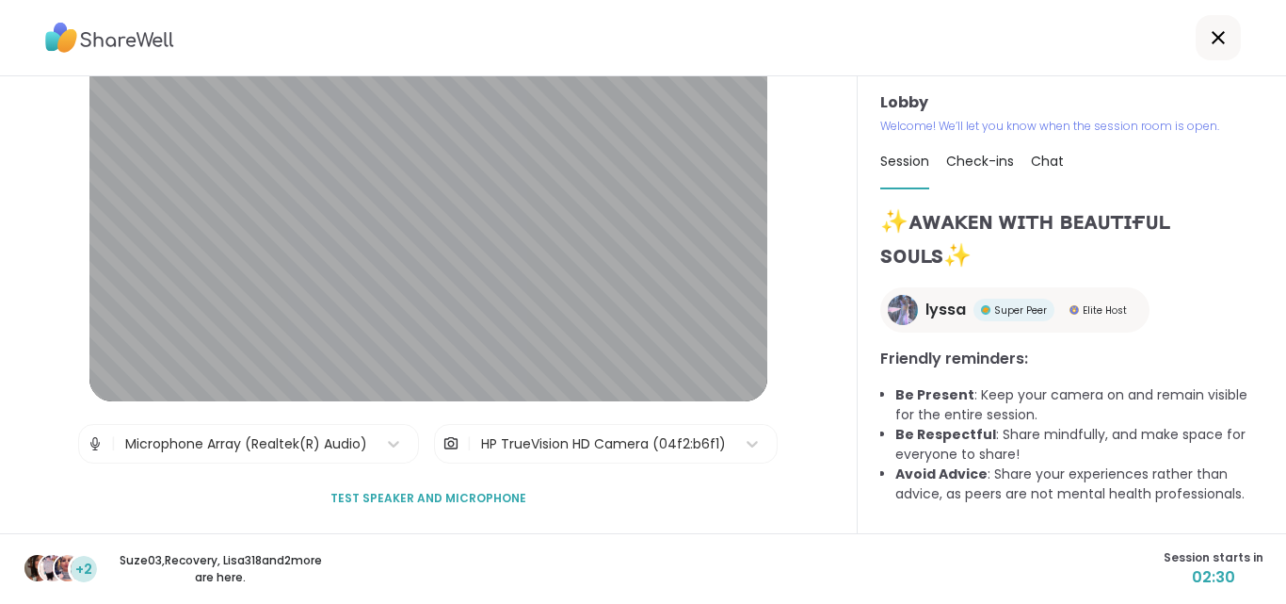
click at [204, 563] on p "Suze03 , Recovery , Lisa318 and 2 more are here." at bounding box center [220, 569] width 211 height 34
click at [290, 571] on p "Suze03 , Recovery , Lisa318 and 2 more are here." at bounding box center [220, 569] width 211 height 34
click at [36, 563] on img at bounding box center [37, 568] width 26 height 26
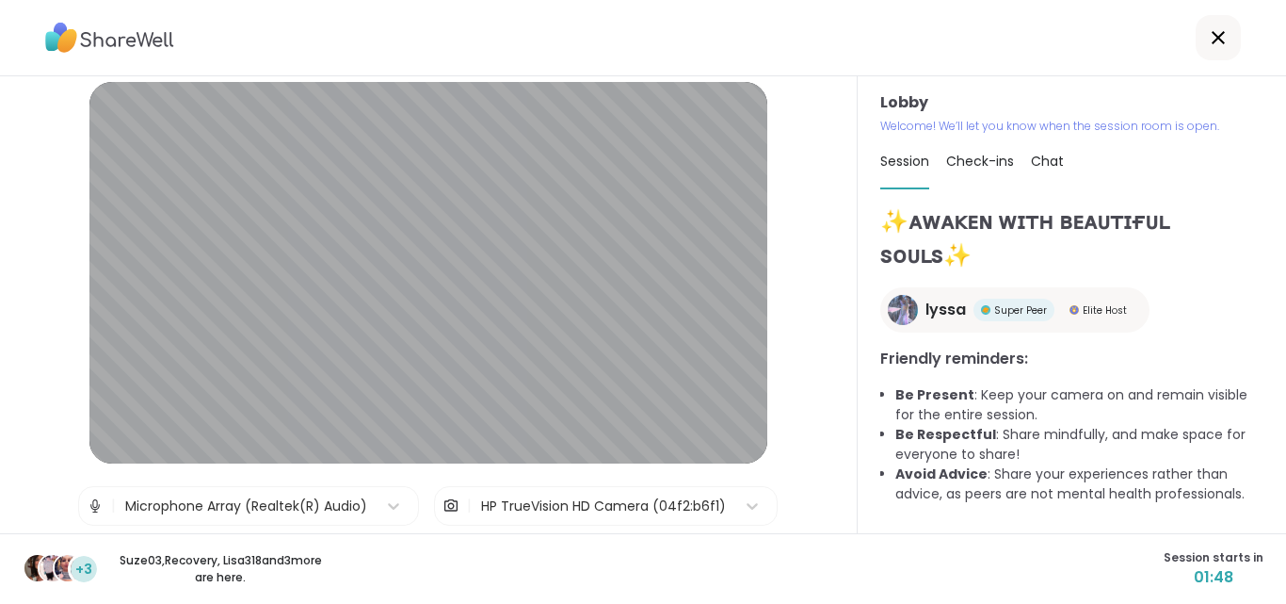
scroll to position [0, 0]
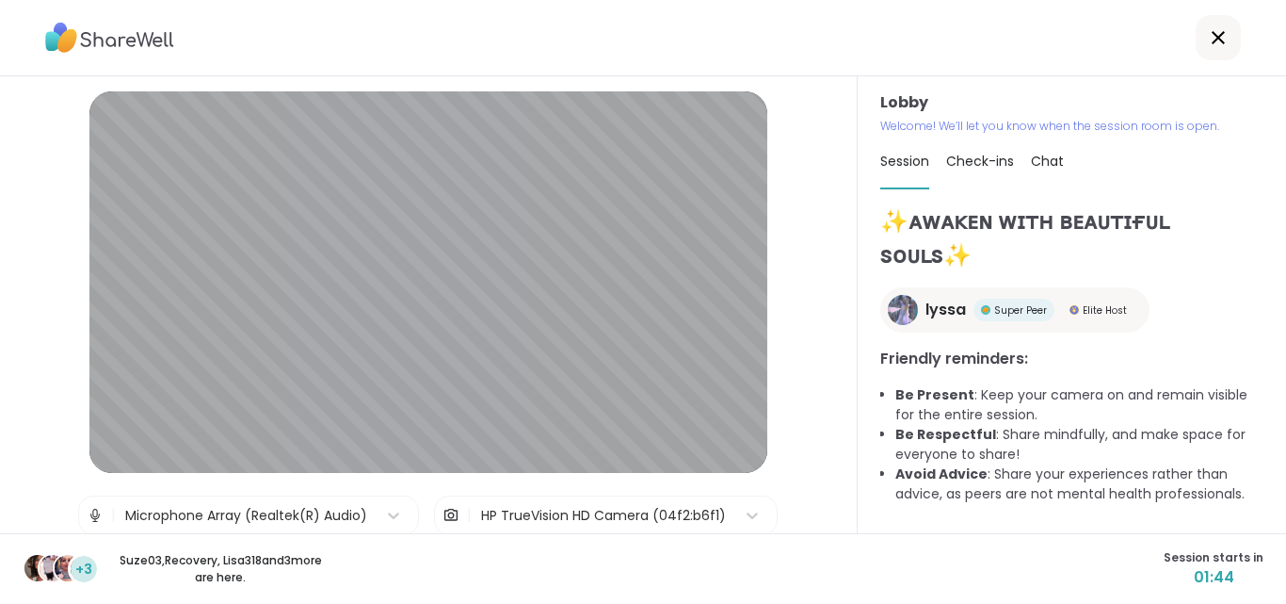
click at [974, 160] on span "Check-ins" at bounding box center [980, 161] width 68 height 19
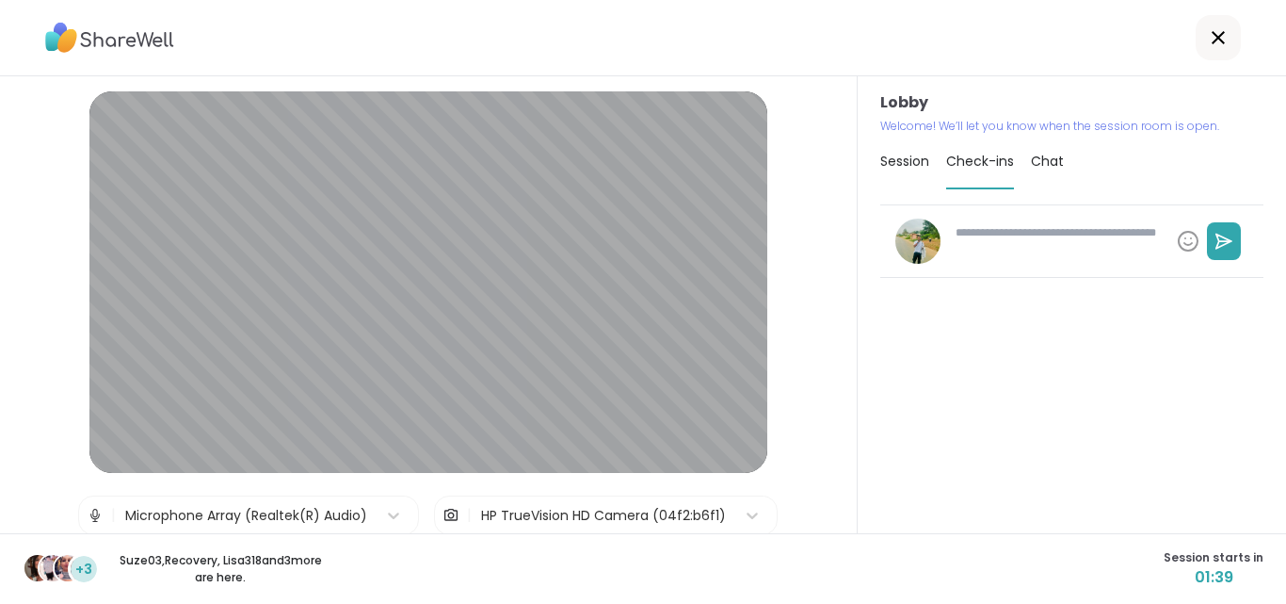
click at [992, 236] on textarea at bounding box center [1058, 241] width 221 height 49
click at [1031, 160] on span "Chat" at bounding box center [1047, 161] width 33 height 19
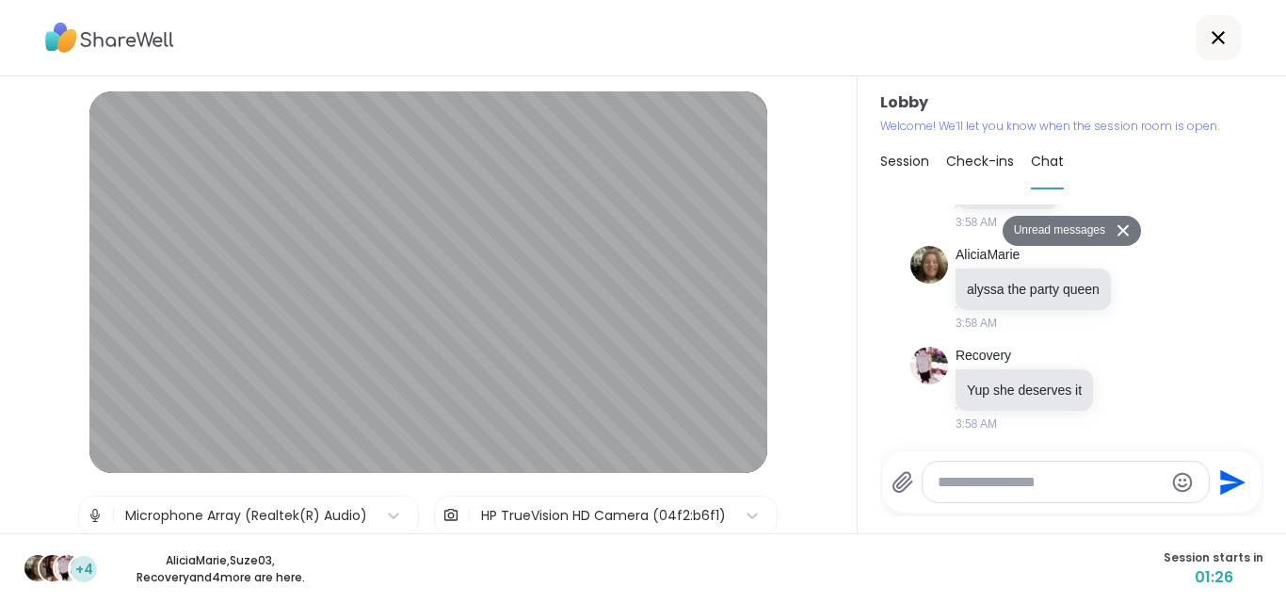
scroll to position [4, 0]
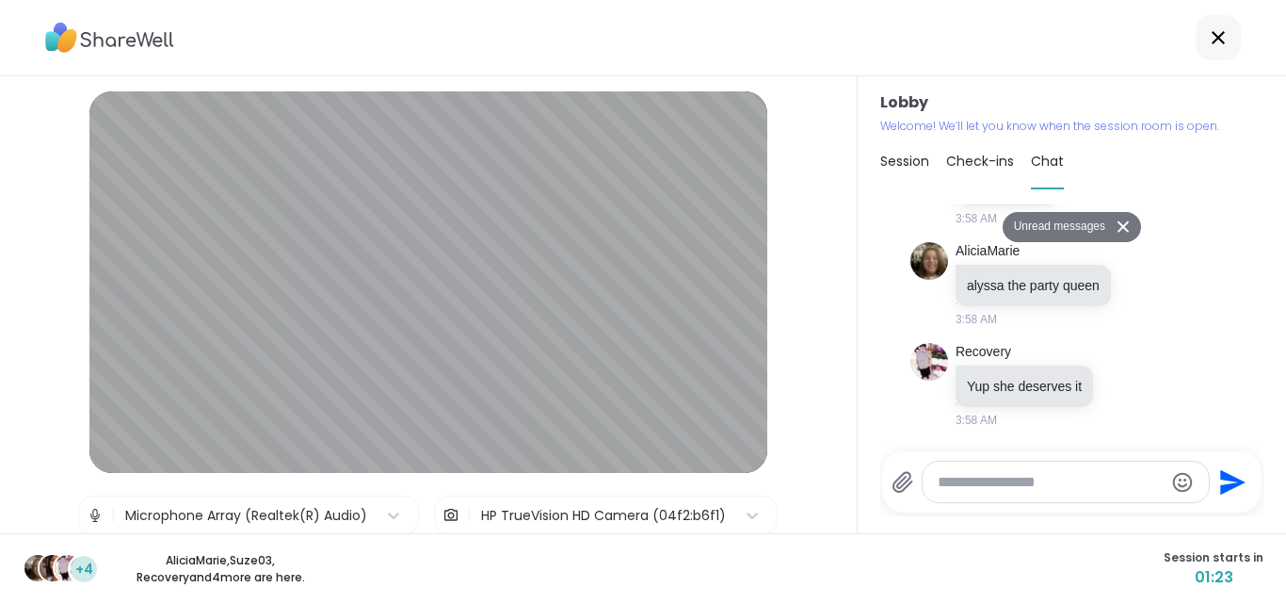
click at [1041, 228] on button "Unread messages" at bounding box center [1057, 227] width 108 height 30
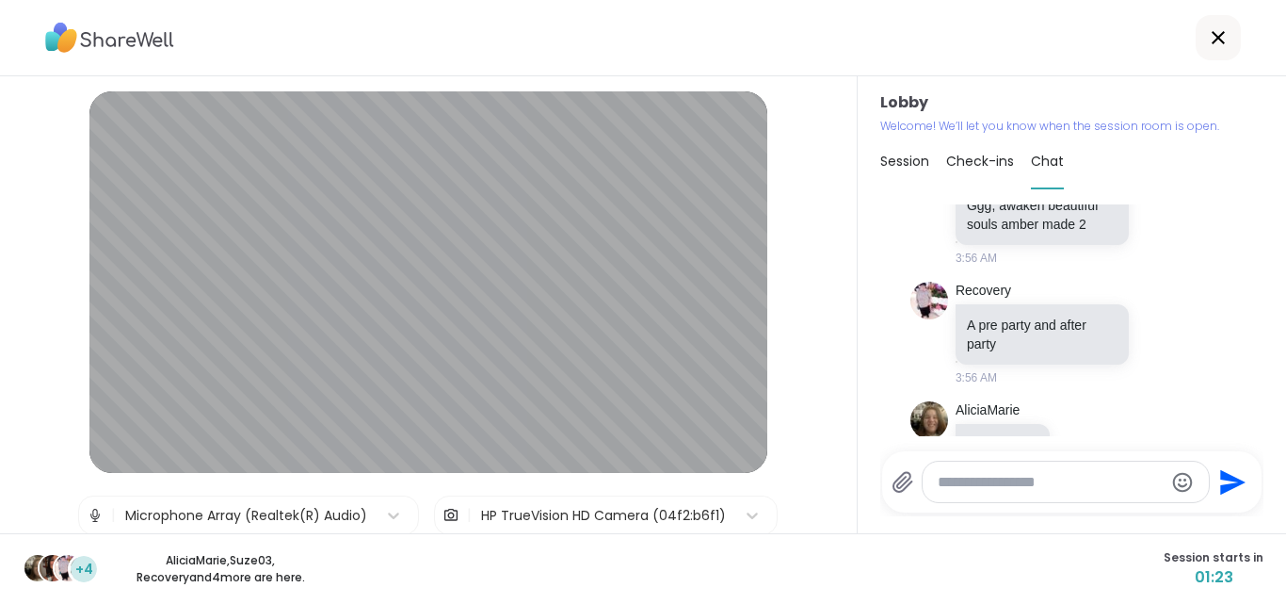
scroll to position [0, 0]
click at [58, 570] on img at bounding box center [68, 568] width 26 height 26
drag, startPoint x: 80, startPoint y: 563, endPoint x: 148, endPoint y: 565, distance: 67.8
click at [148, 565] on div "+4 AliciaMarie , Suze03 , Recovery and 4 more are here." at bounding box center [174, 569] width 303 height 34
click at [384, 565] on div "+4 AliciaMarie , Suze03 , Recovery and 4 more are here. Session starts in 01:09" at bounding box center [643, 568] width 1286 height 71
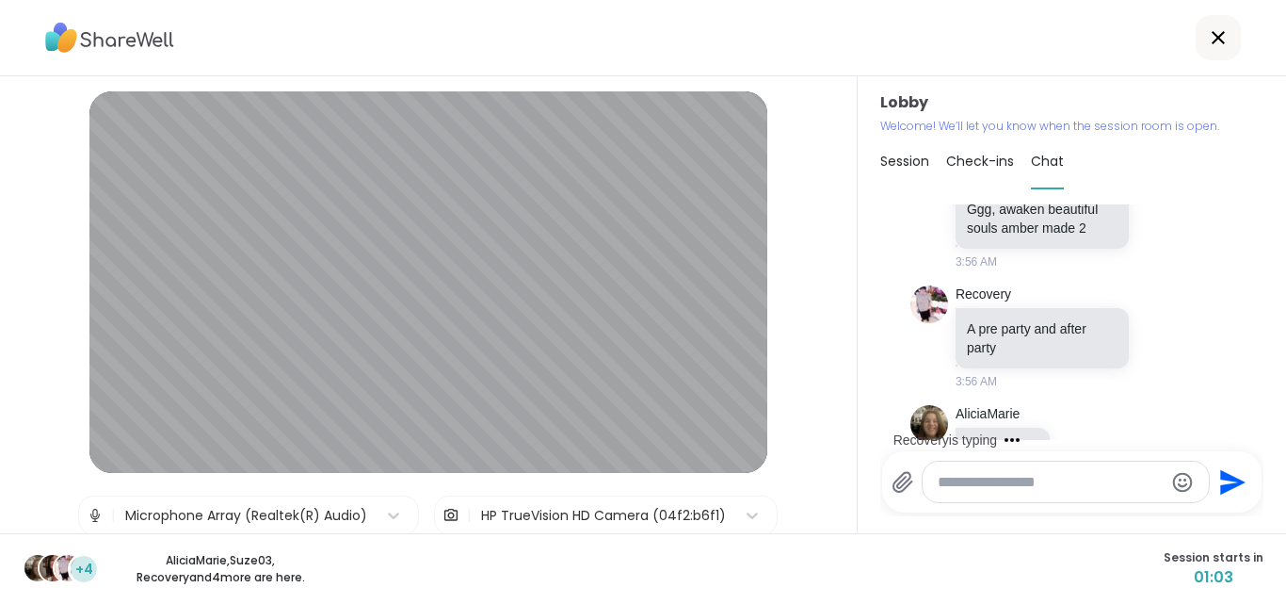
click at [962, 144] on div "Check-ins" at bounding box center [980, 161] width 68 height 53
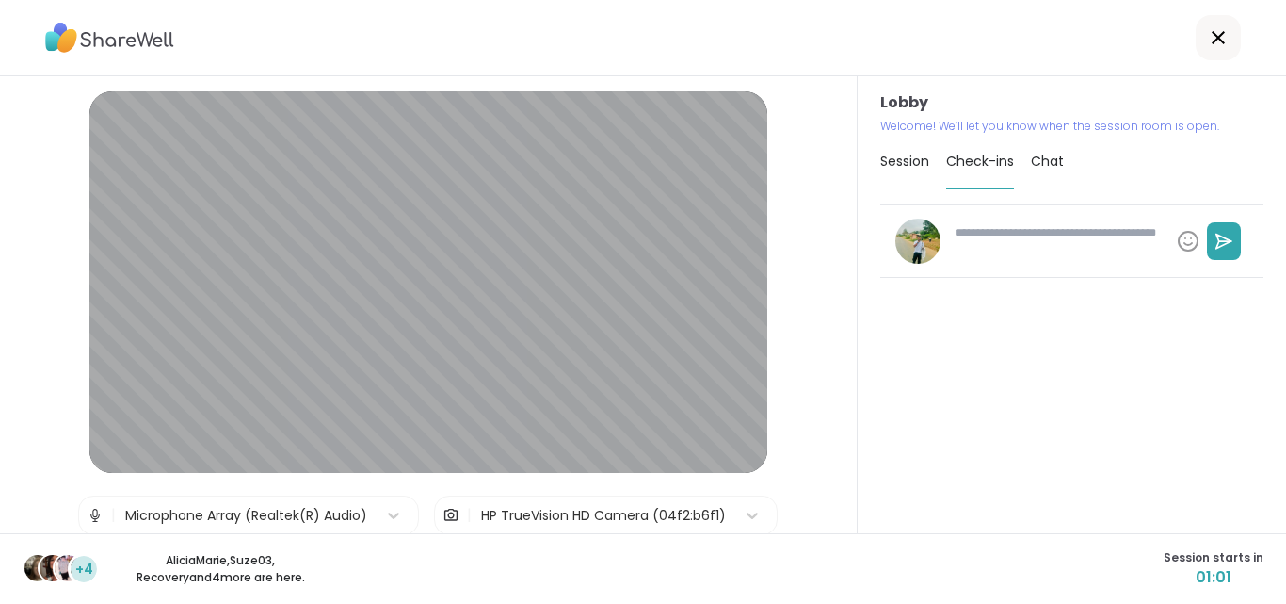
click at [881, 177] on div "Session" at bounding box center [905, 161] width 49 height 53
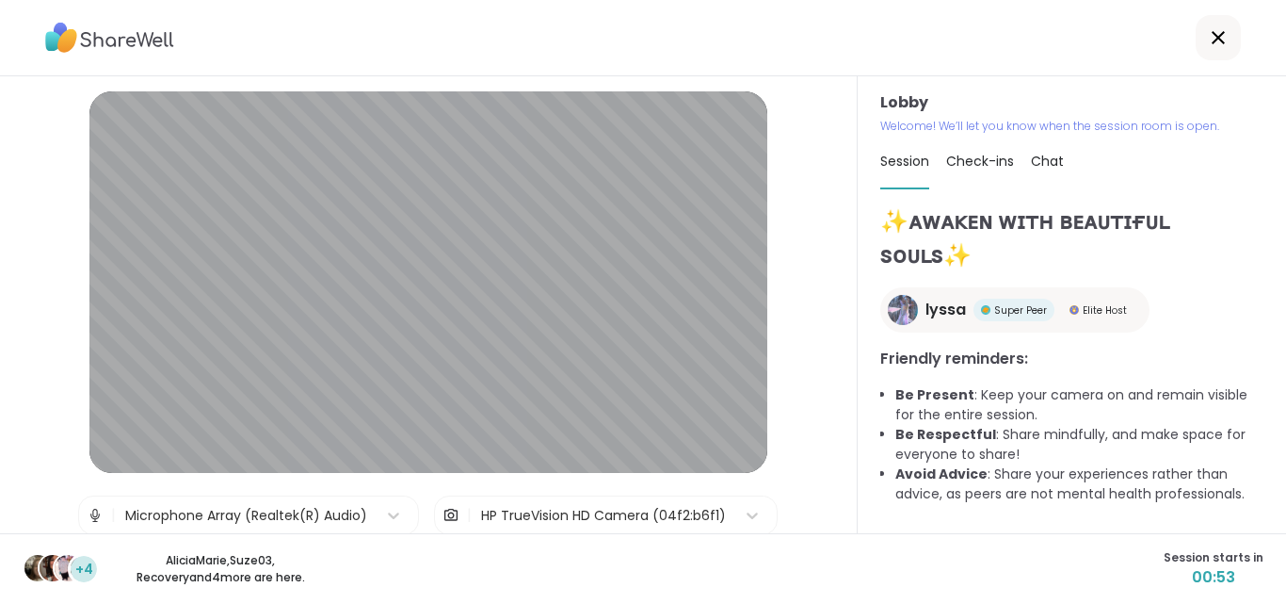
click at [980, 153] on span "Check-ins" at bounding box center [980, 161] width 68 height 19
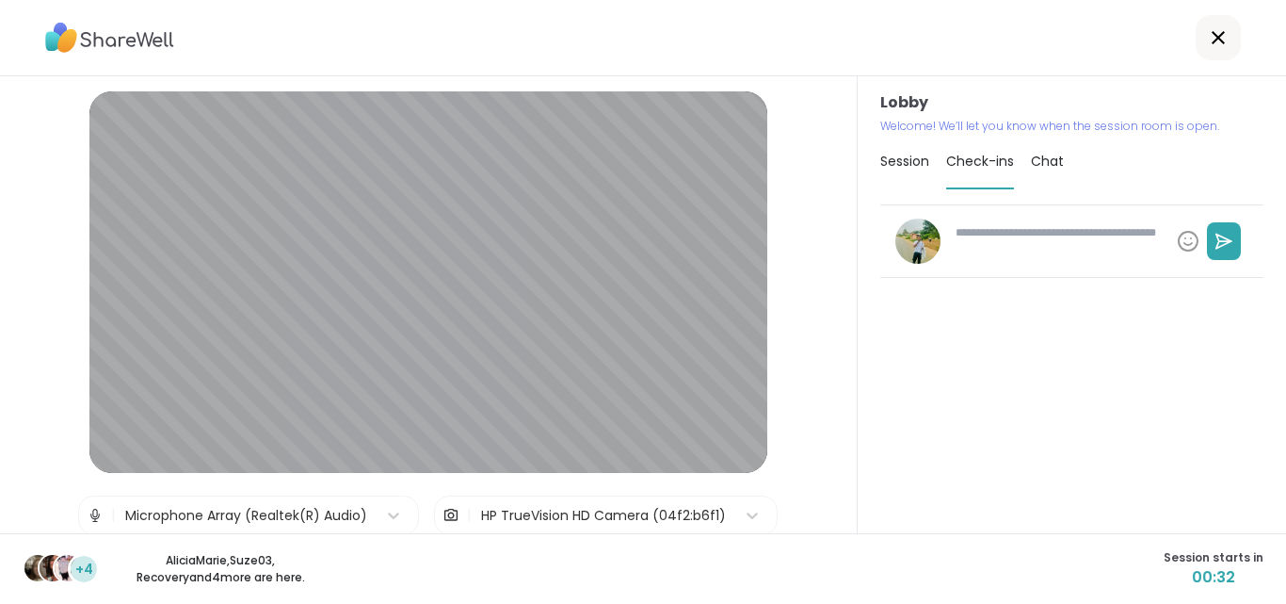
type textarea "*"
click at [897, 153] on span "Session" at bounding box center [905, 161] width 49 height 19
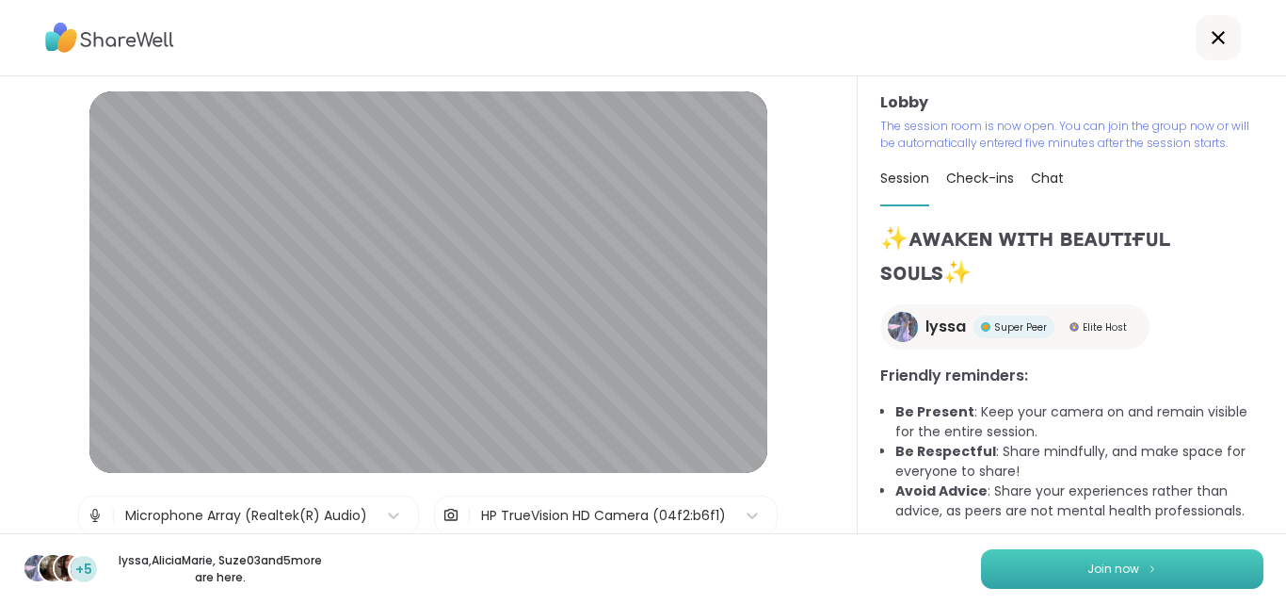
click at [1112, 568] on span "Join now" at bounding box center [1114, 568] width 52 height 17
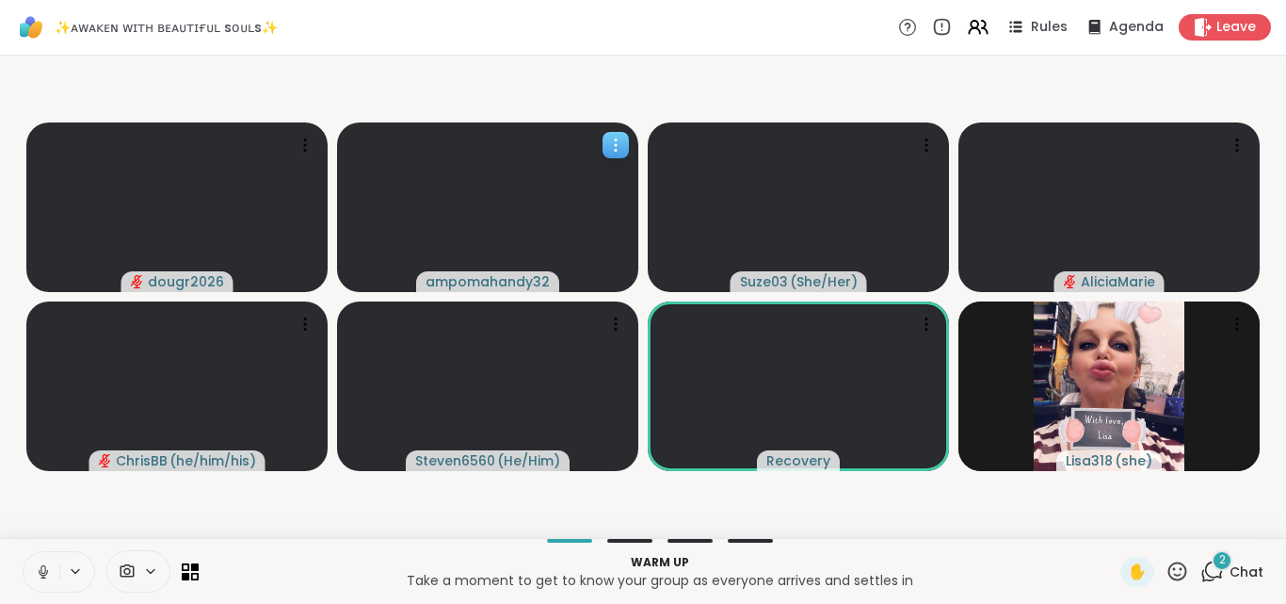
click at [617, 142] on icon at bounding box center [615, 145] width 19 height 19
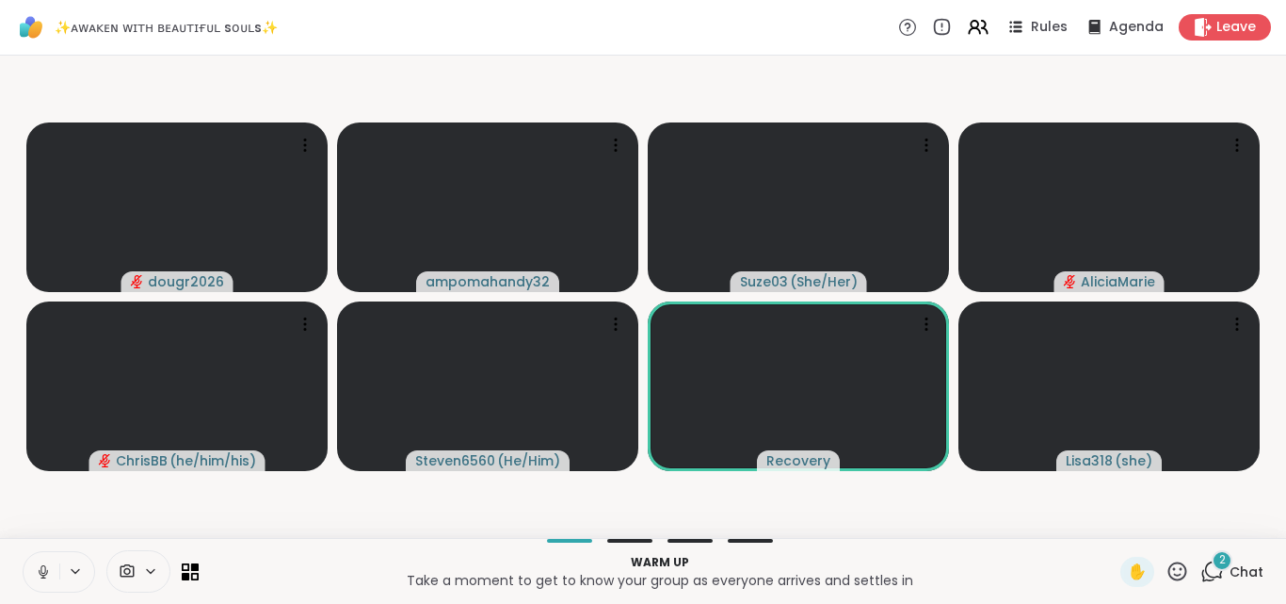
click at [42, 573] on icon at bounding box center [42, 569] width 5 height 8
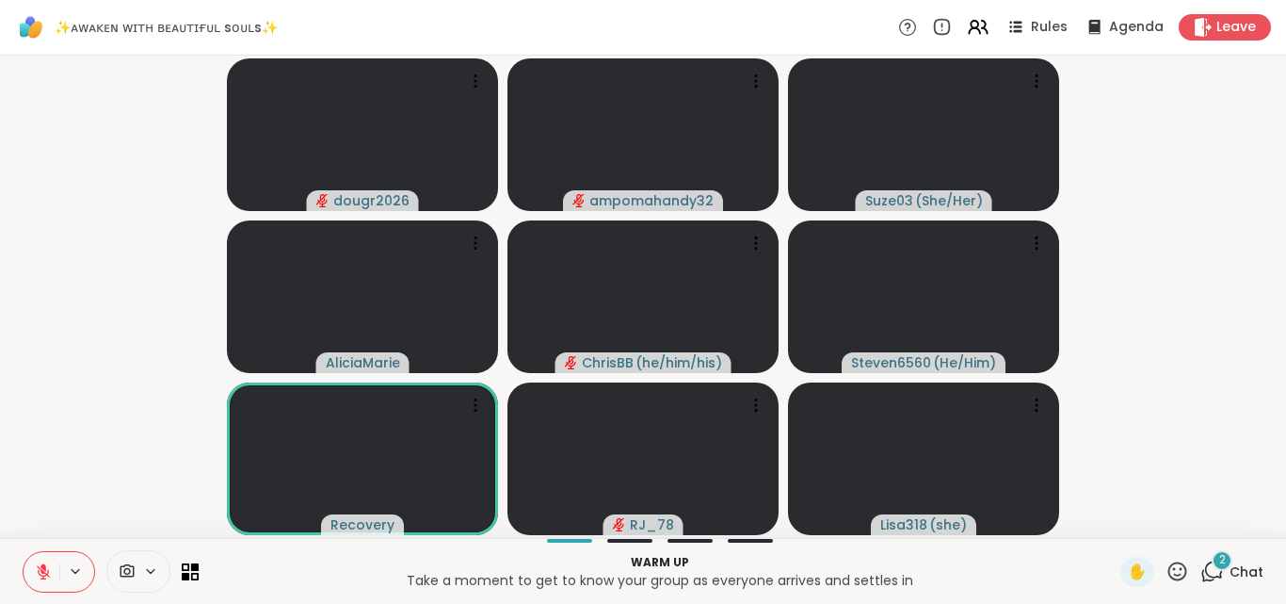
click at [556, 581] on p "Take a moment to get to know your group as everyone arrives and settles in" at bounding box center [659, 580] width 899 height 19
click at [580, 578] on p "Take a moment to get to know your group as everyone arrives and settles in" at bounding box center [659, 580] width 899 height 19
